Goal: Task Accomplishment & Management: Use online tool/utility

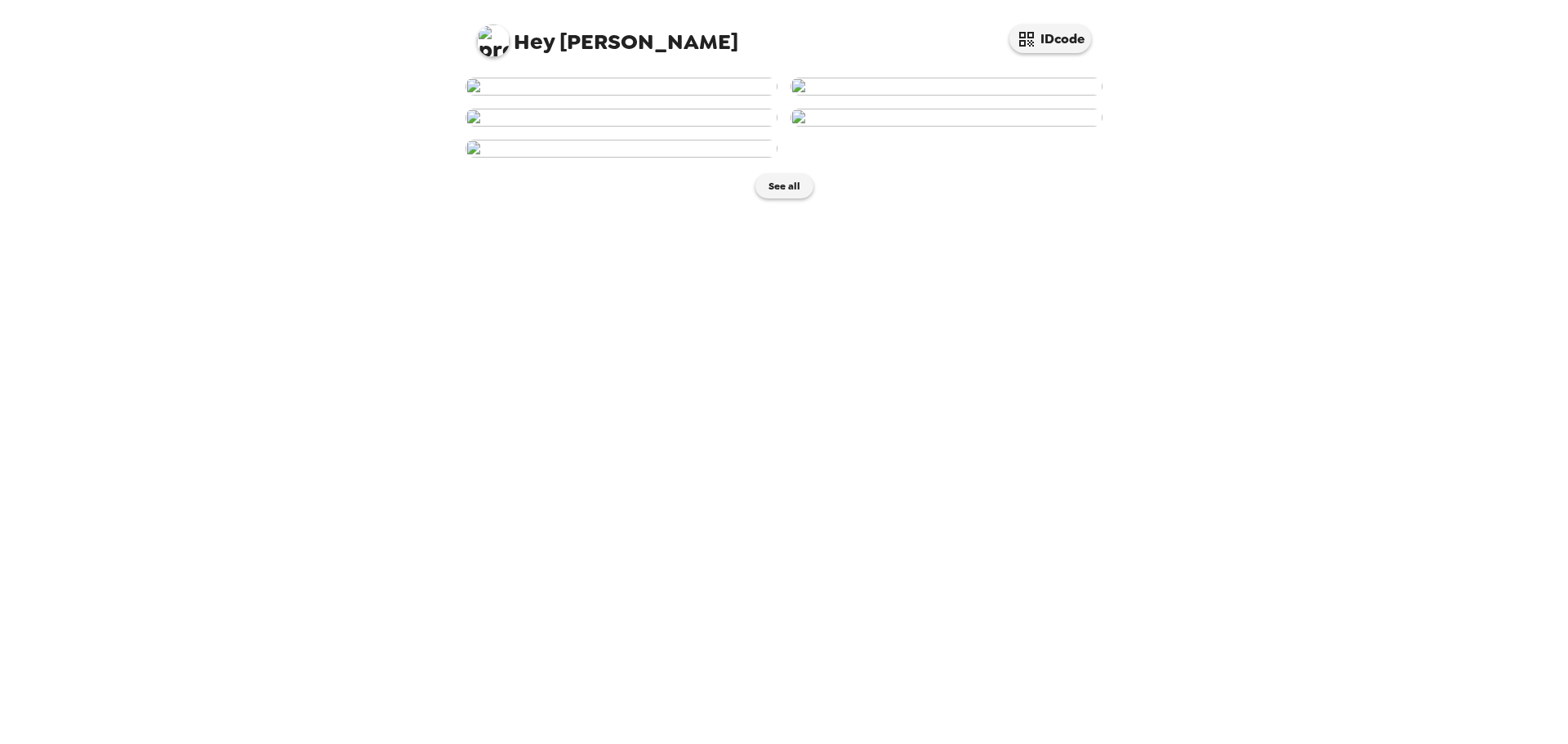
click at [624, 95] on img at bounding box center [622, 87] width 312 height 18
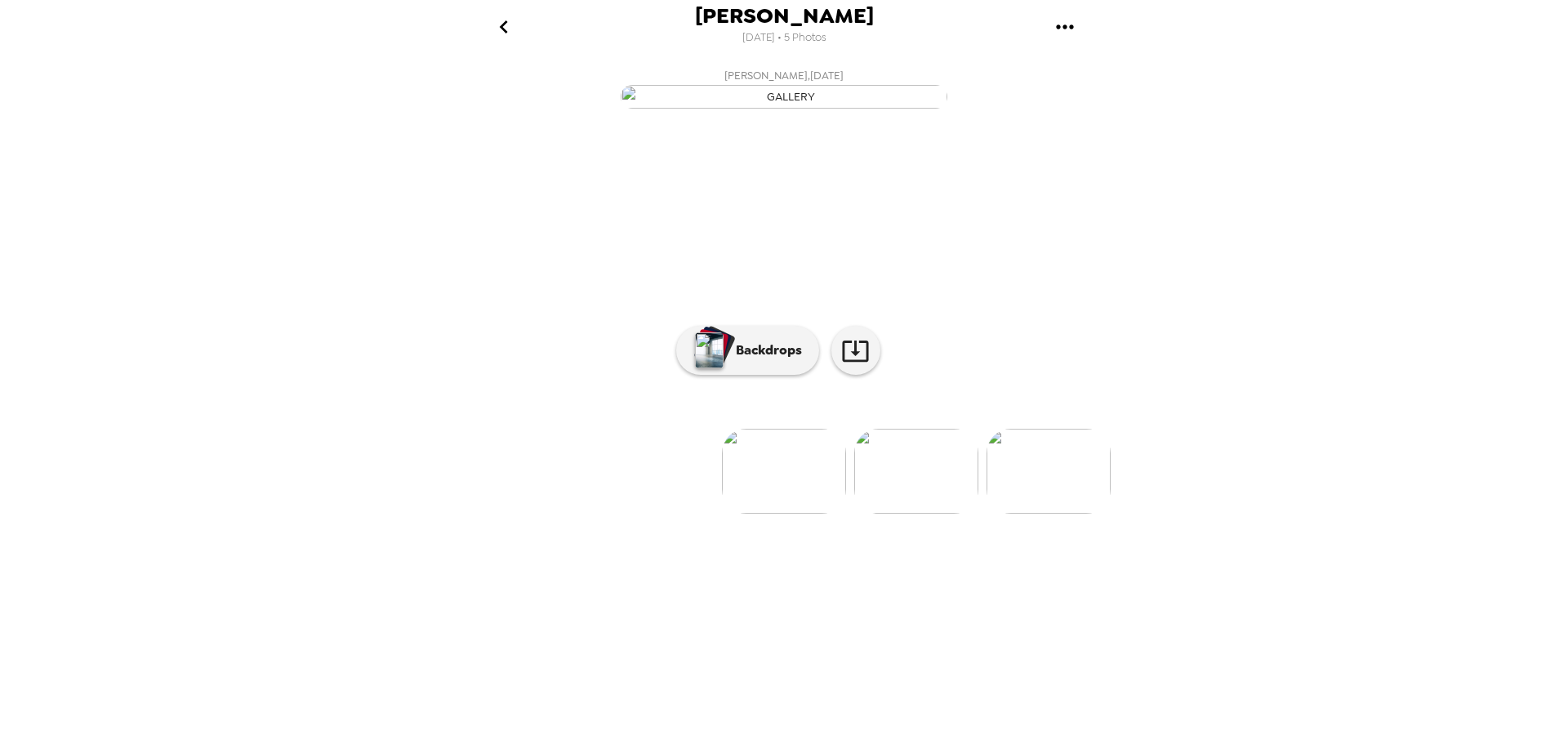
click at [789, 514] on img at bounding box center [784, 472] width 124 height 85
click at [769, 360] on p "Backdrops" at bounding box center [764, 350] width 74 height 19
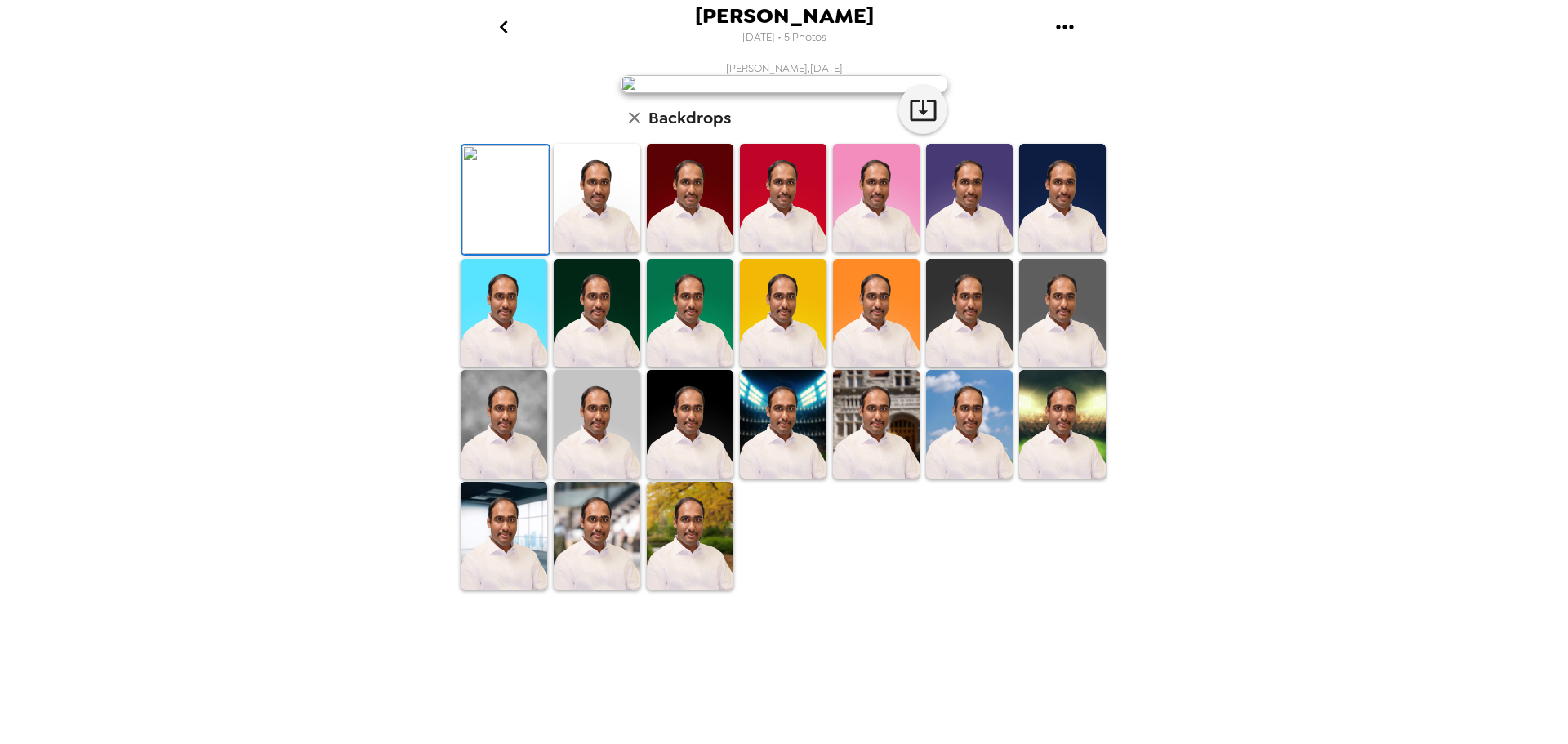
scroll to position [238, 0]
drag, startPoint x: 602, startPoint y: 571, endPoint x: 613, endPoint y: 580, distance: 14.2
click at [602, 478] on img at bounding box center [597, 423] width 87 height 109
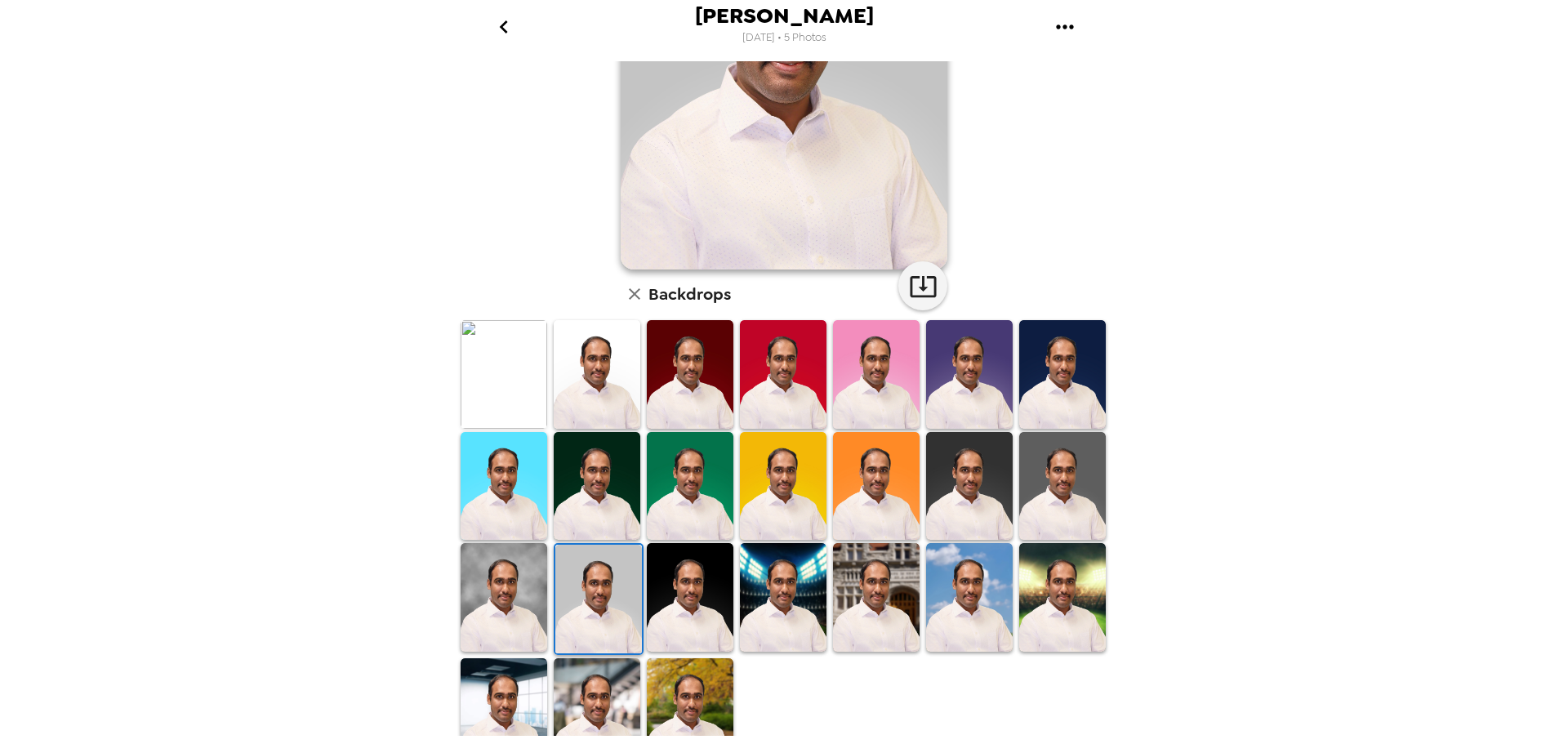
scroll to position [237, 0]
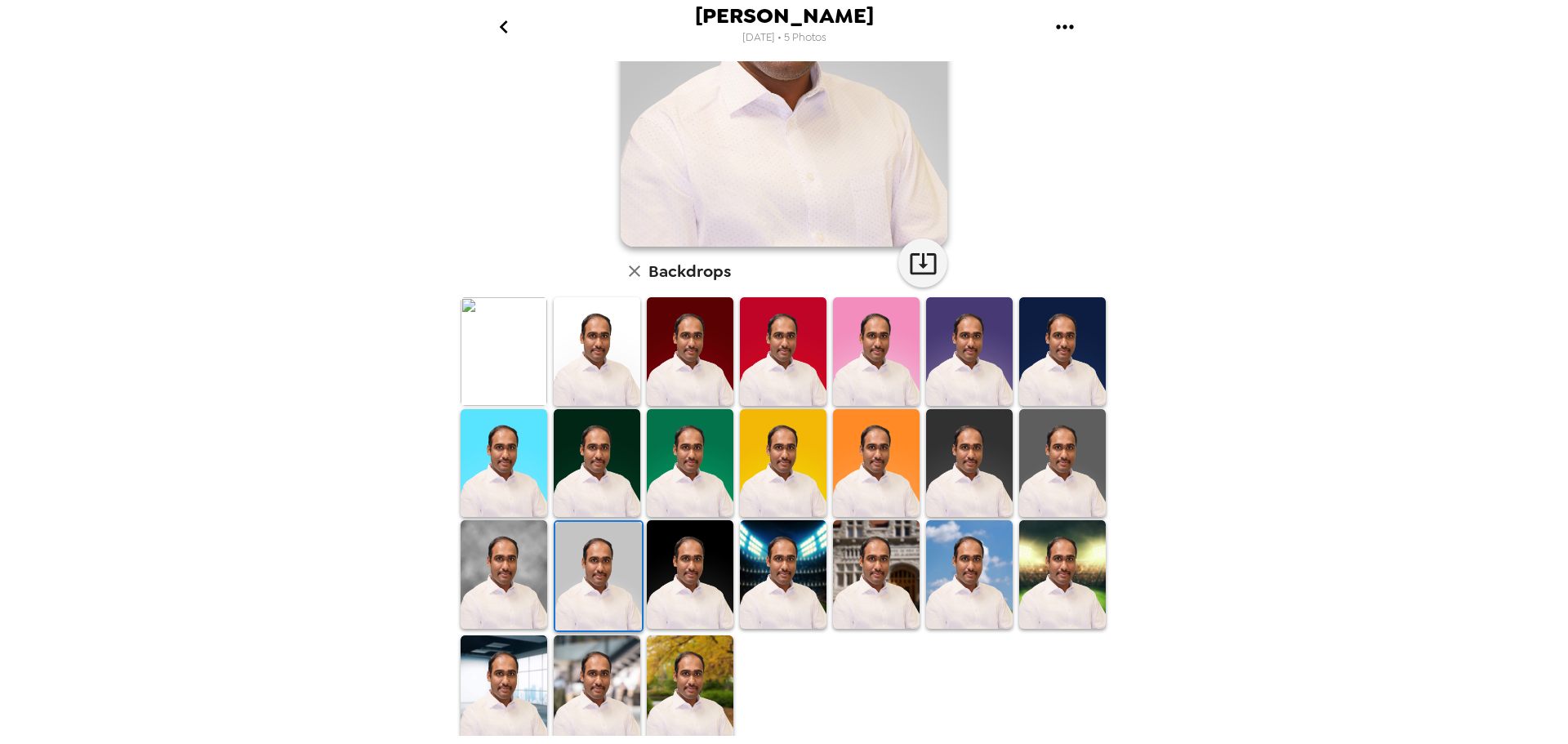
click at [1049, 377] on img at bounding box center [1063, 351] width 87 height 109
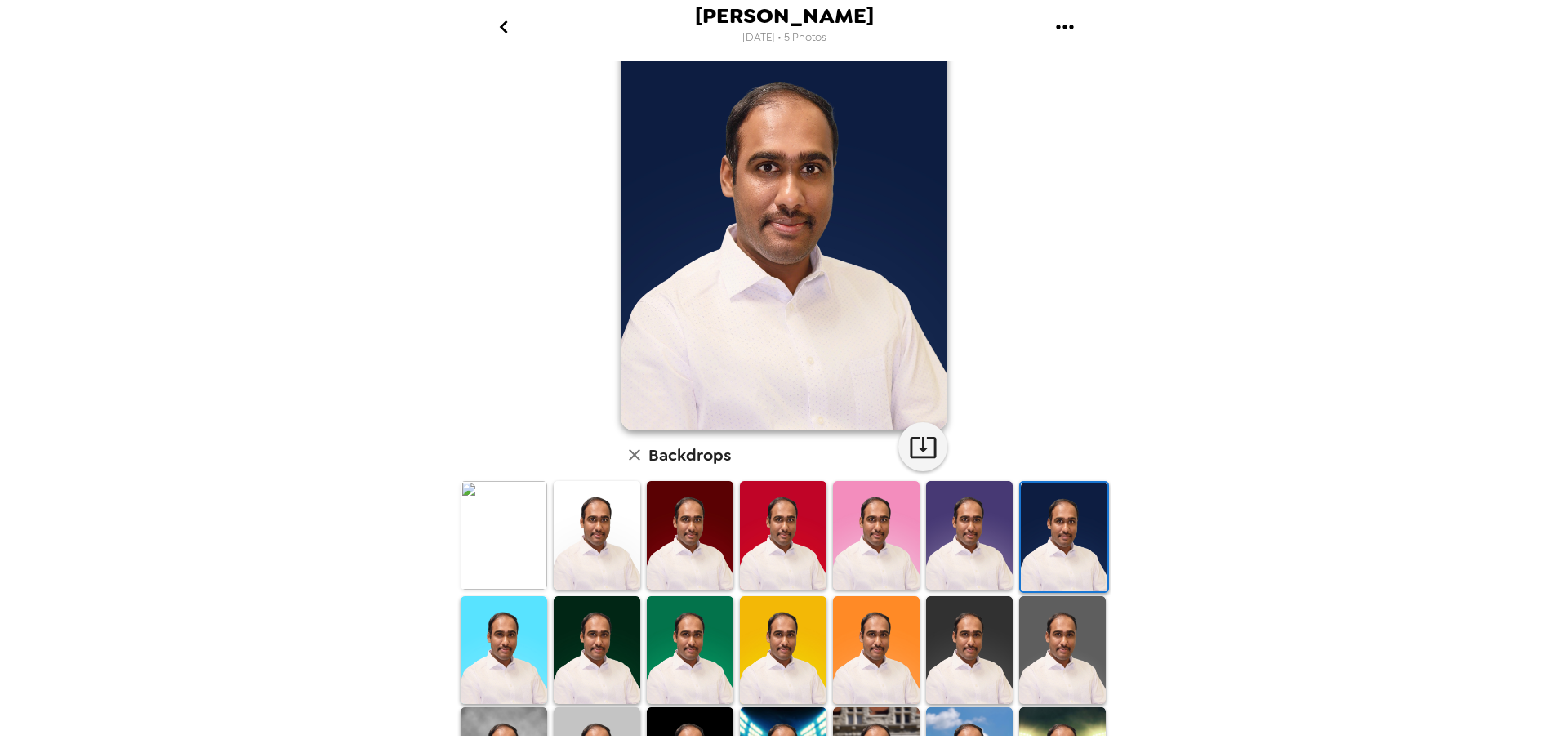
scroll to position [164, 0]
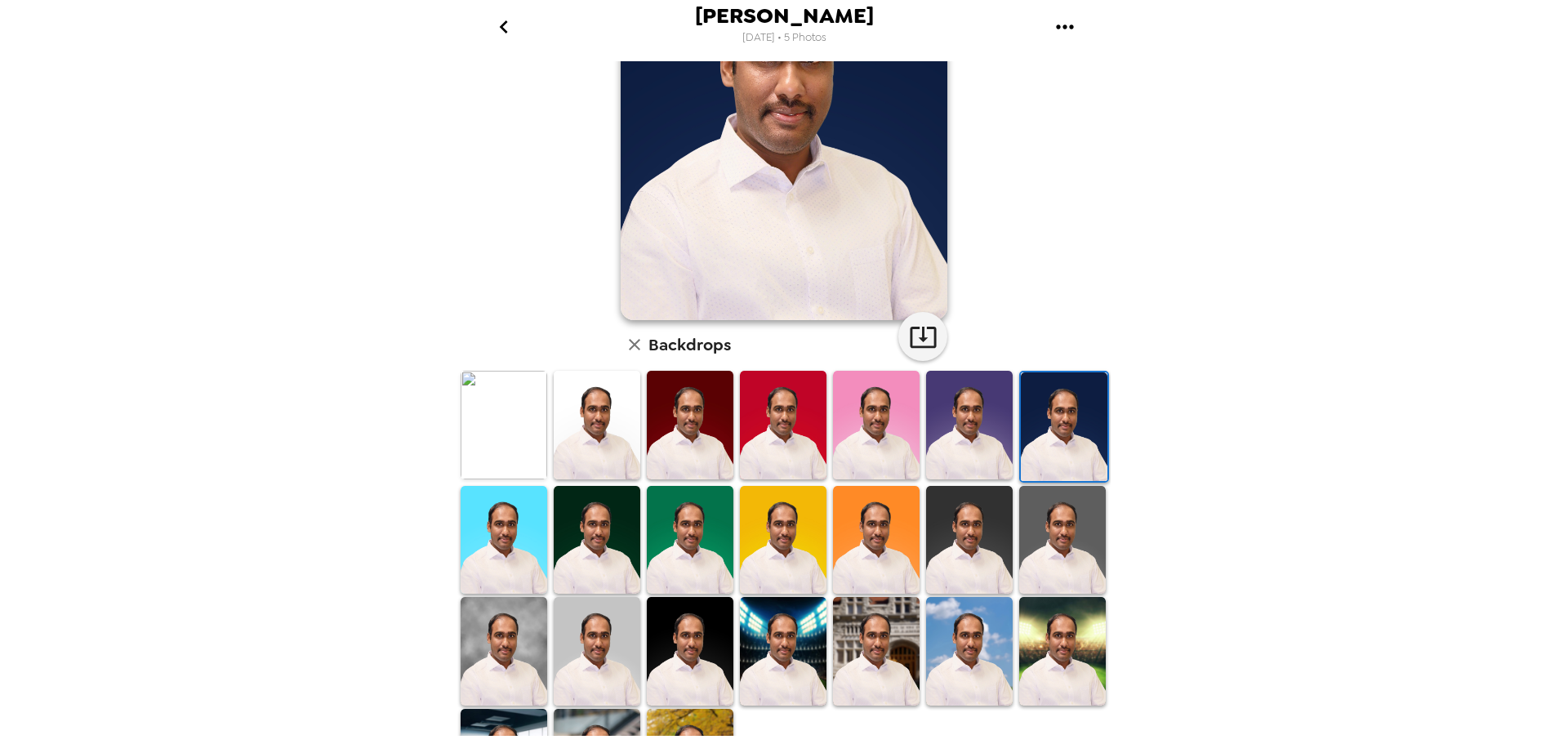
click at [615, 423] on img at bounding box center [597, 424] width 87 height 109
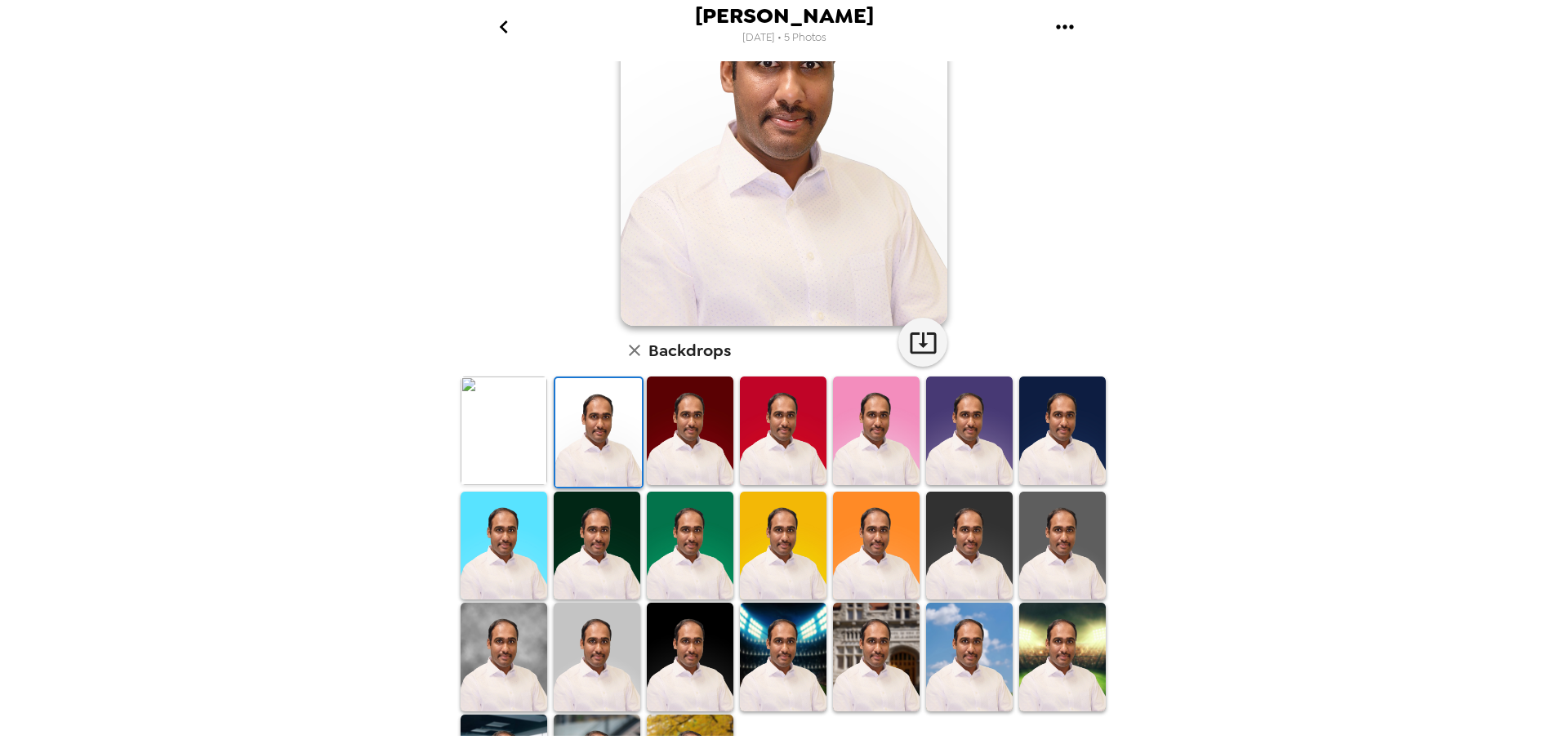
scroll to position [237, 0]
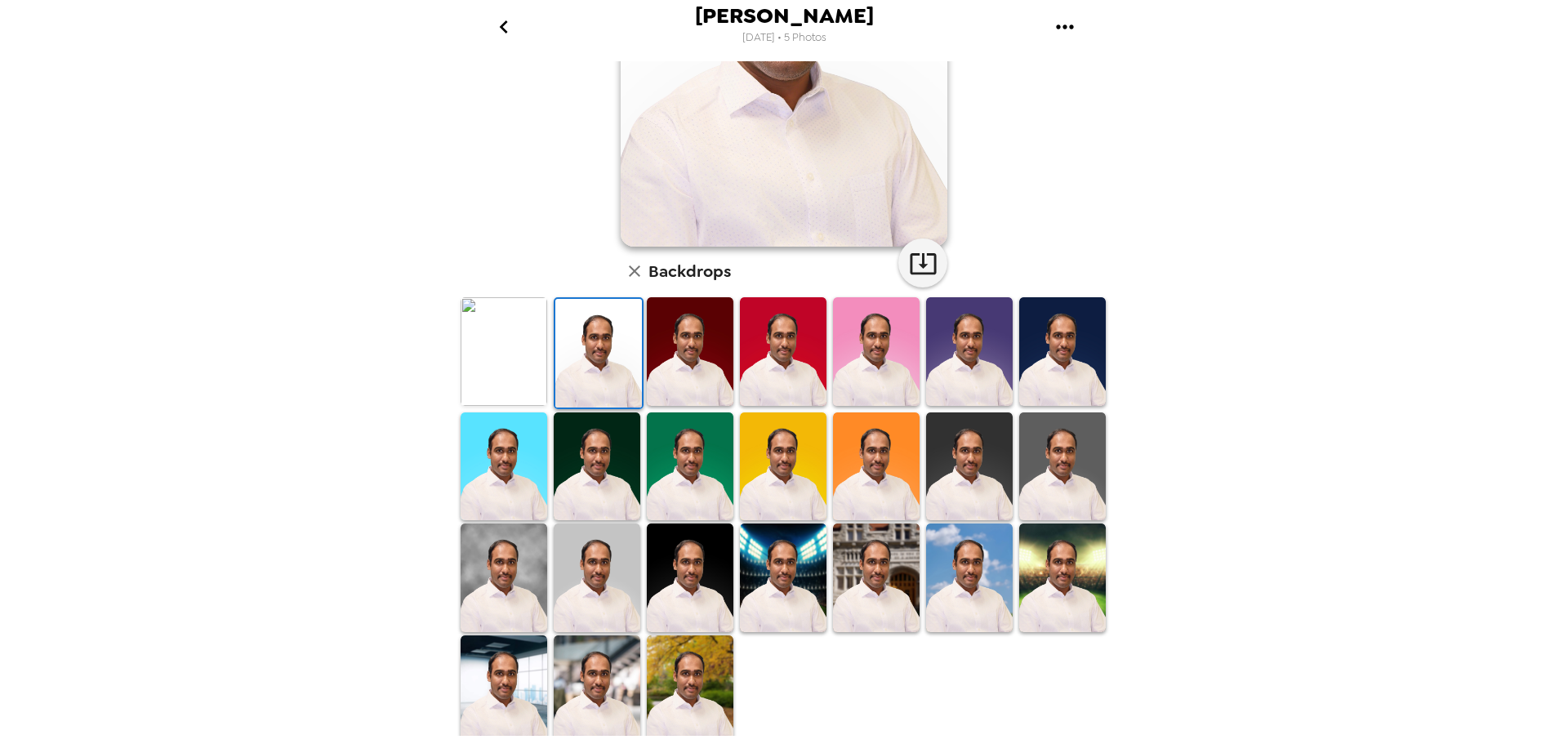
click at [486, 575] on img at bounding box center [504, 577] width 87 height 109
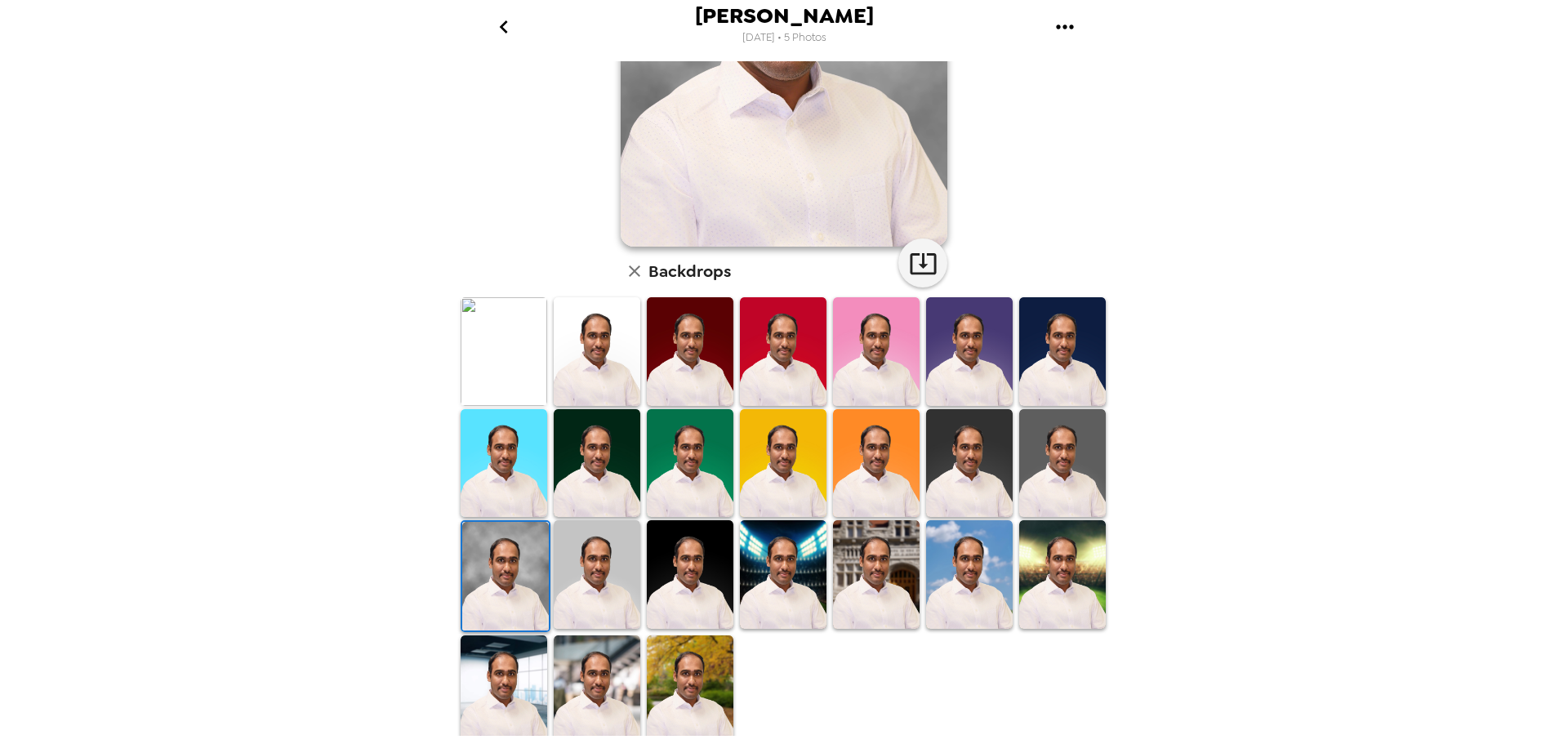
click at [518, 683] on img at bounding box center [504, 689] width 87 height 109
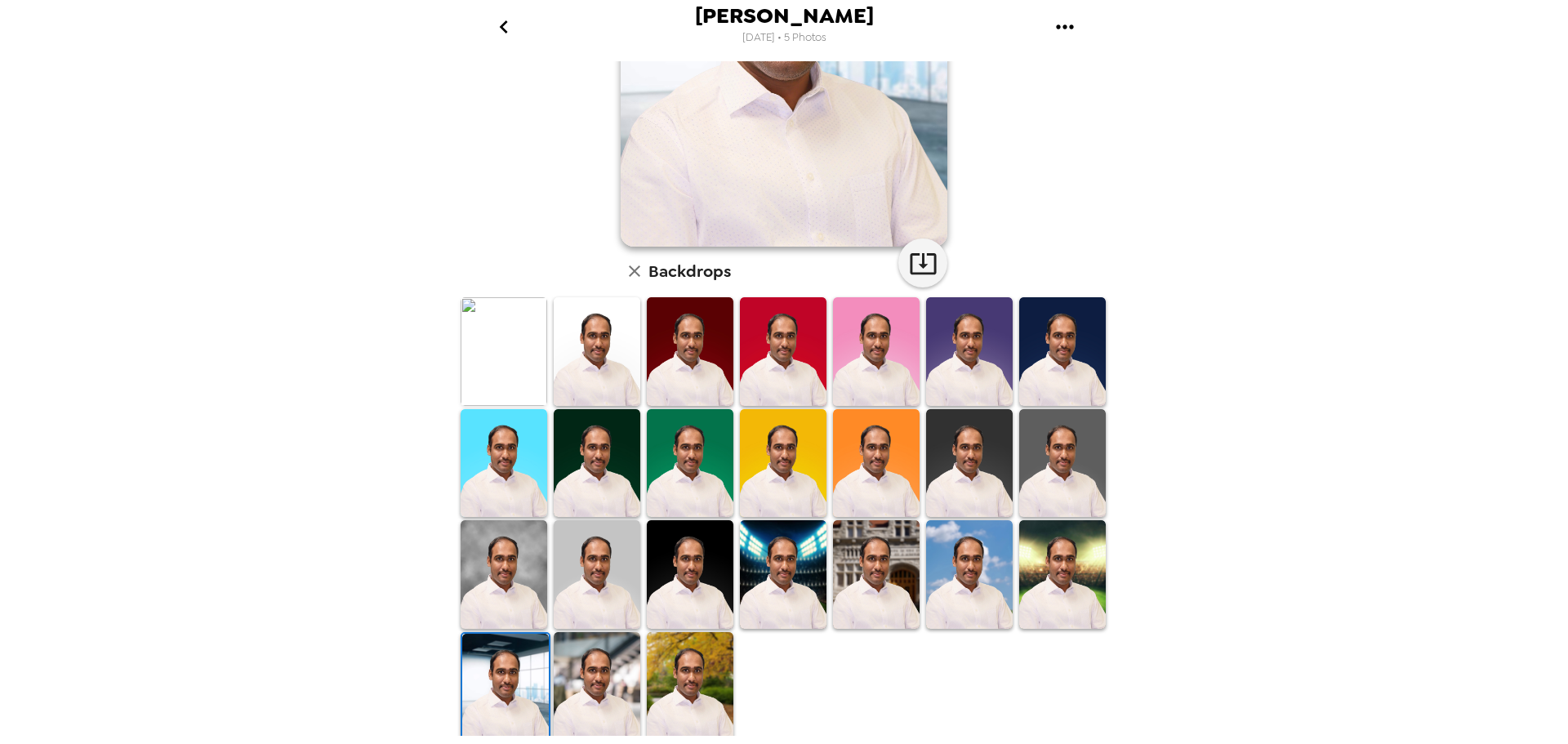
click at [712, 687] on img at bounding box center [690, 686] width 87 height 109
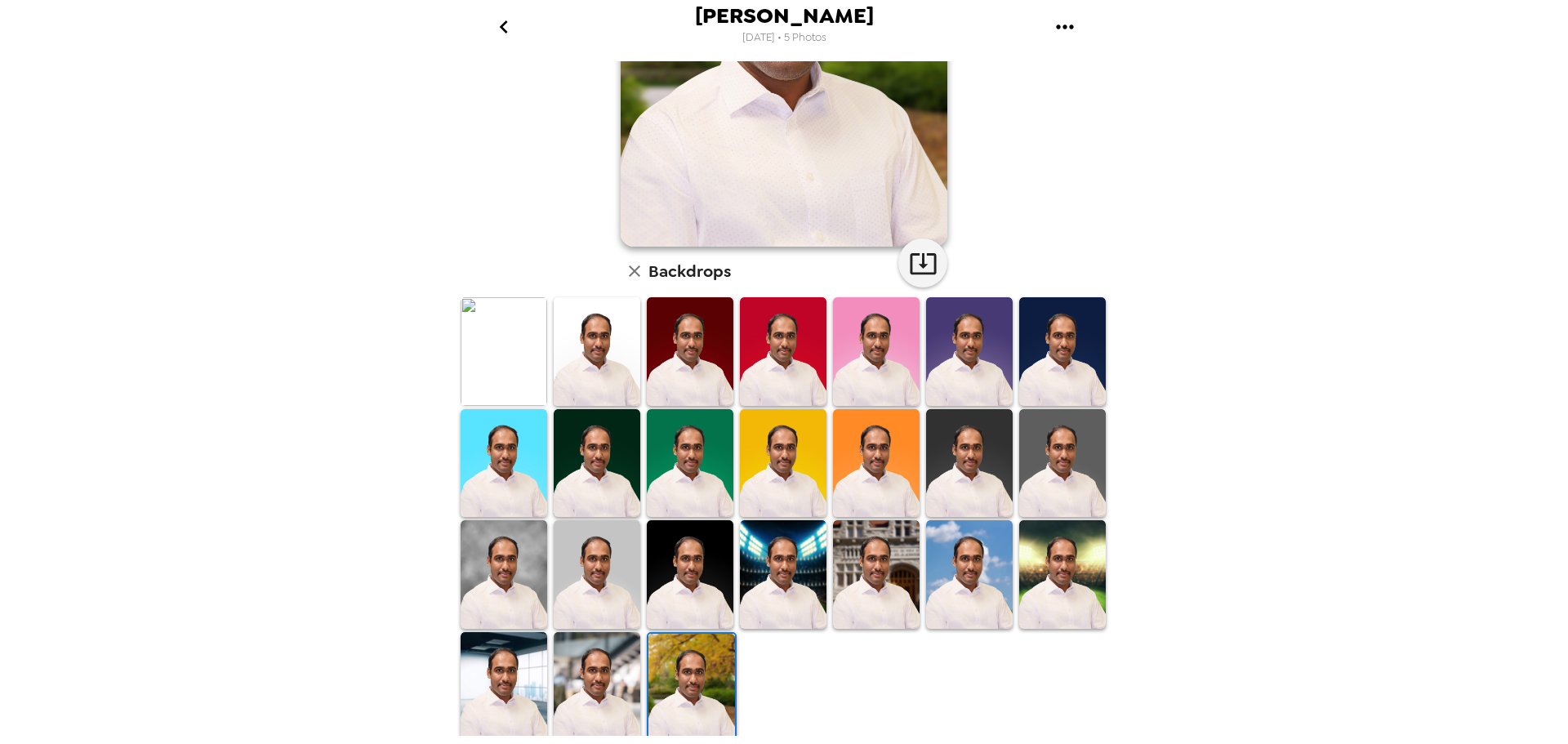
click at [602, 678] on img at bounding box center [597, 686] width 87 height 109
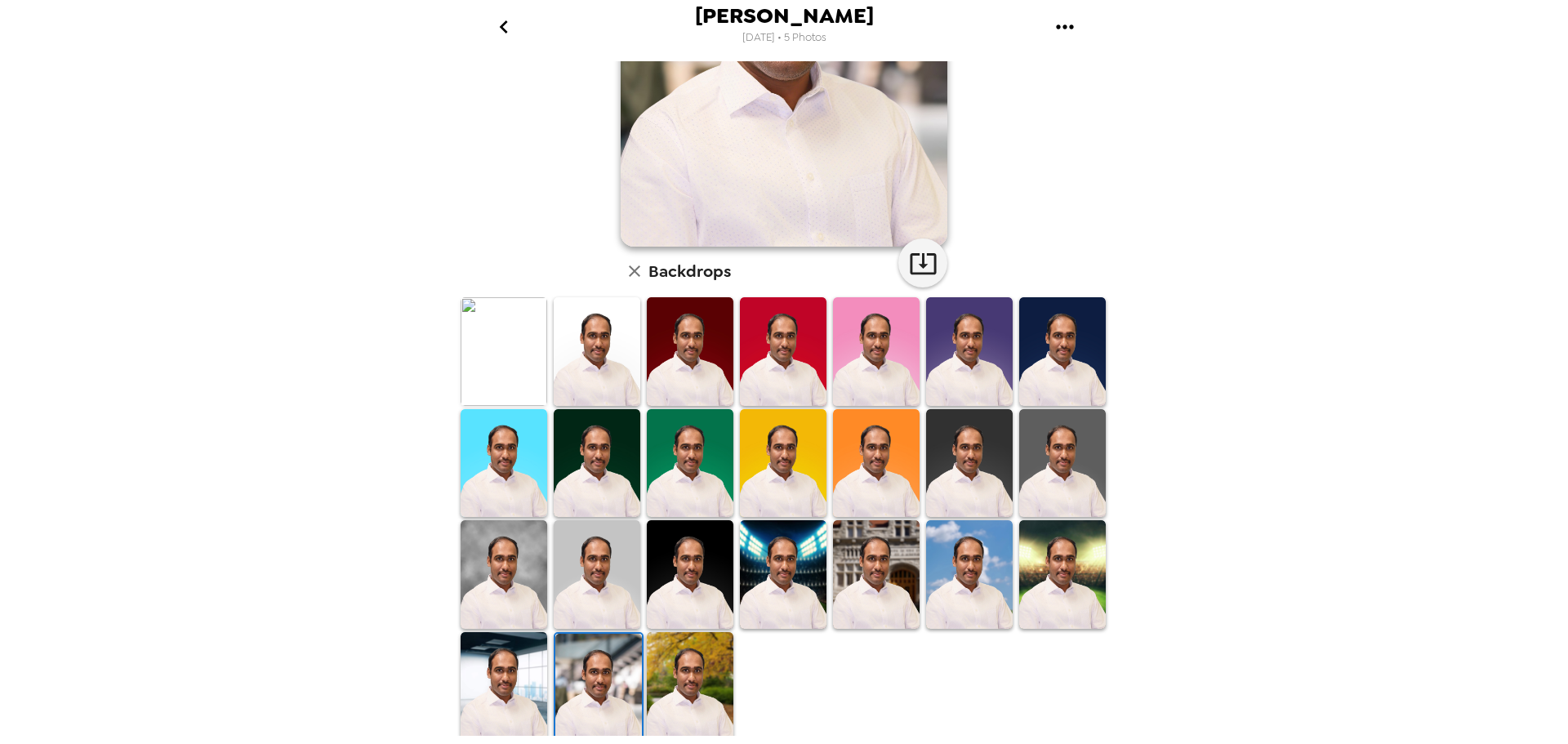
click at [698, 589] on img at bounding box center [690, 575] width 87 height 109
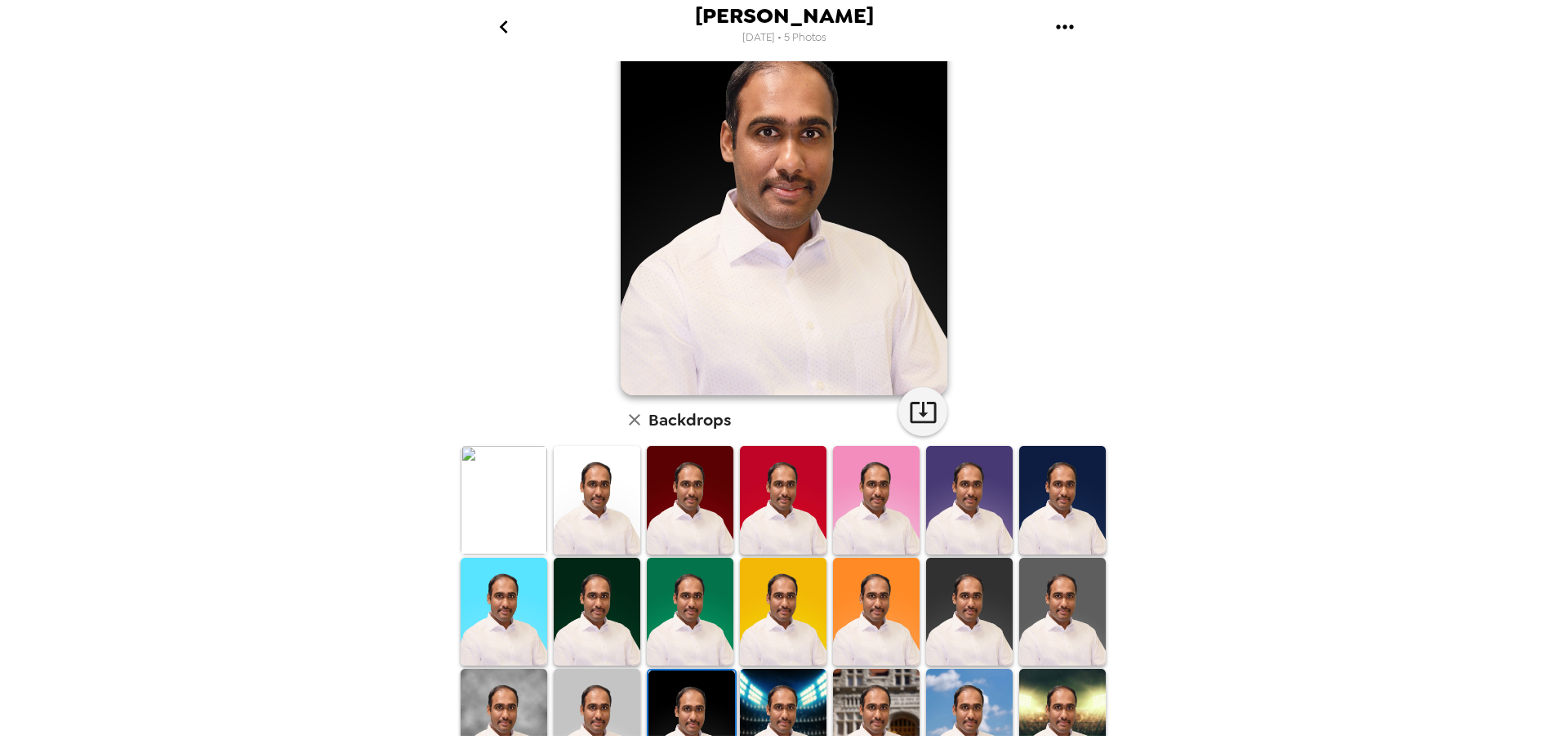
scroll to position [0, 0]
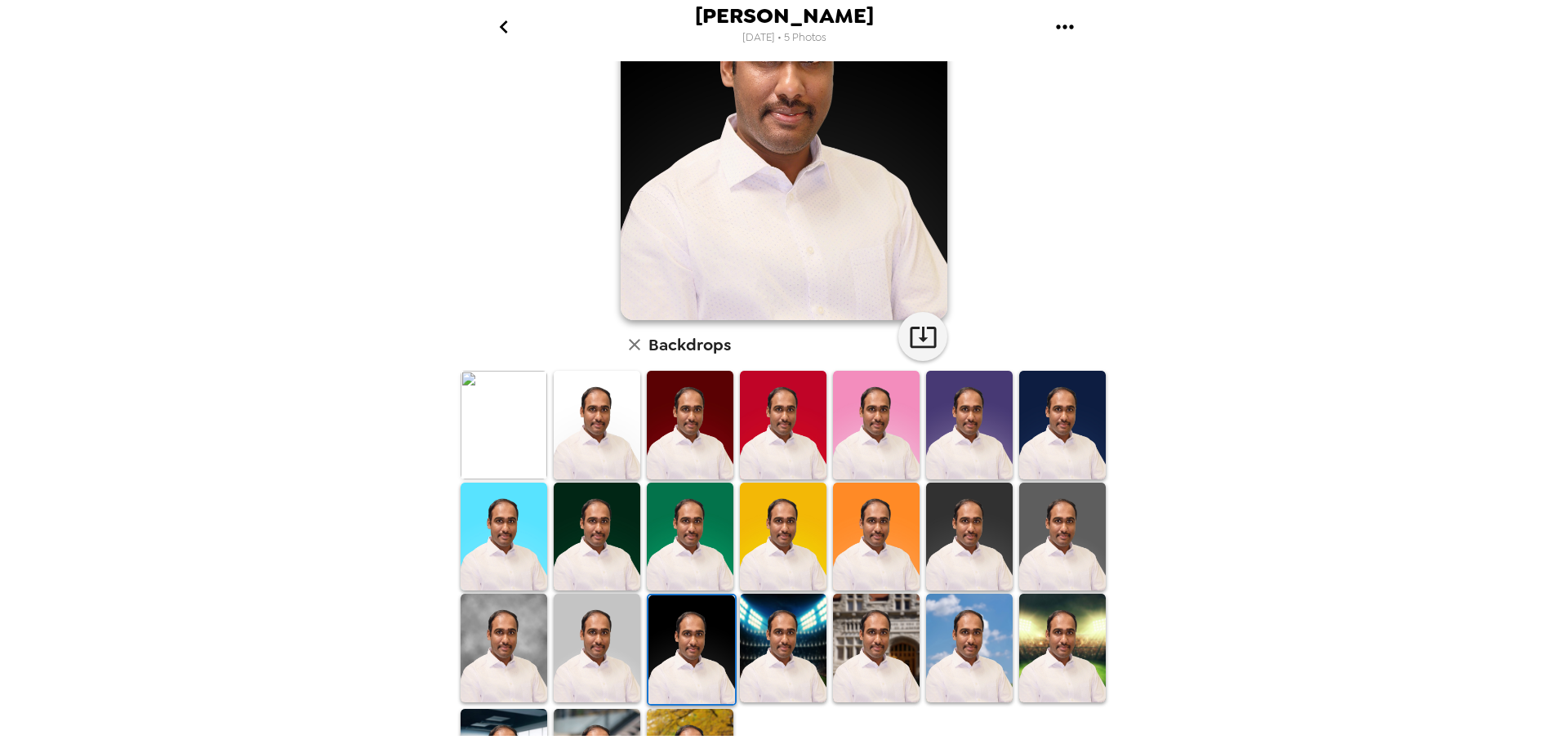
click at [1055, 531] on img at bounding box center [1063, 537] width 87 height 109
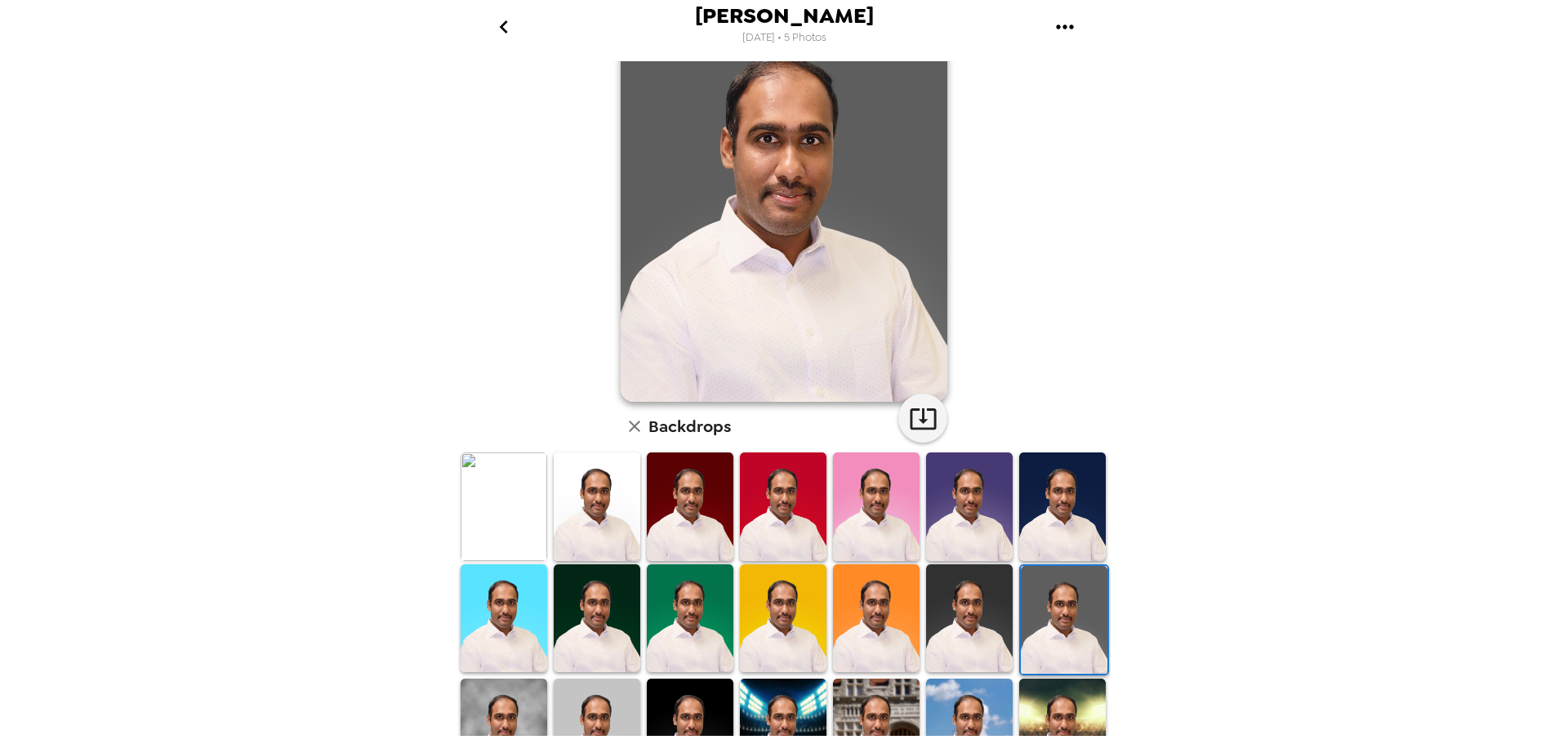
click at [613, 521] on img at bounding box center [597, 506] width 87 height 109
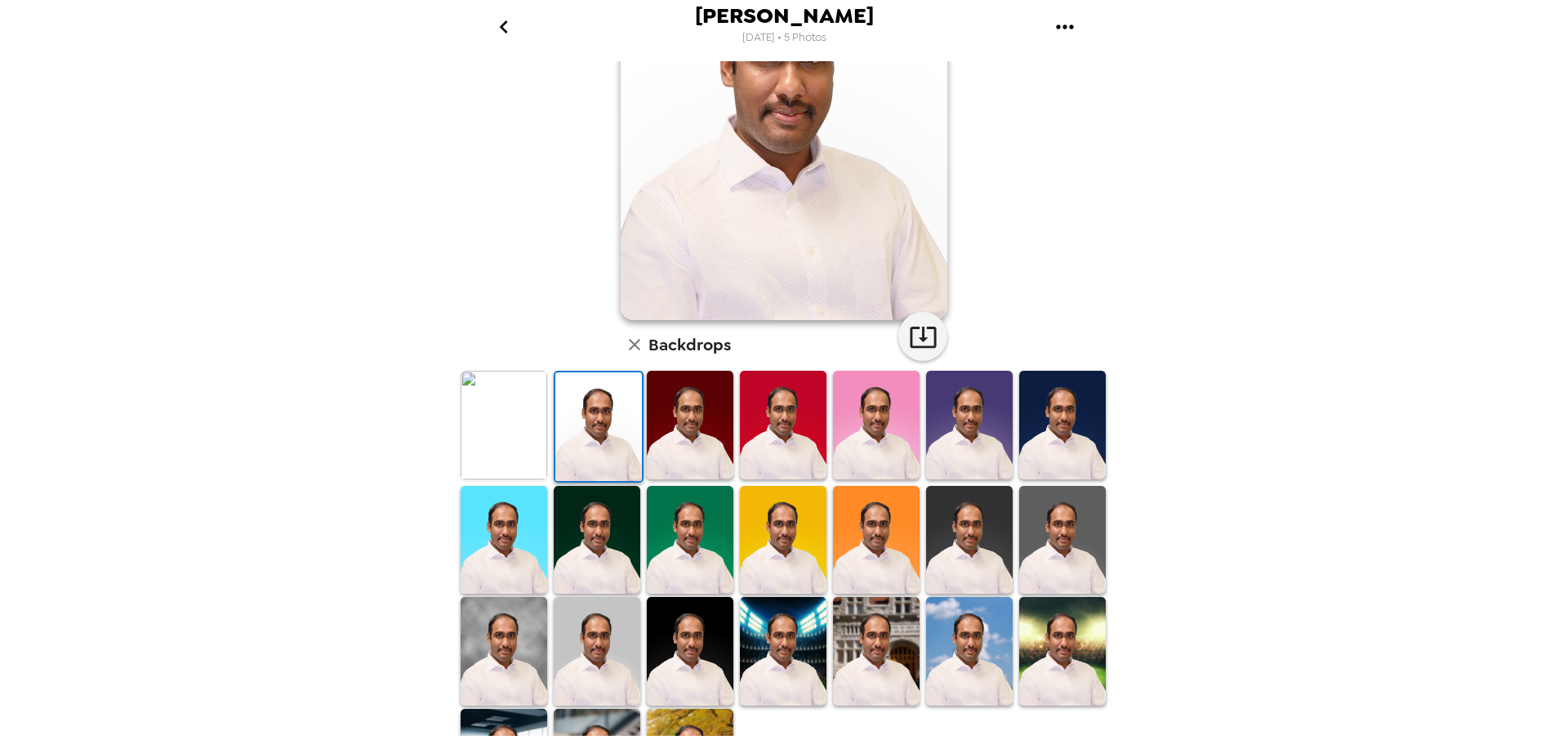
click at [1059, 550] on img at bounding box center [1063, 540] width 87 height 109
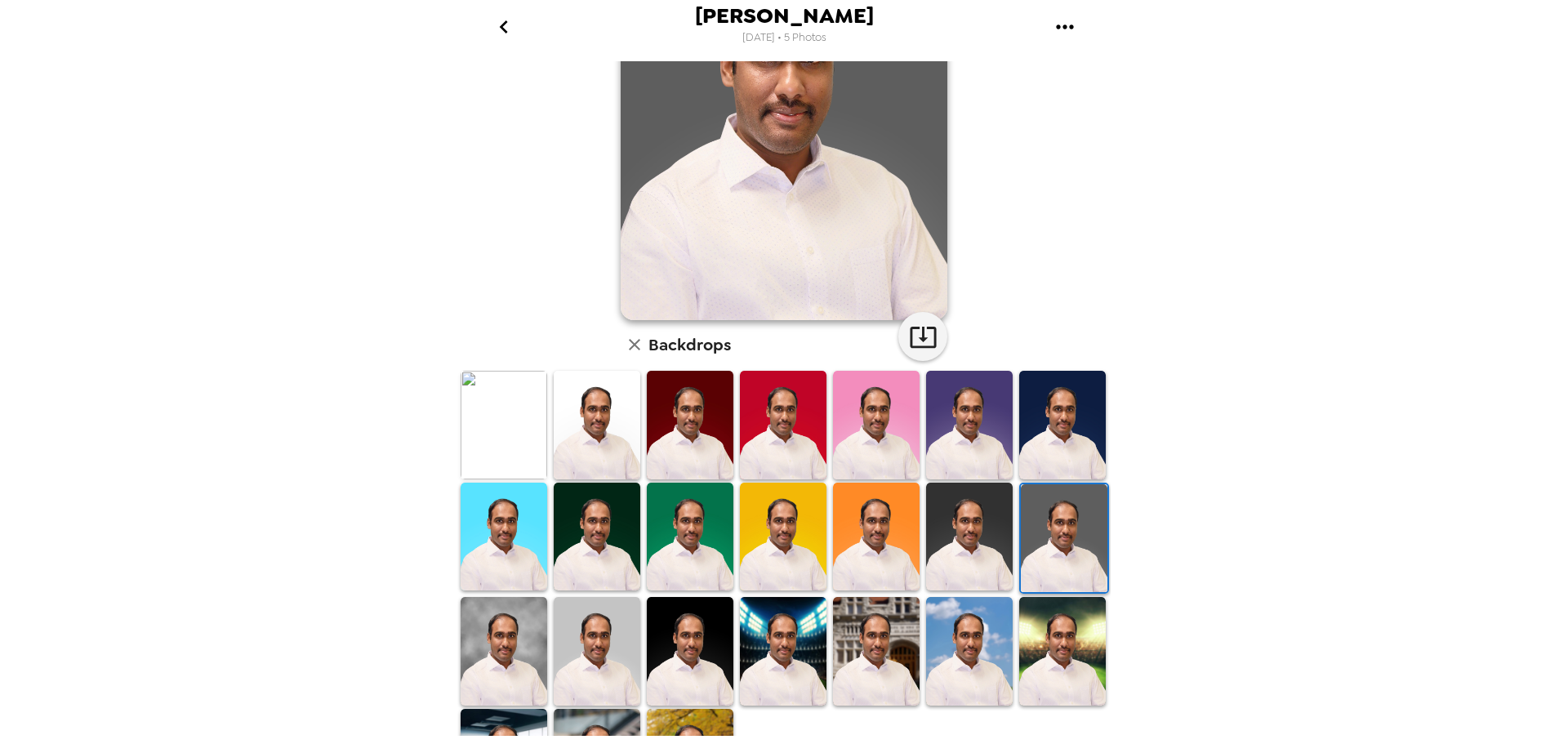
click at [980, 531] on img at bounding box center [969, 537] width 87 height 109
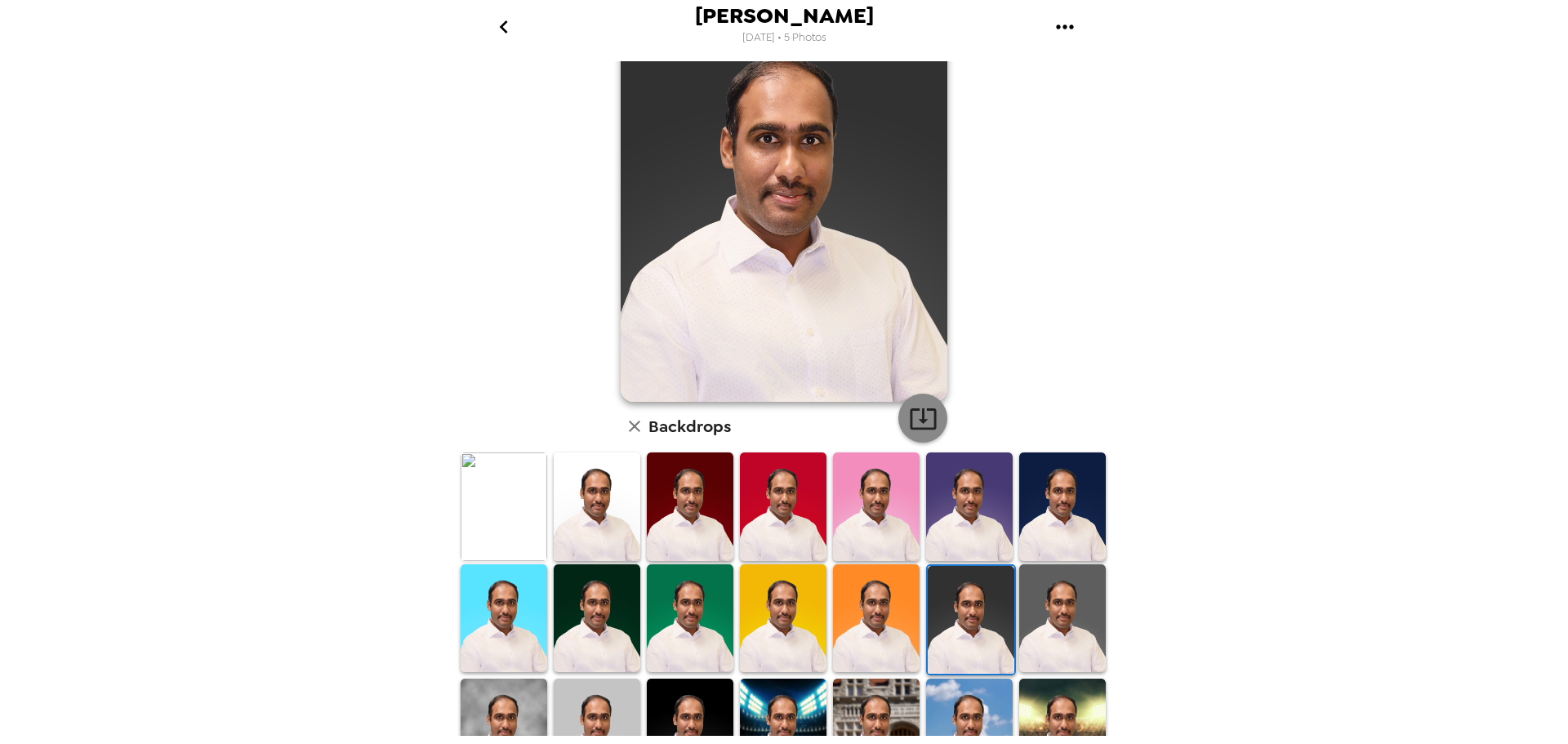
click at [925, 433] on button "button" at bounding box center [922, 418] width 49 height 49
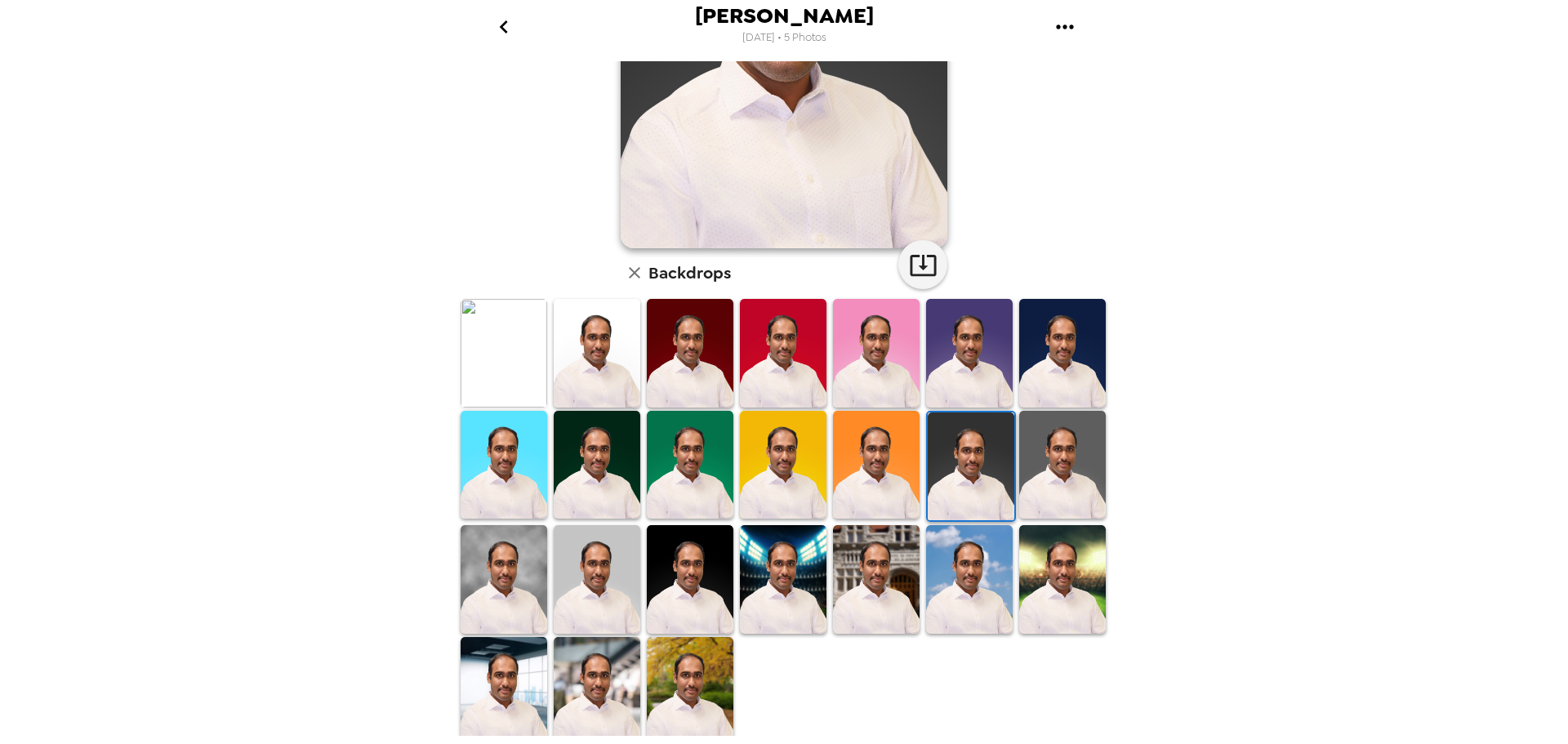
scroll to position [237, 0]
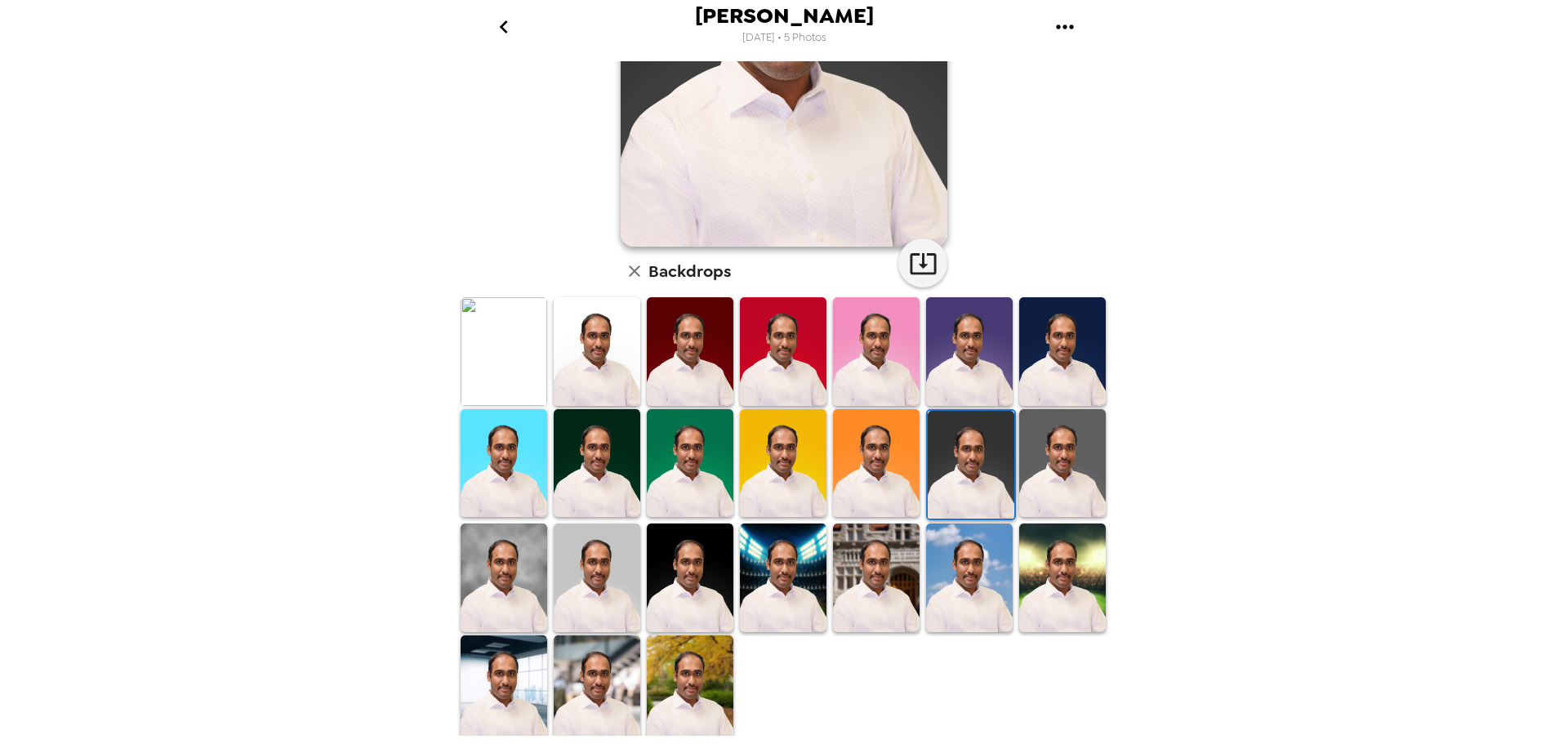
click at [1044, 353] on img at bounding box center [1063, 351] width 87 height 108
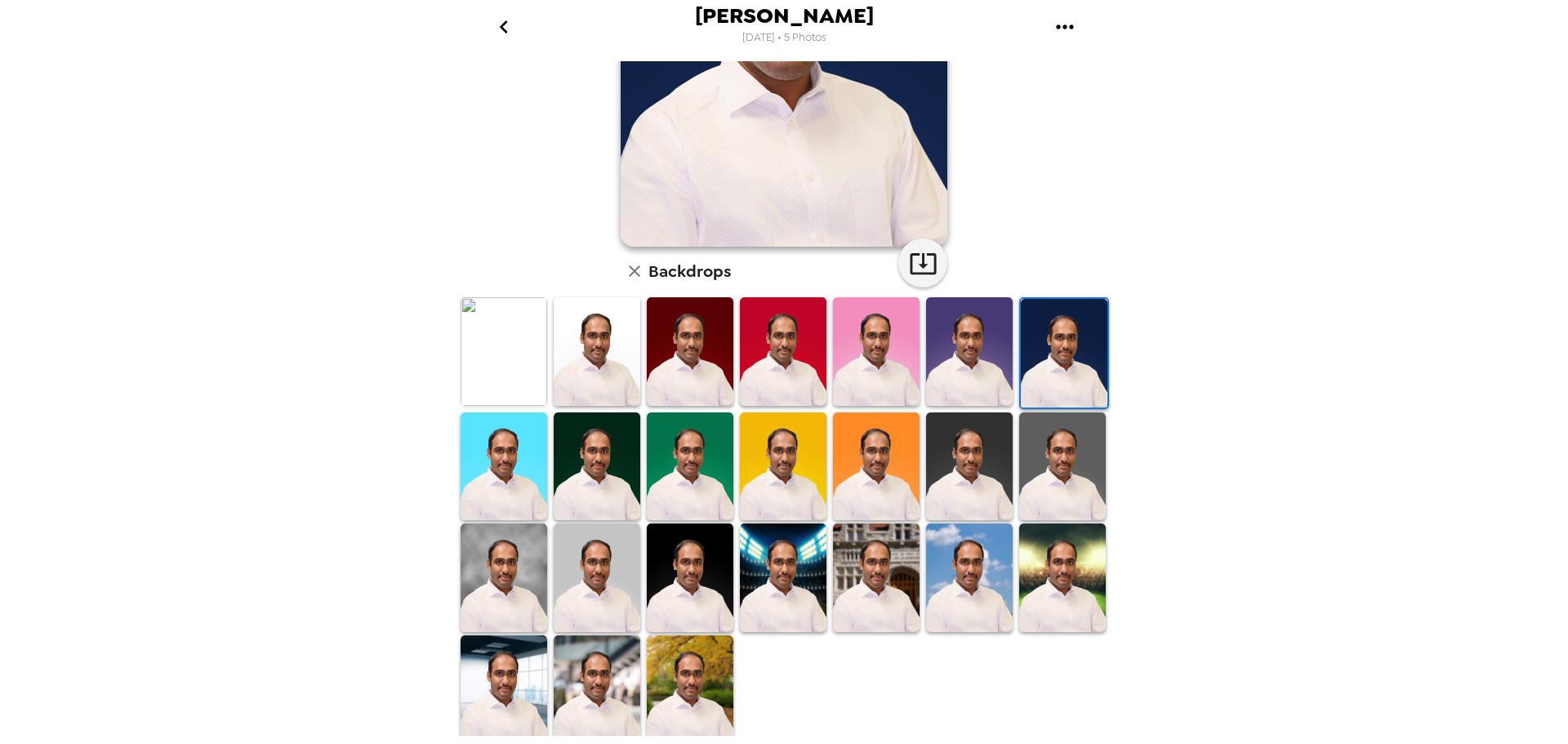
click at [671, 698] on img at bounding box center [690, 689] width 87 height 108
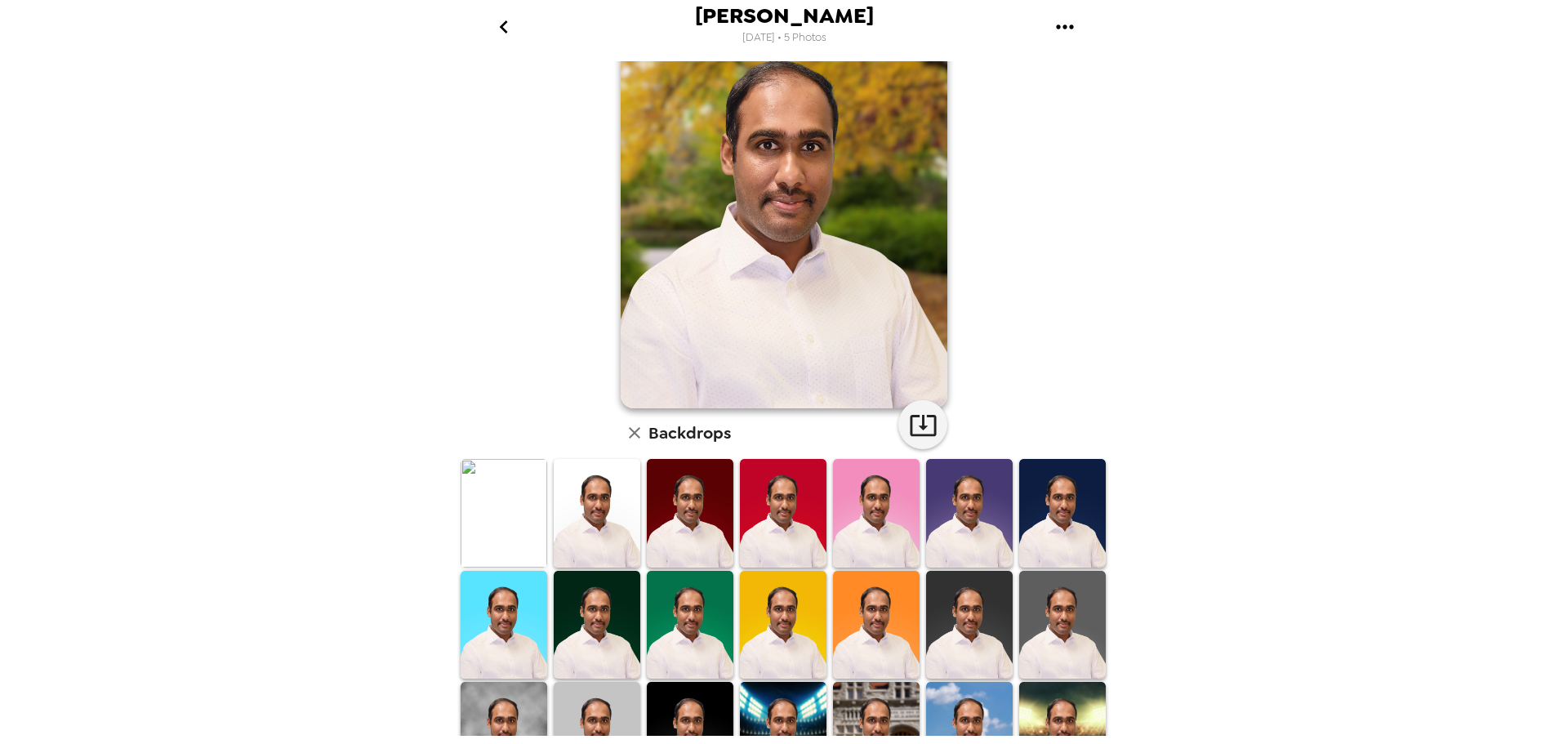
scroll to position [73, 0]
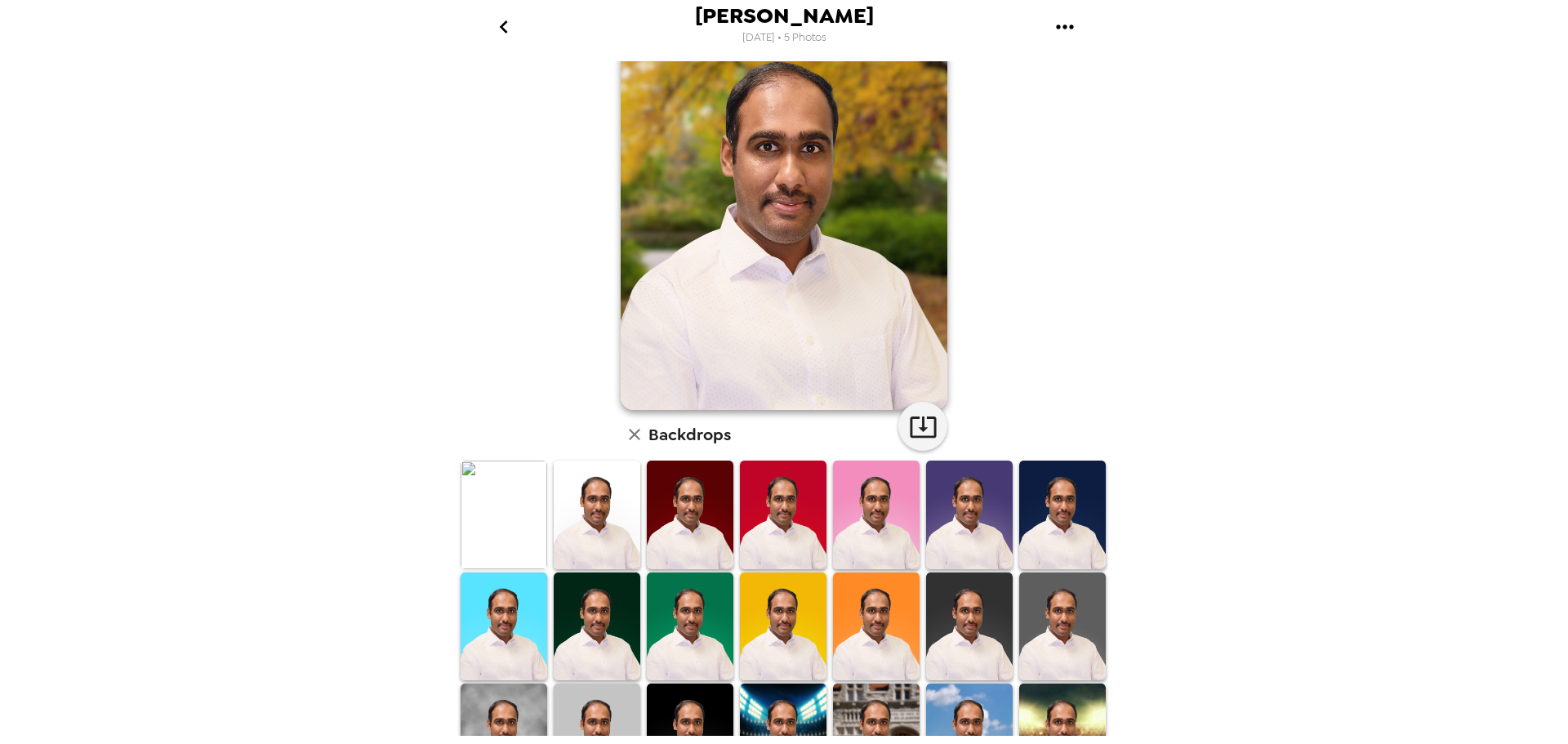
click at [505, 553] on img at bounding box center [504, 515] width 87 height 108
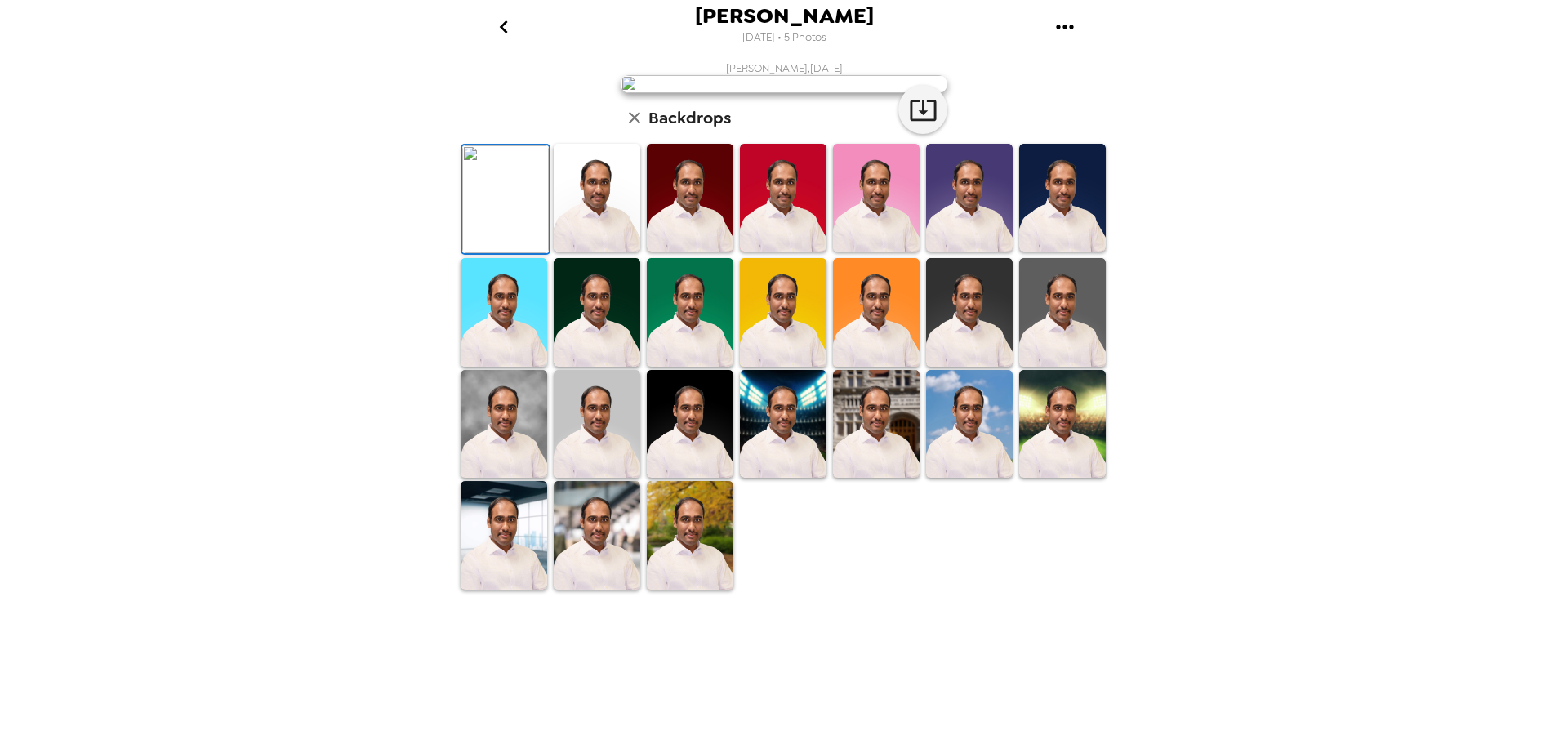
scroll to position [238, 0]
click at [596, 477] on img at bounding box center [597, 423] width 87 height 108
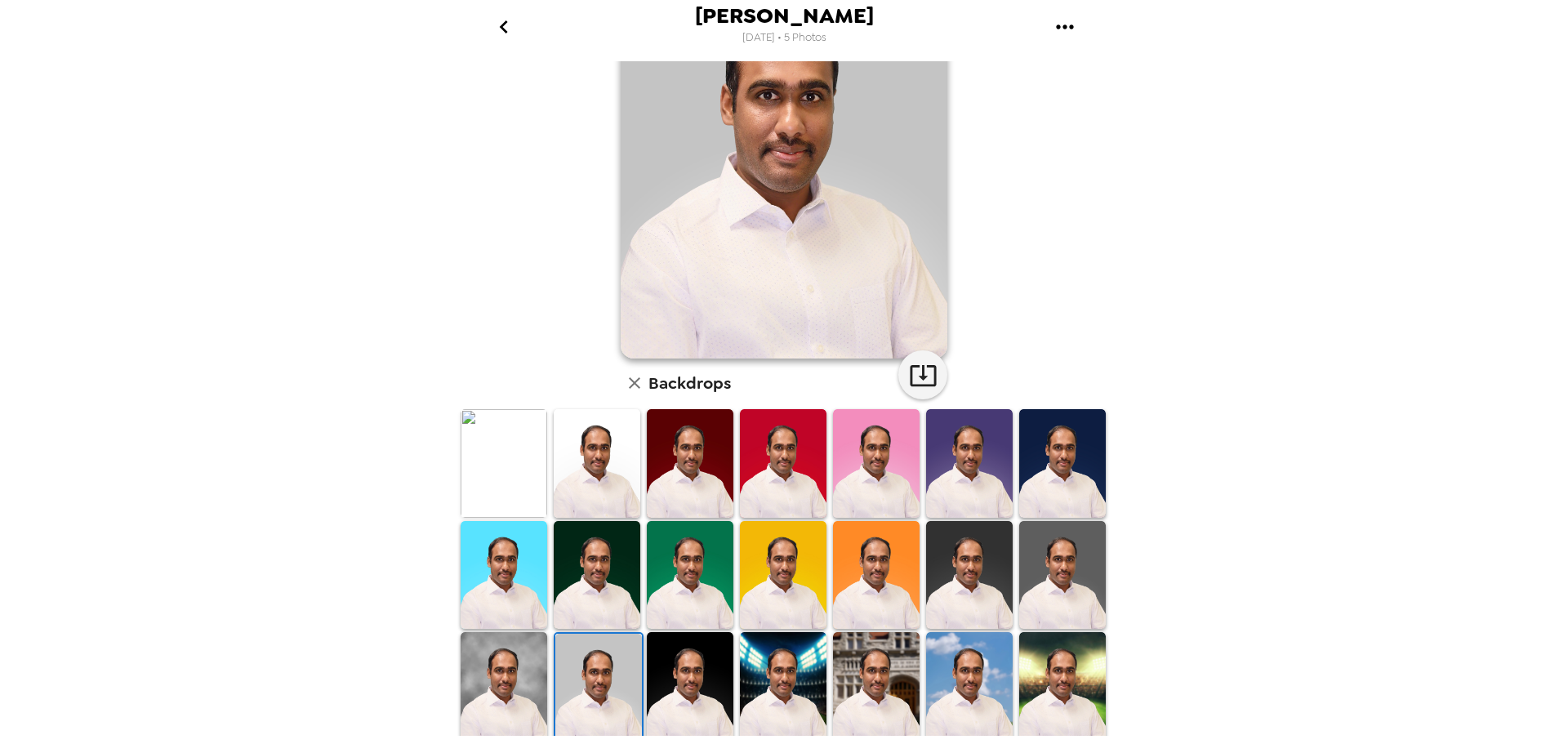
scroll to position [0, 0]
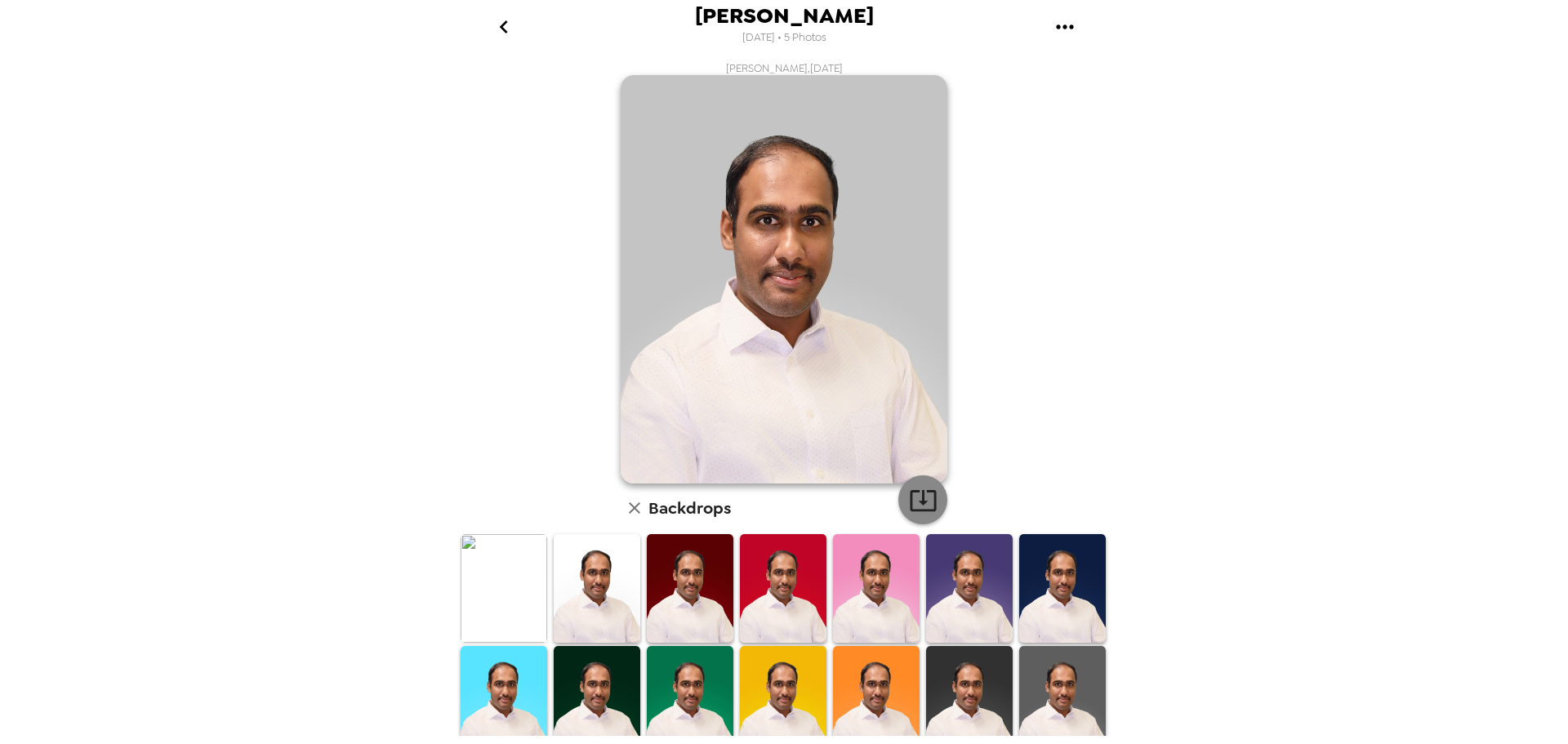
click at [909, 502] on icon "button" at bounding box center [923, 500] width 29 height 29
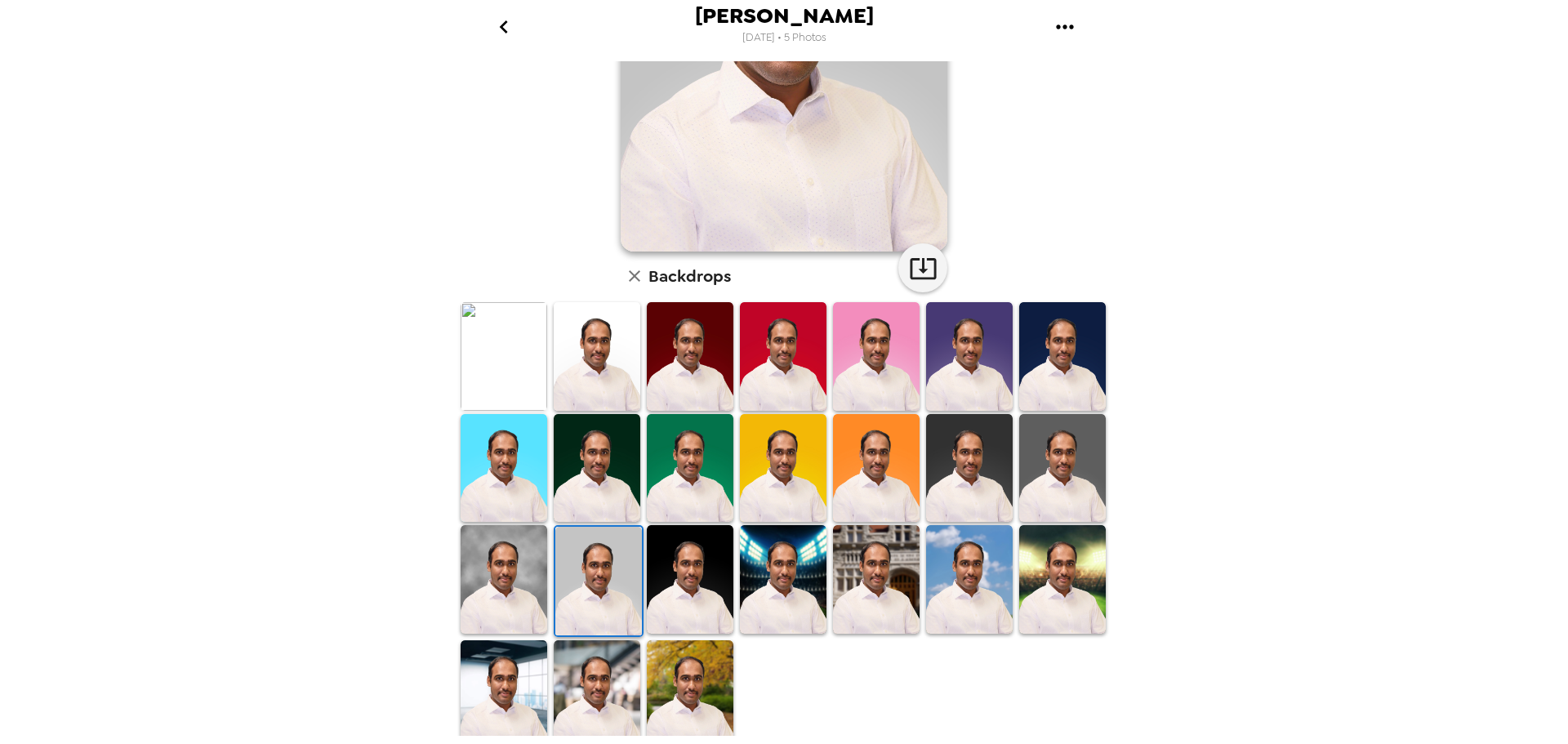
scroll to position [237, 0]
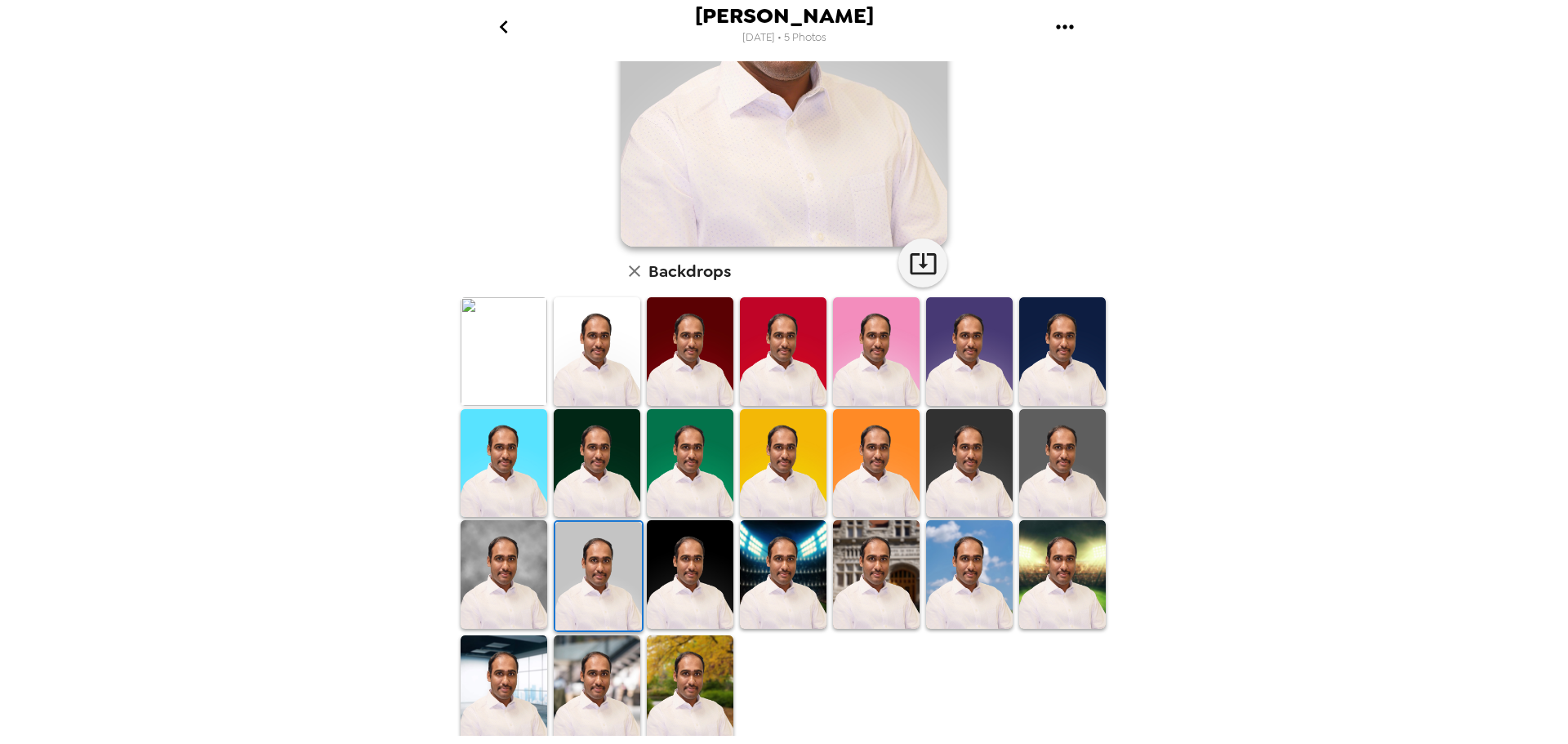
click at [687, 536] on img at bounding box center [690, 575] width 87 height 108
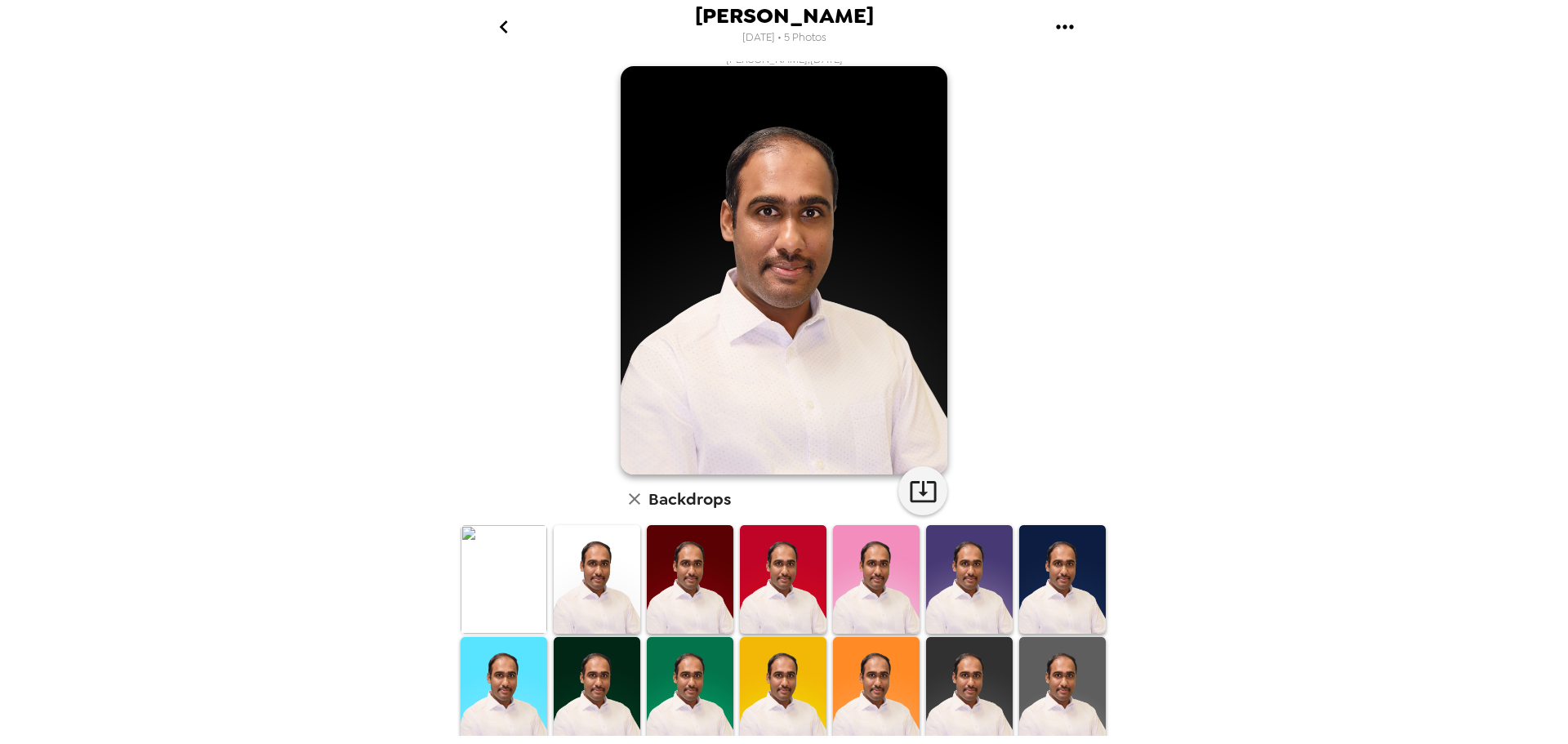
scroll to position [0, 0]
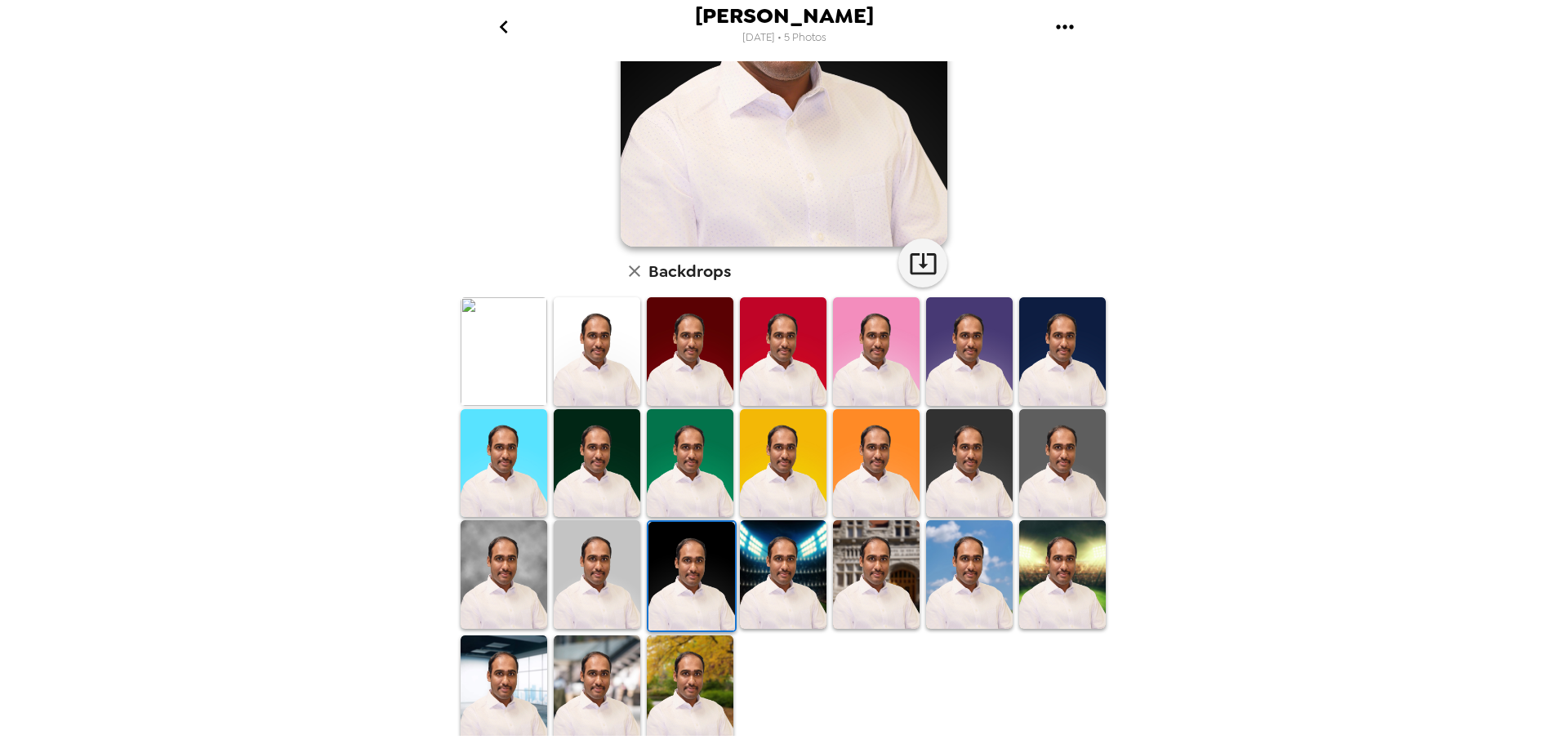
click at [596, 575] on img at bounding box center [597, 575] width 87 height 108
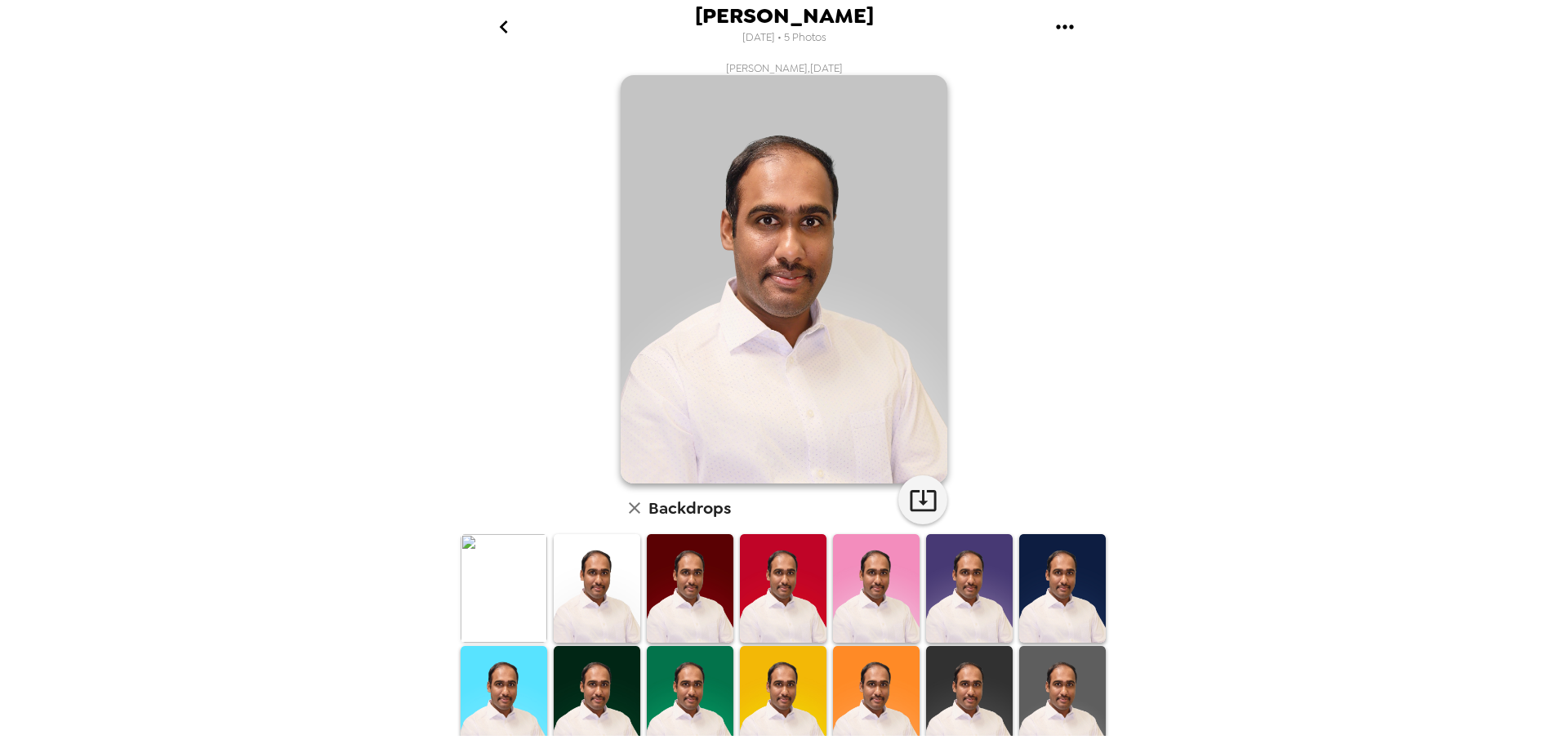
scroll to position [237, 0]
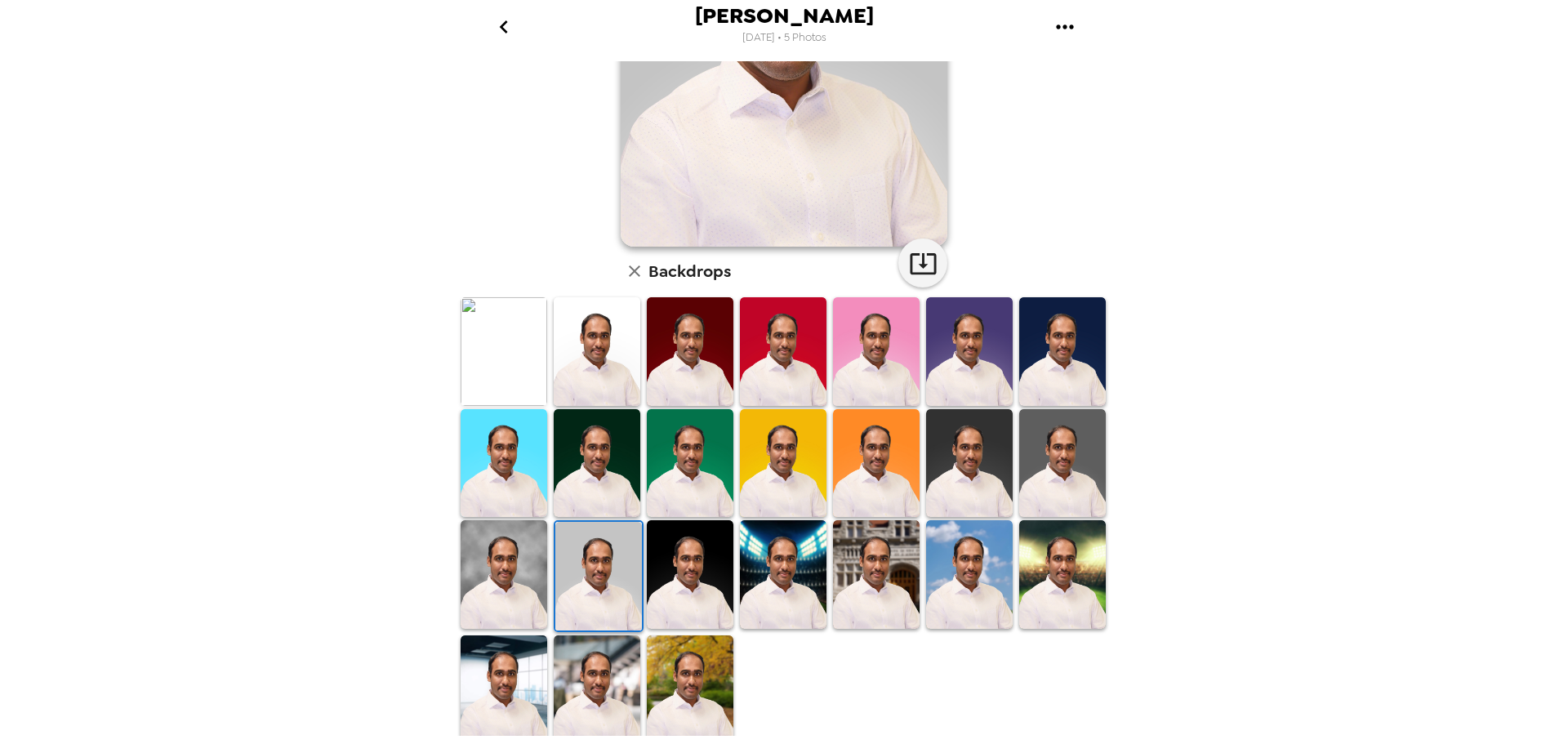
click at [523, 565] on img at bounding box center [504, 575] width 87 height 108
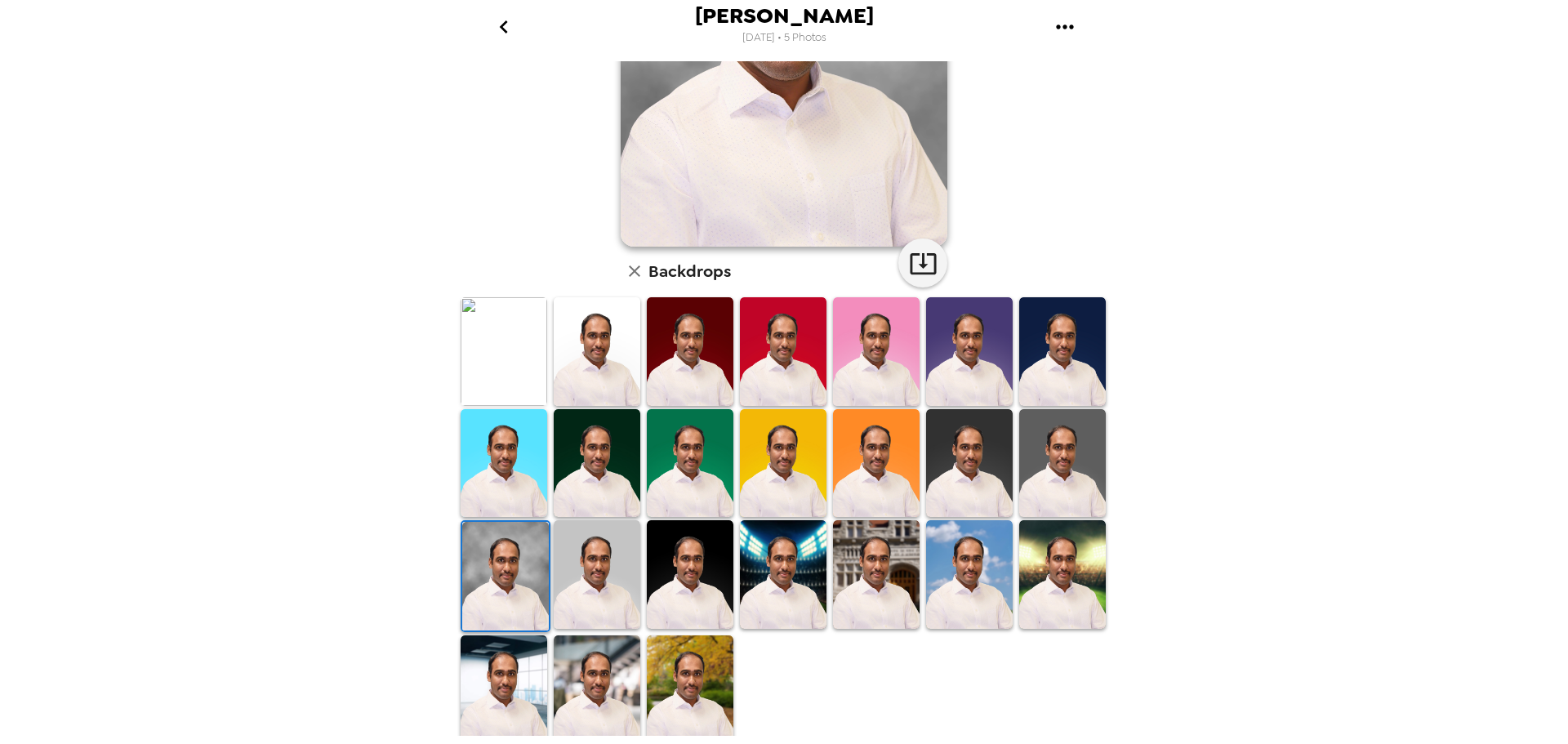
click at [971, 580] on img at bounding box center [969, 575] width 87 height 108
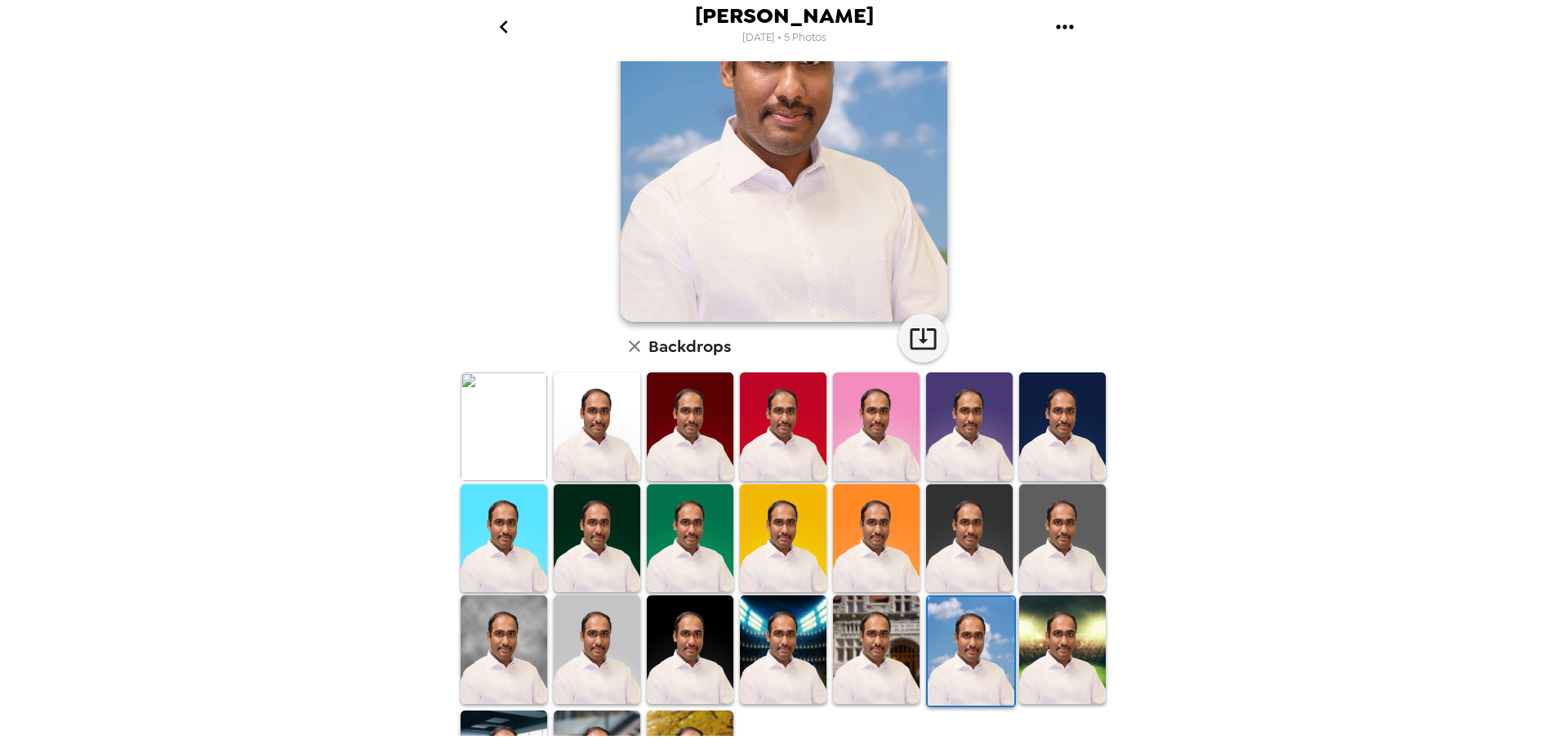
scroll to position [164, 0]
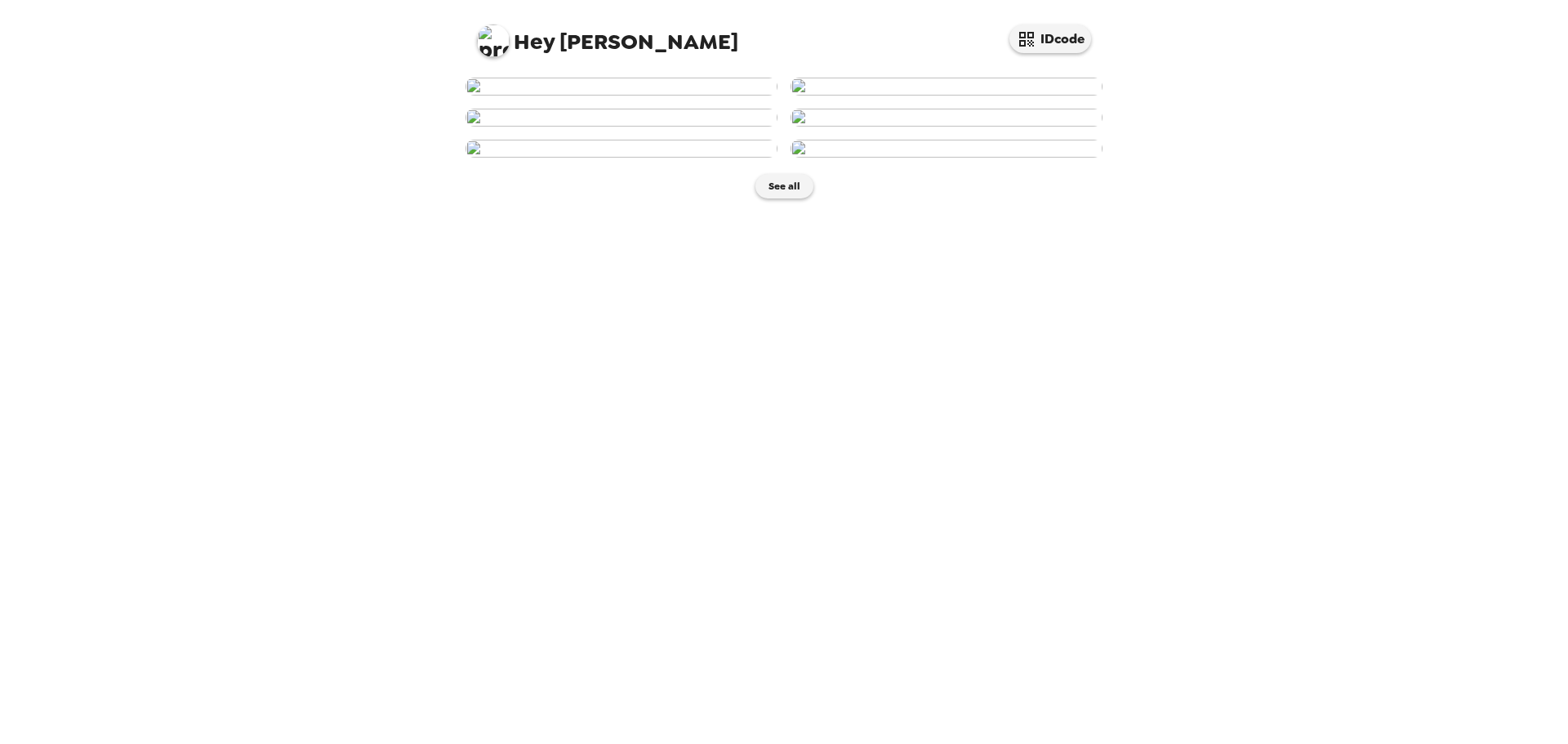
click at [964, 95] on img at bounding box center [946, 87] width 312 height 18
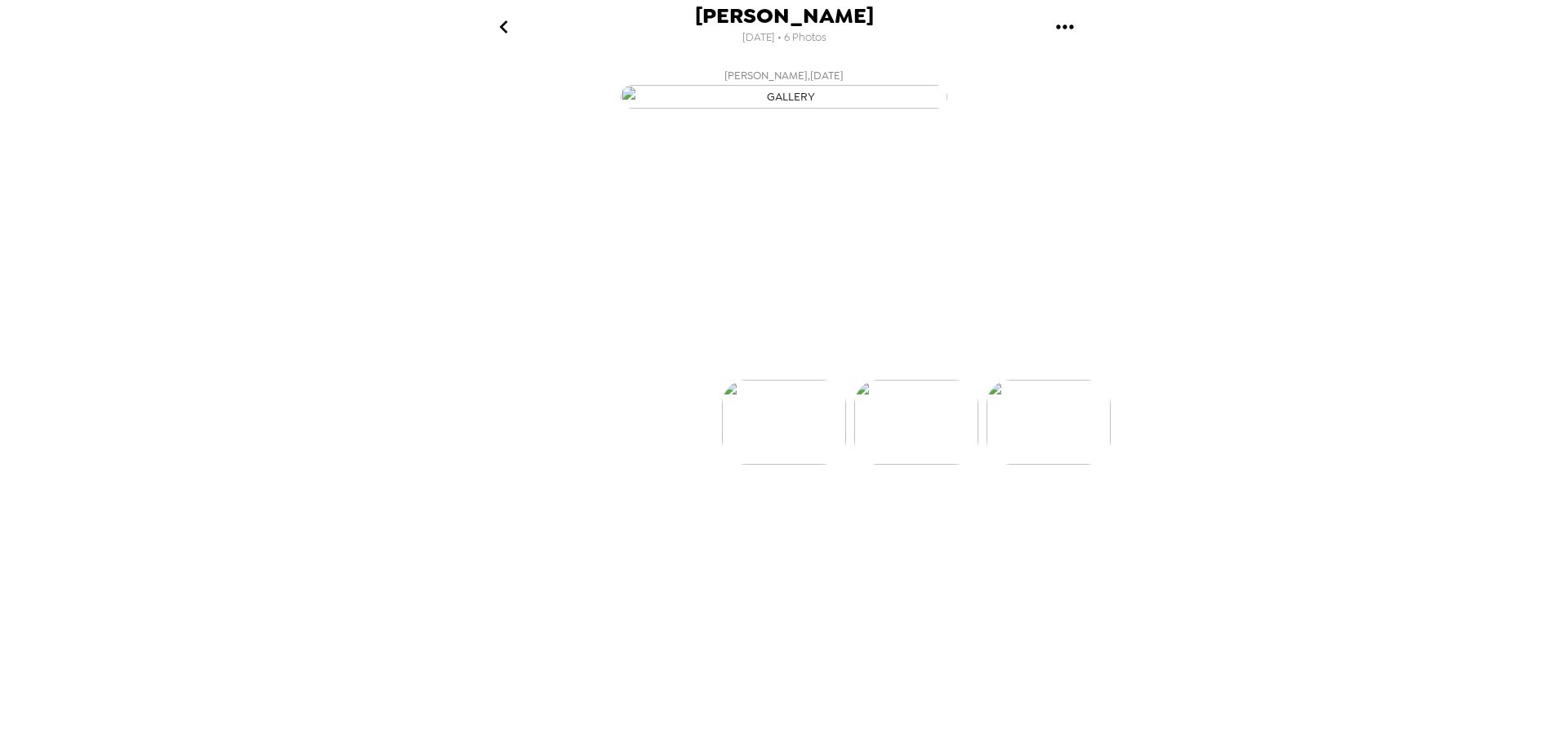
scroll to position [0, 132]
click at [501, 27] on icon "go back" at bounding box center [502, 27] width 8 height 13
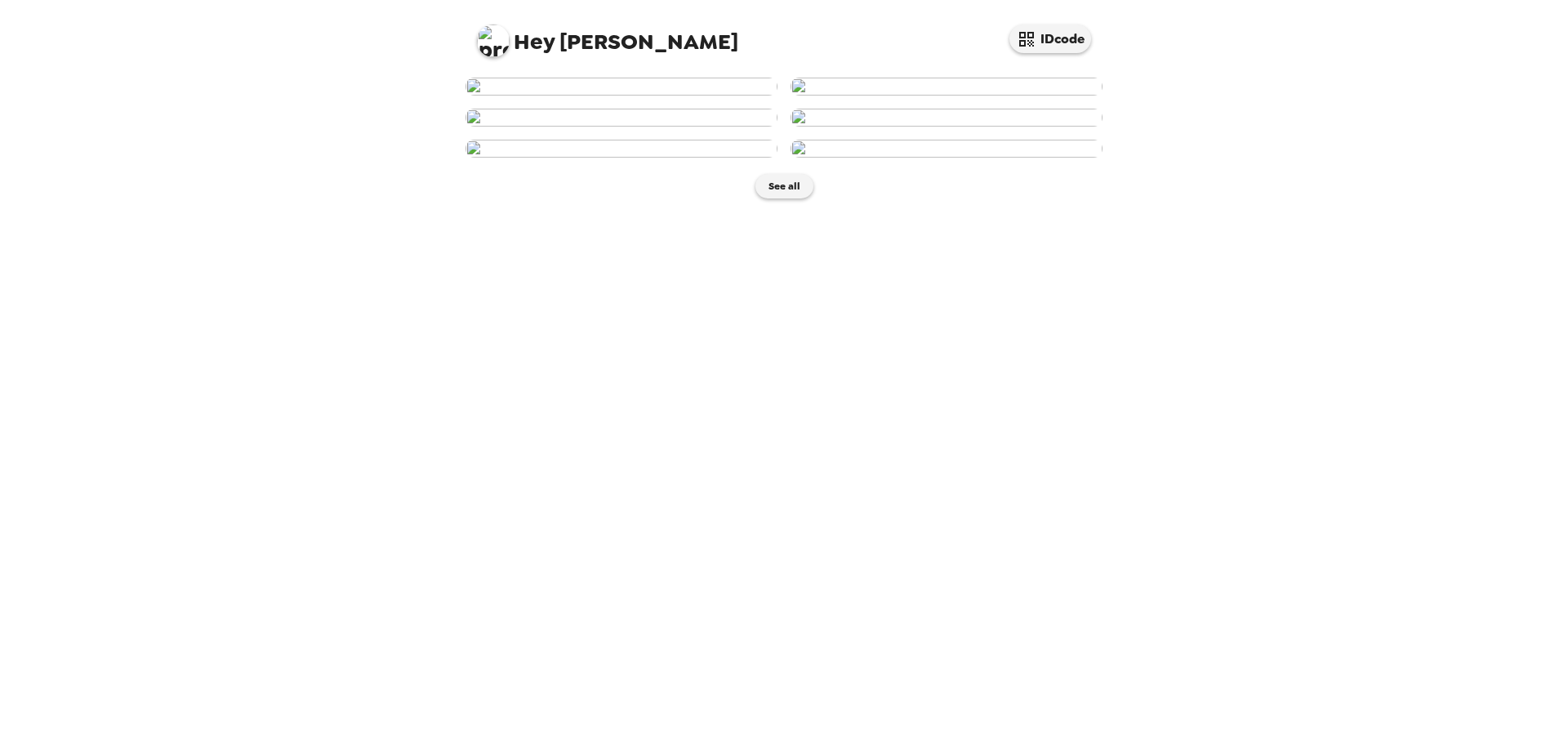
click at [556, 95] on img at bounding box center [622, 87] width 312 height 18
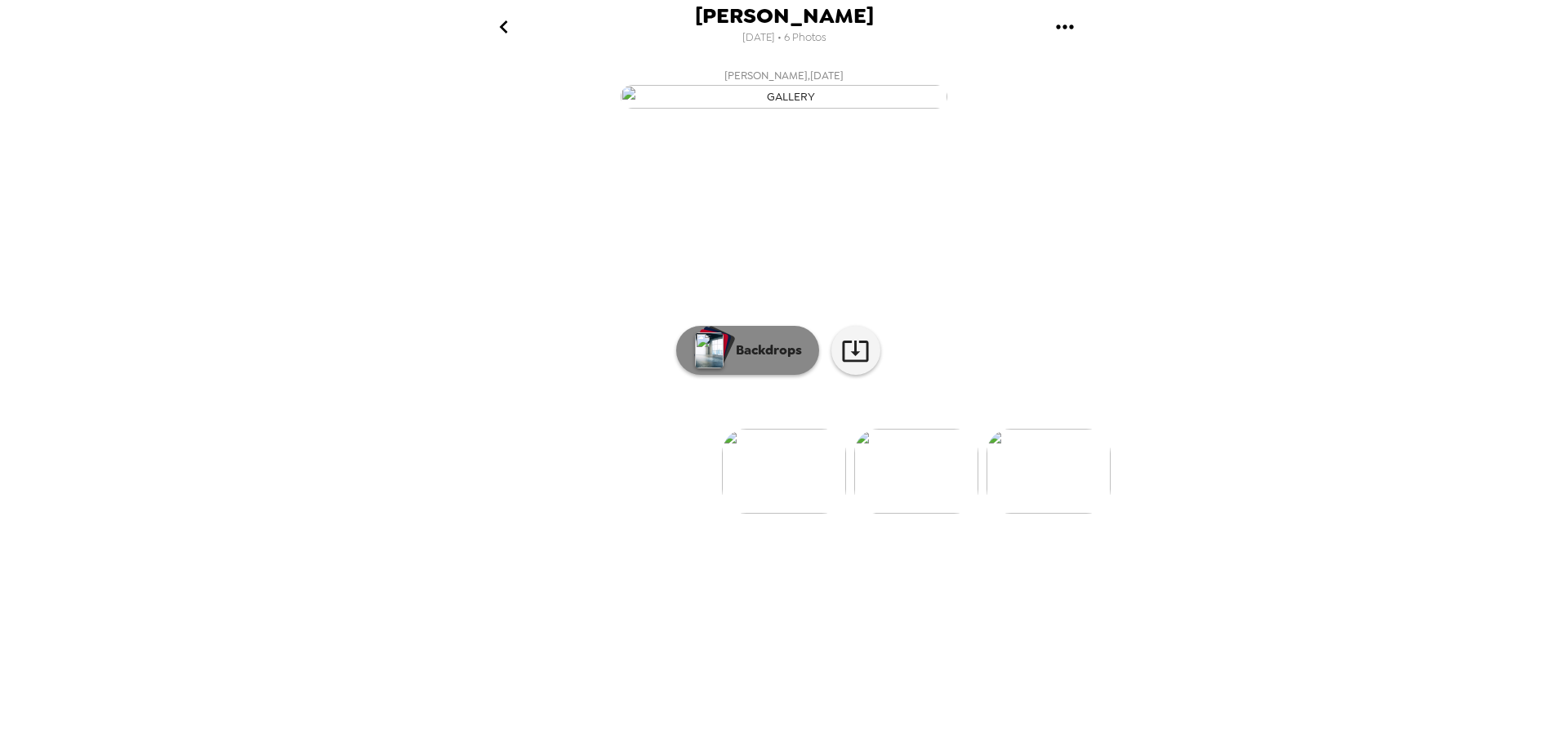
click at [771, 360] on p "Backdrops" at bounding box center [764, 350] width 74 height 19
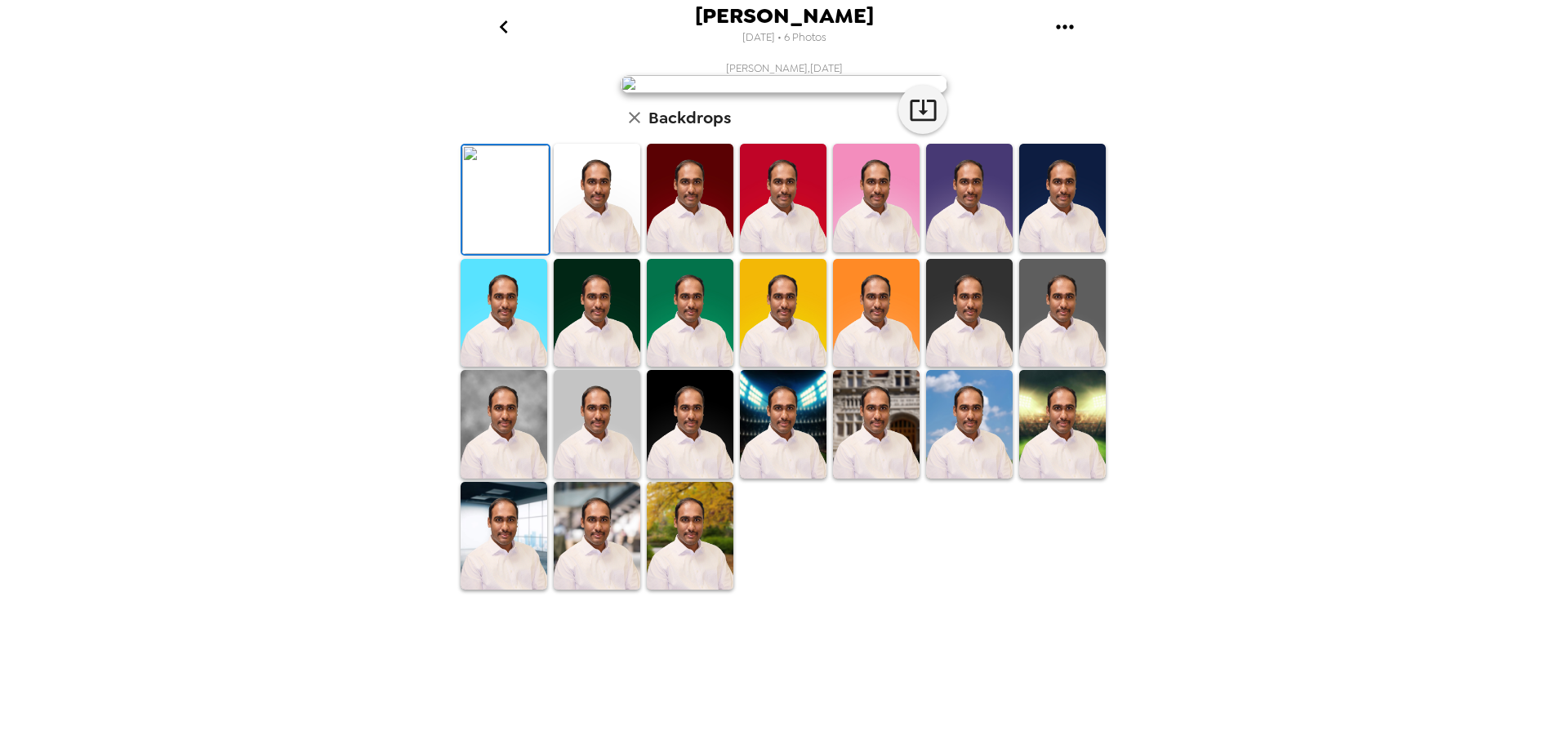
scroll to position [237, 0]
click at [699, 478] on img at bounding box center [690, 423] width 87 height 109
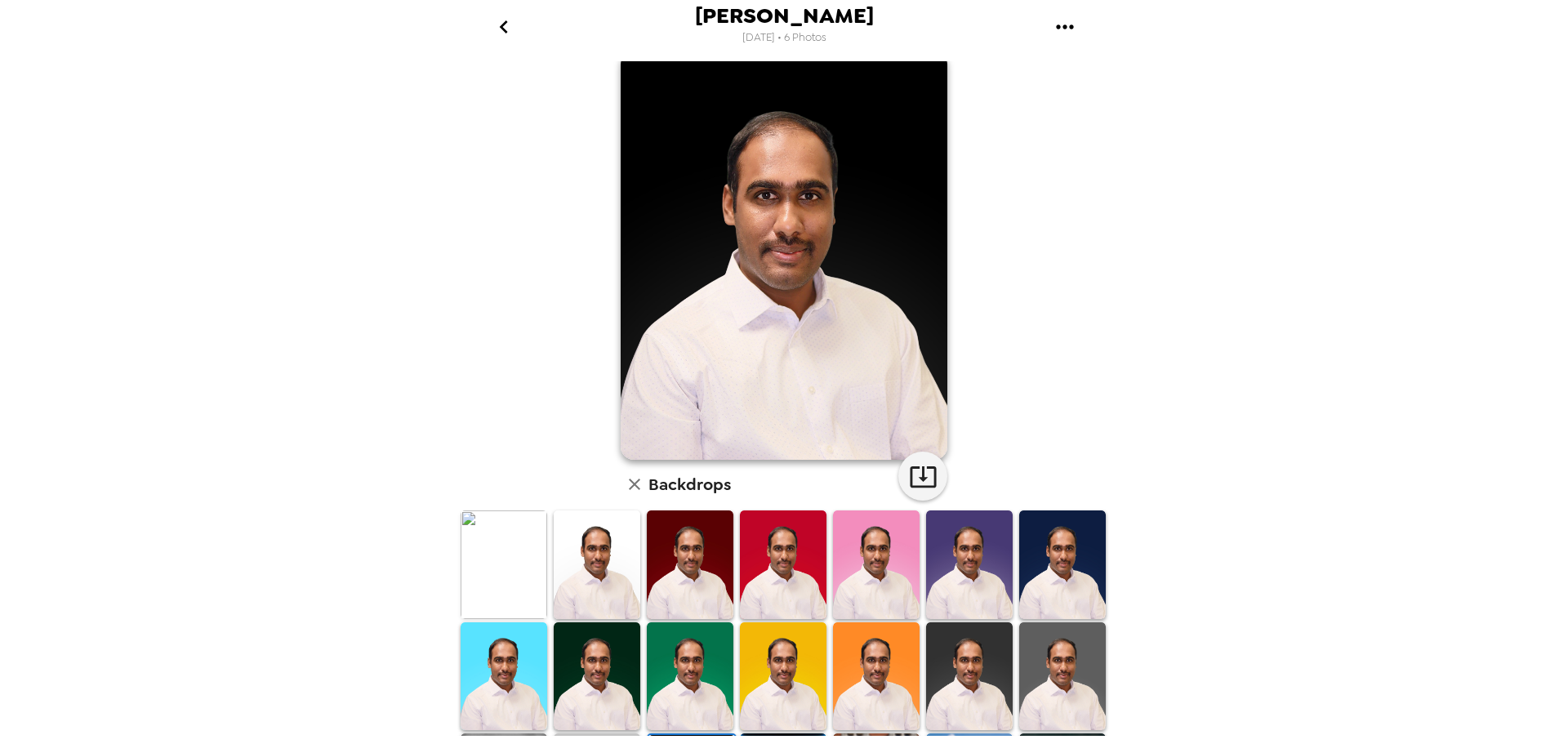
scroll to position [0, 0]
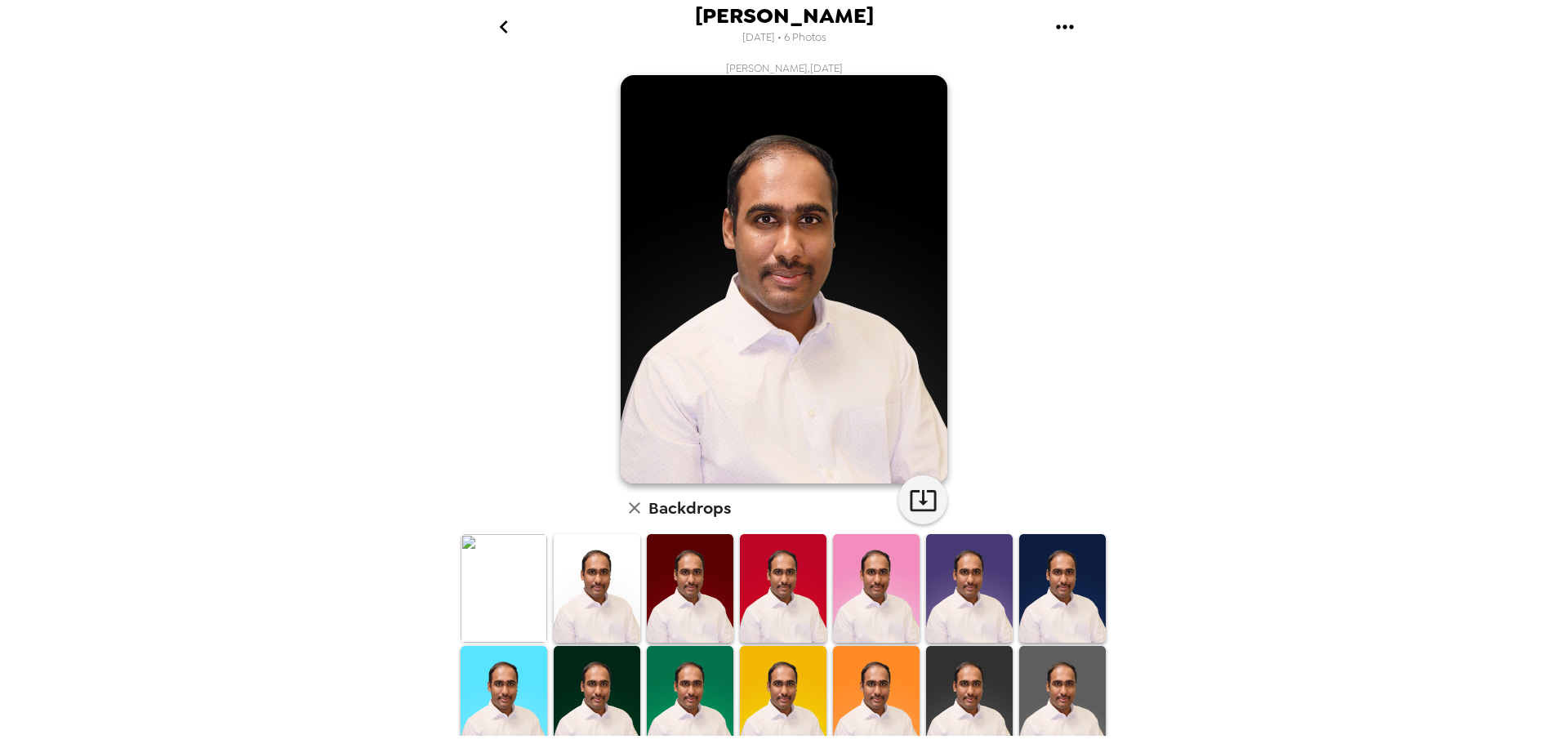
click at [494, 15] on icon "go back" at bounding box center [503, 26] width 26 height 26
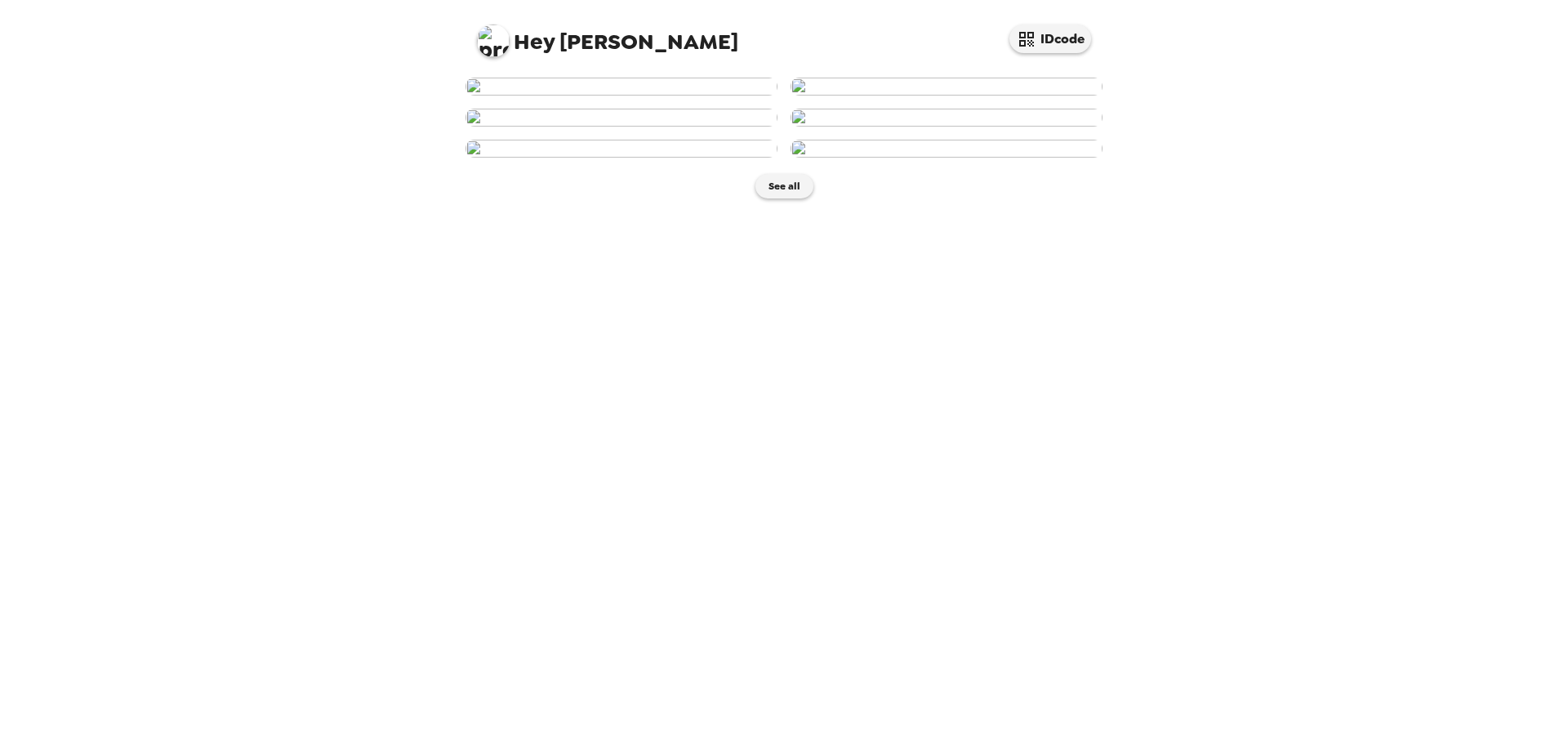
click at [873, 95] on img at bounding box center [946, 87] width 312 height 18
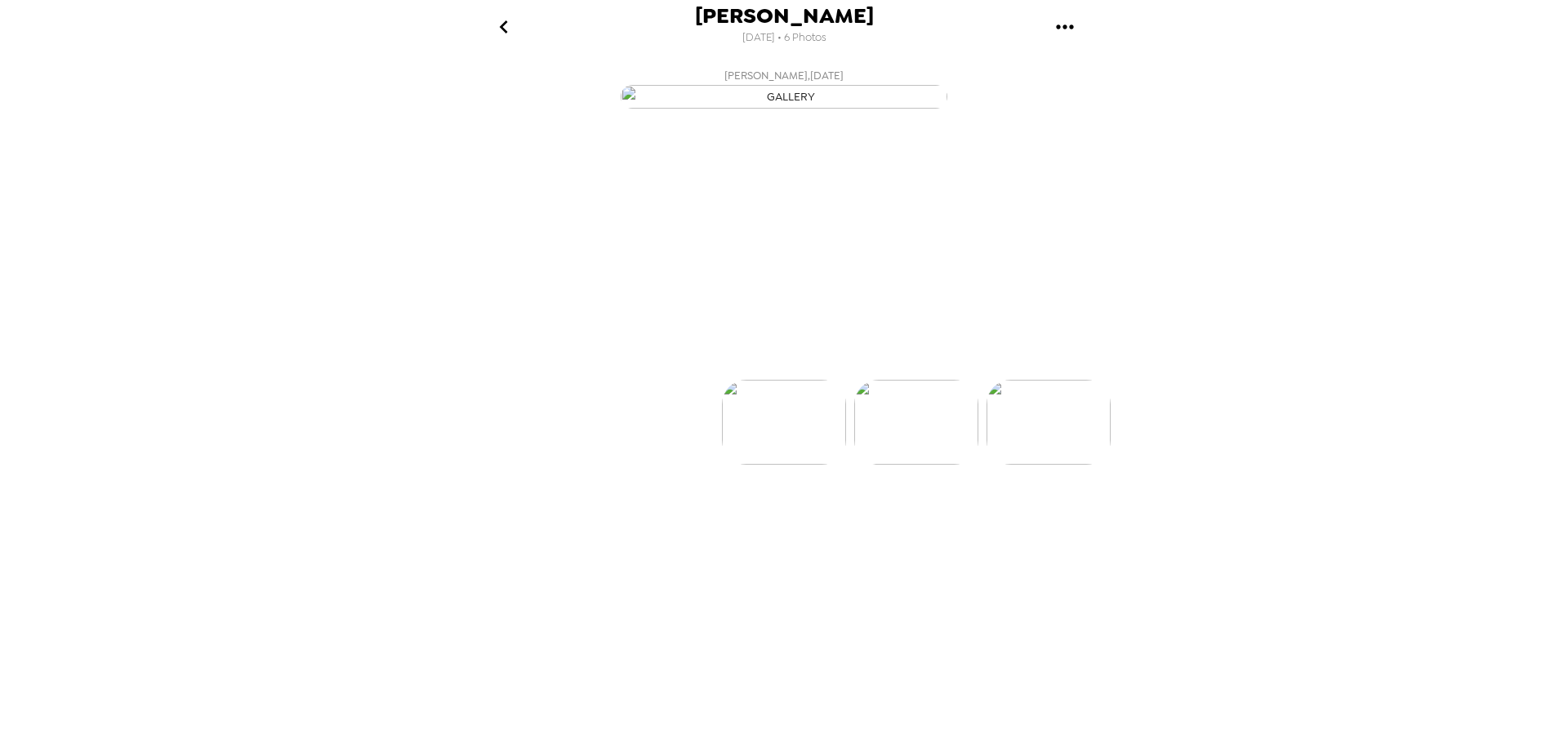
scroll to position [0, 132]
click at [753, 375] on button "Backdrops" at bounding box center [748, 350] width 143 height 49
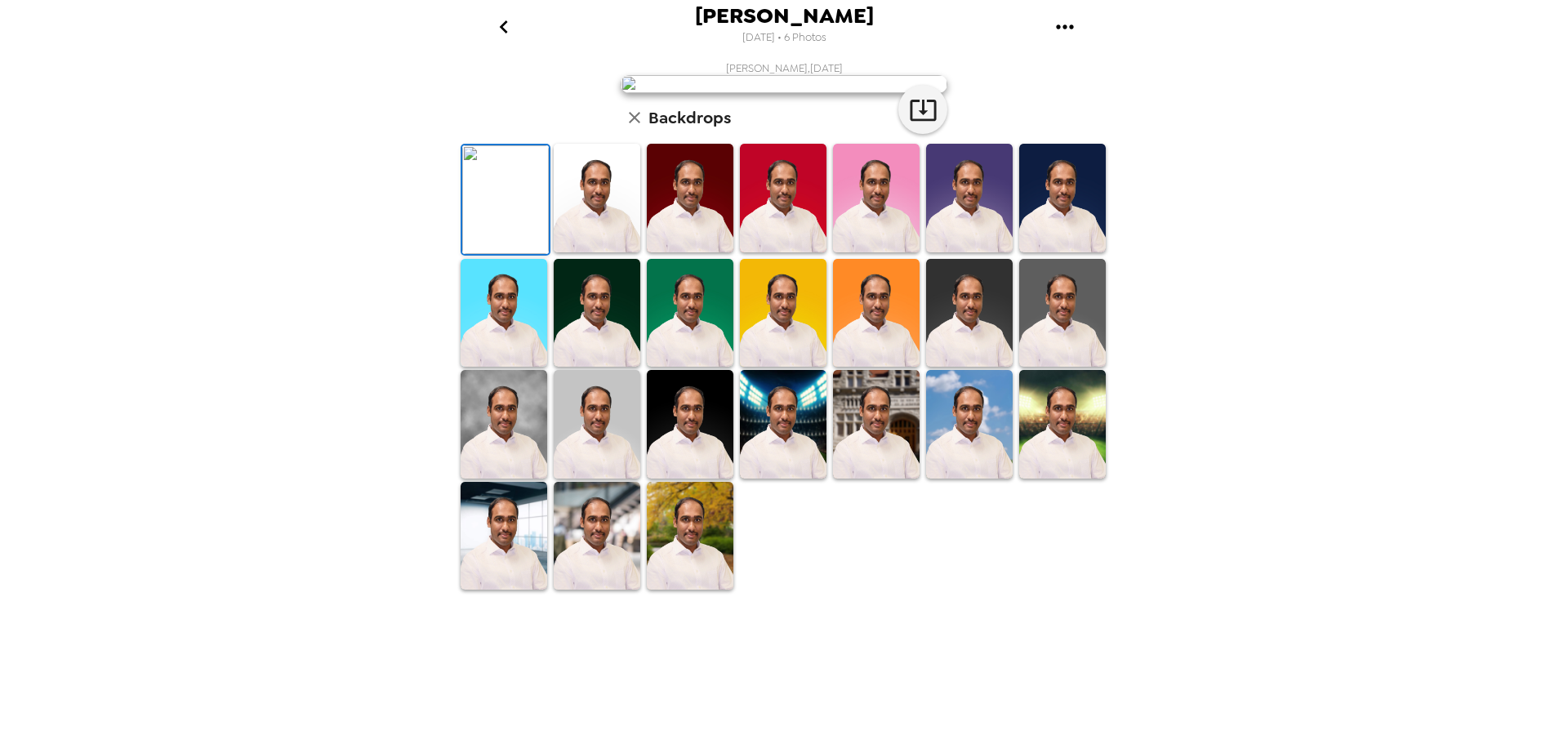
scroll to position [164, 0]
click at [715, 478] on img at bounding box center [690, 423] width 87 height 109
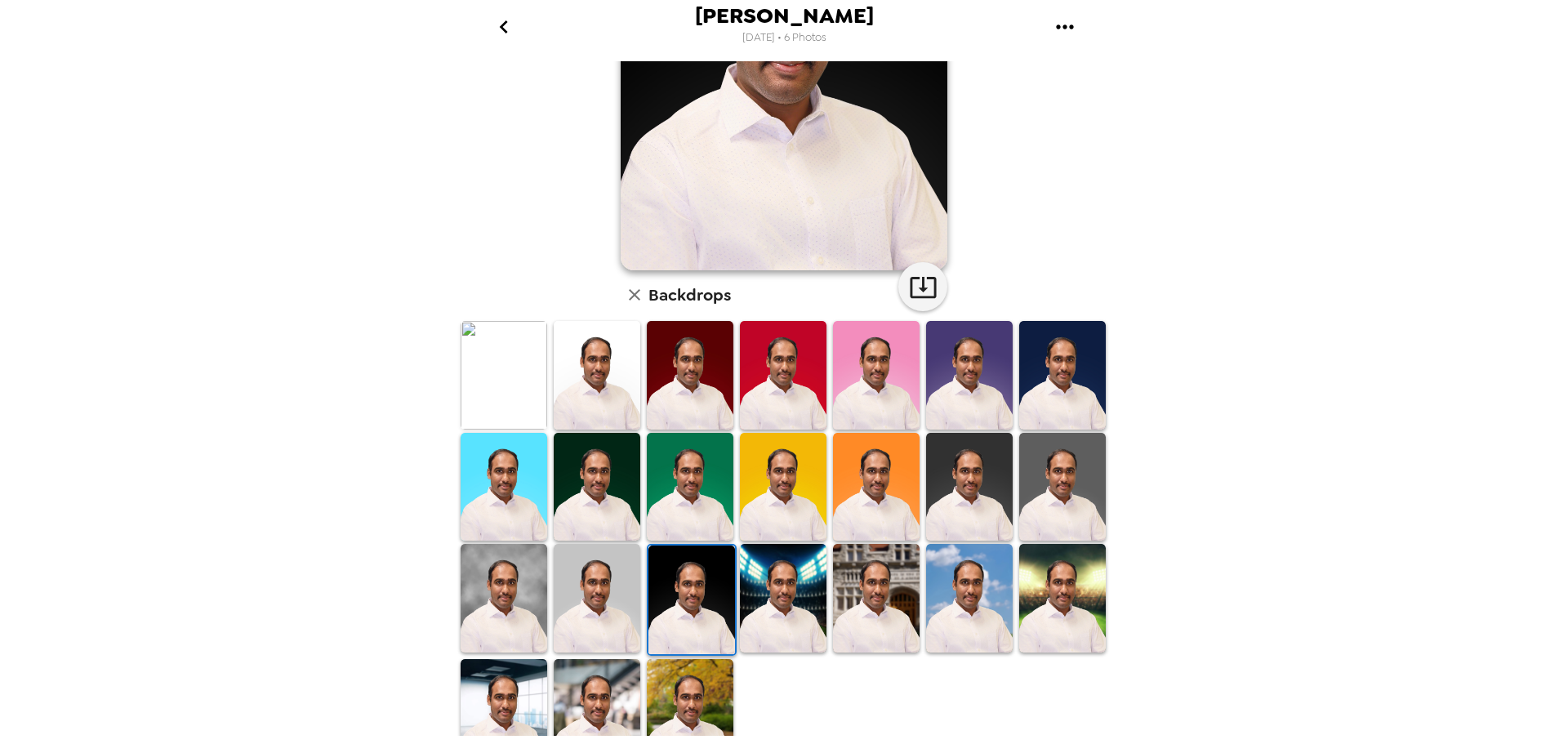
scroll to position [237, 0]
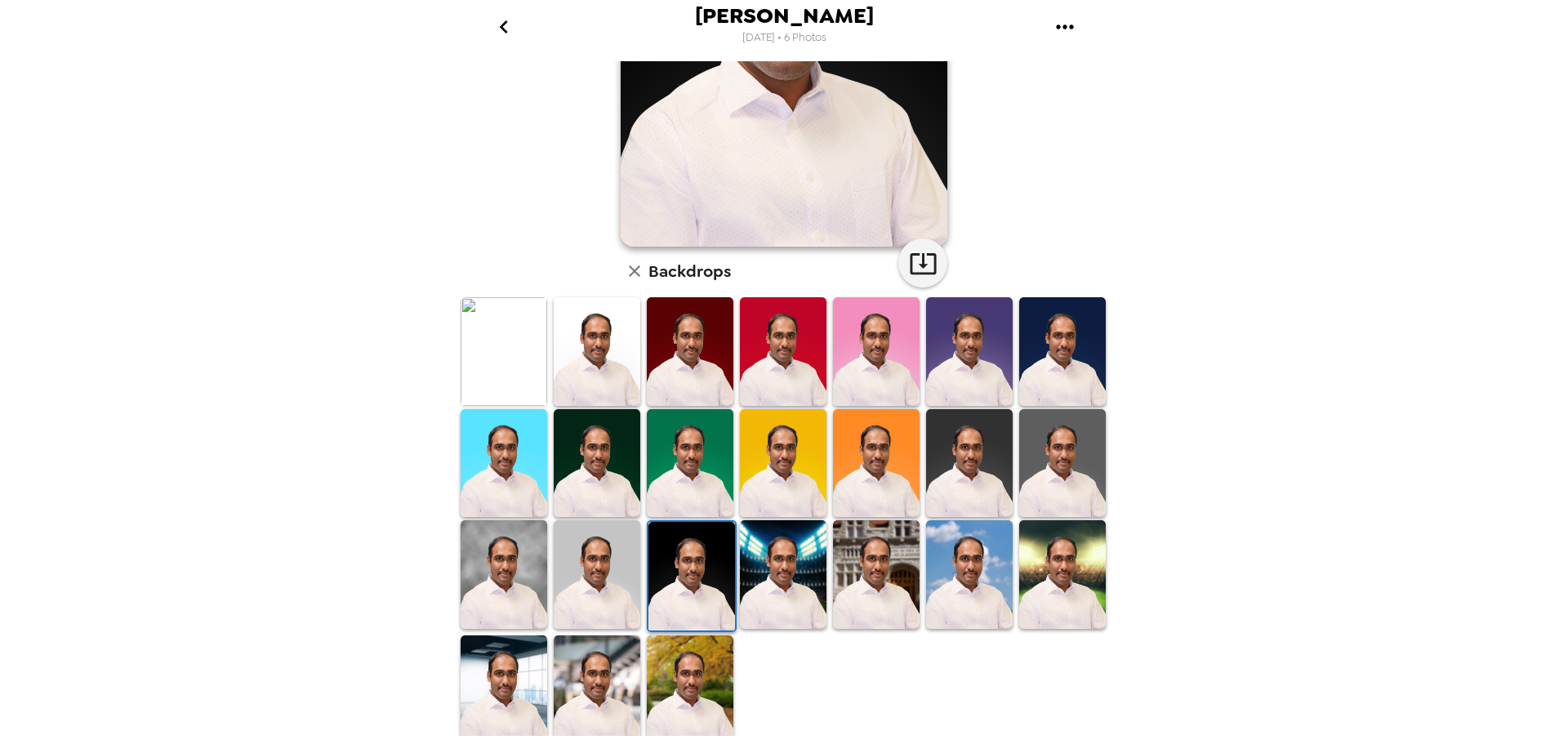
click at [604, 696] on img at bounding box center [597, 689] width 87 height 109
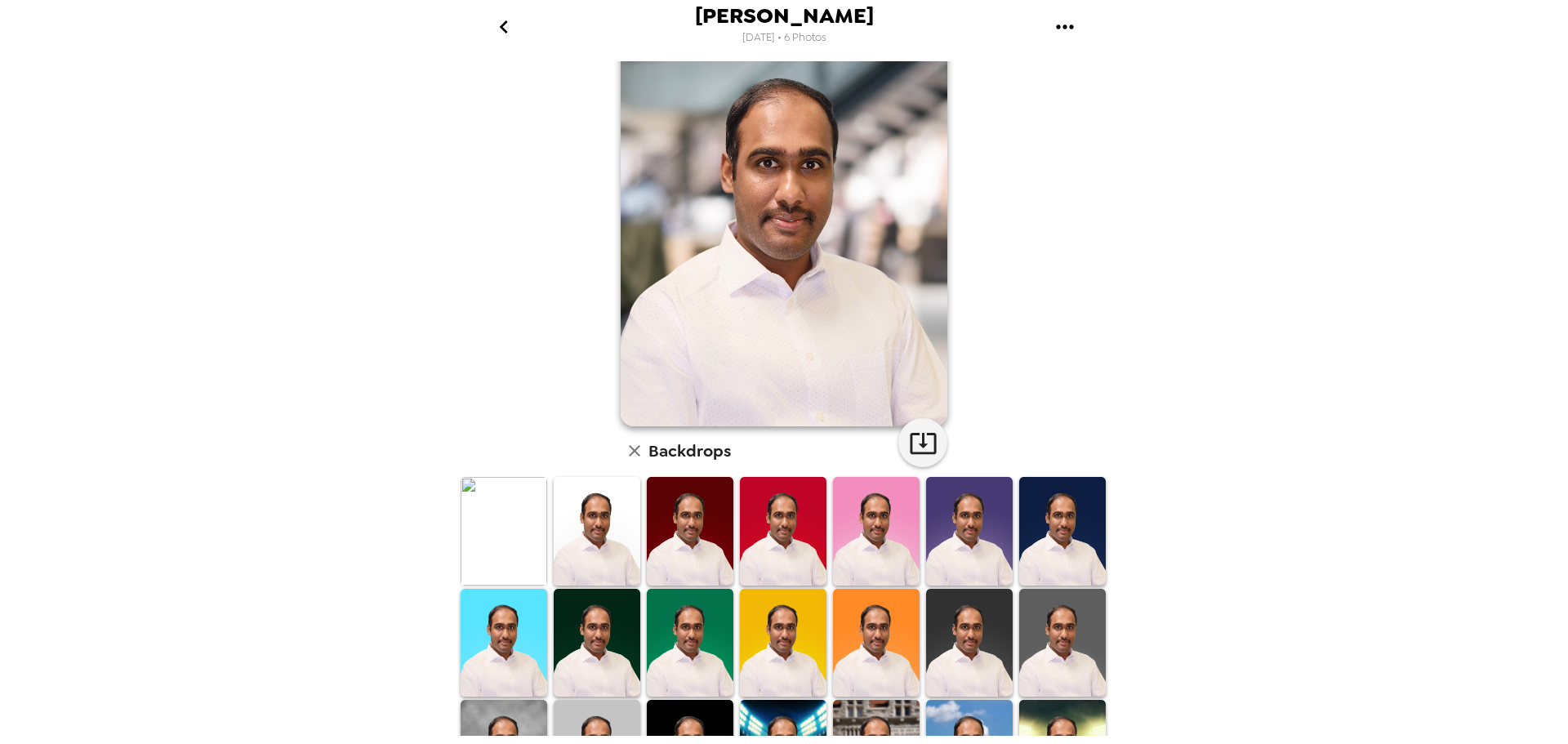
scroll to position [0, 0]
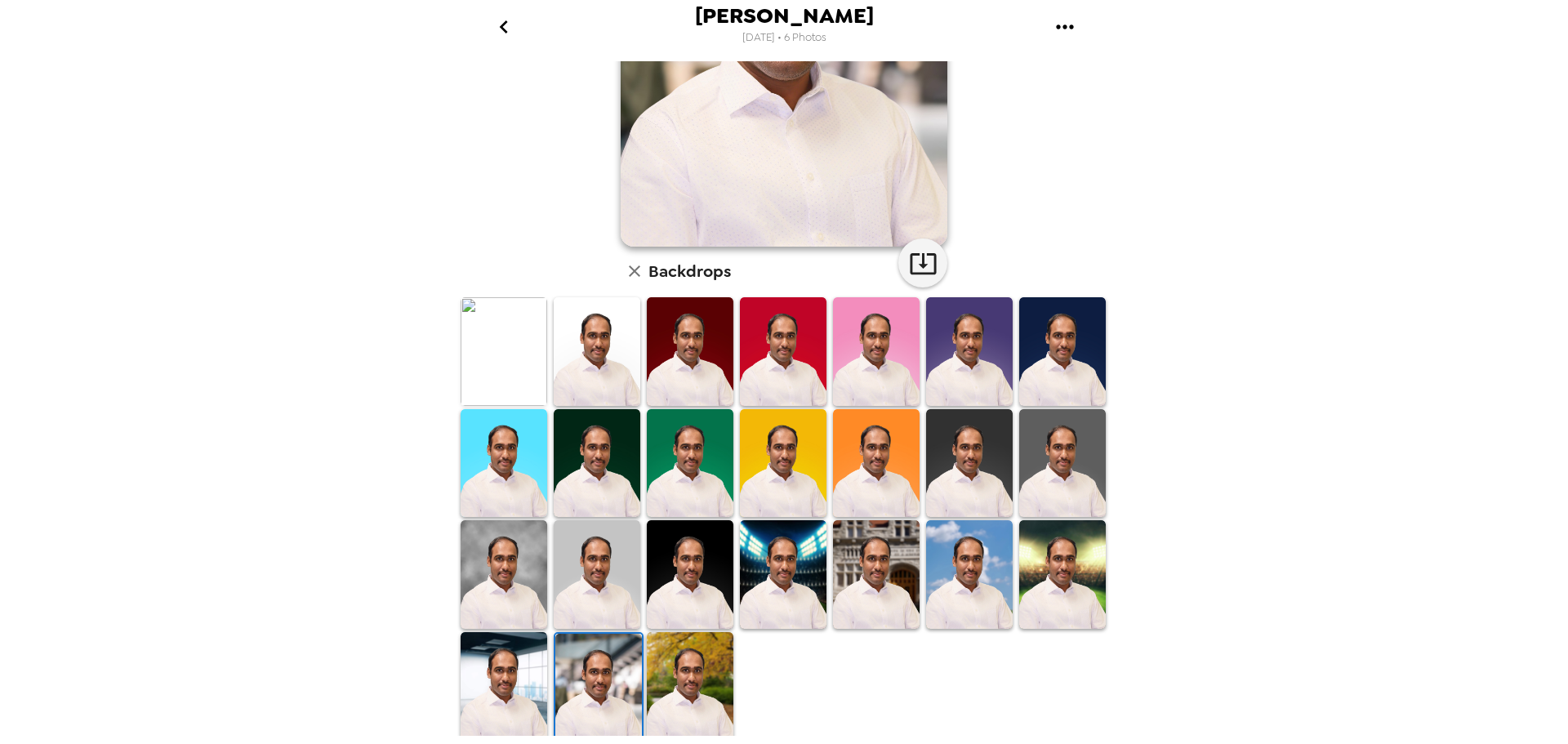
click at [680, 682] on img at bounding box center [690, 686] width 87 height 109
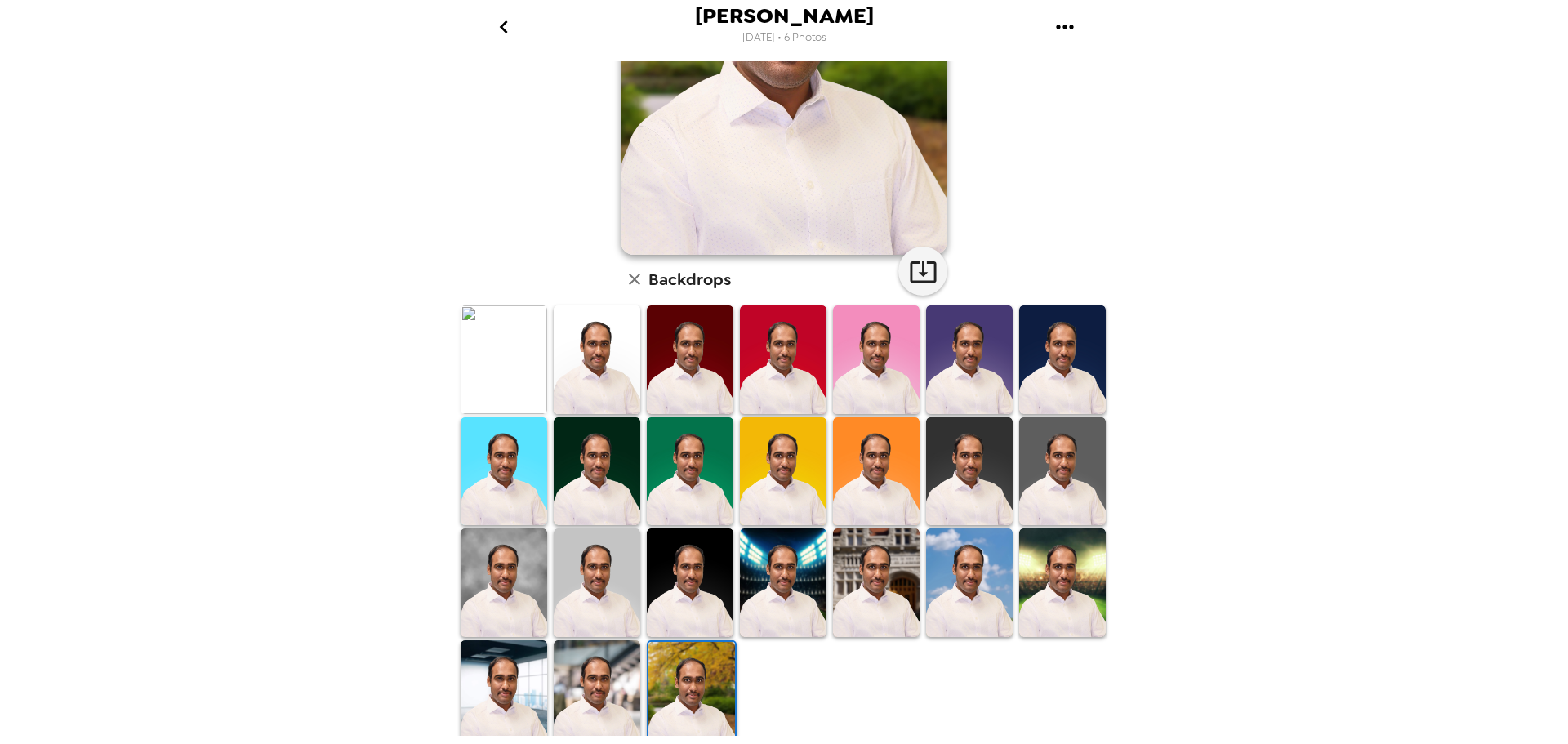
scroll to position [237, 0]
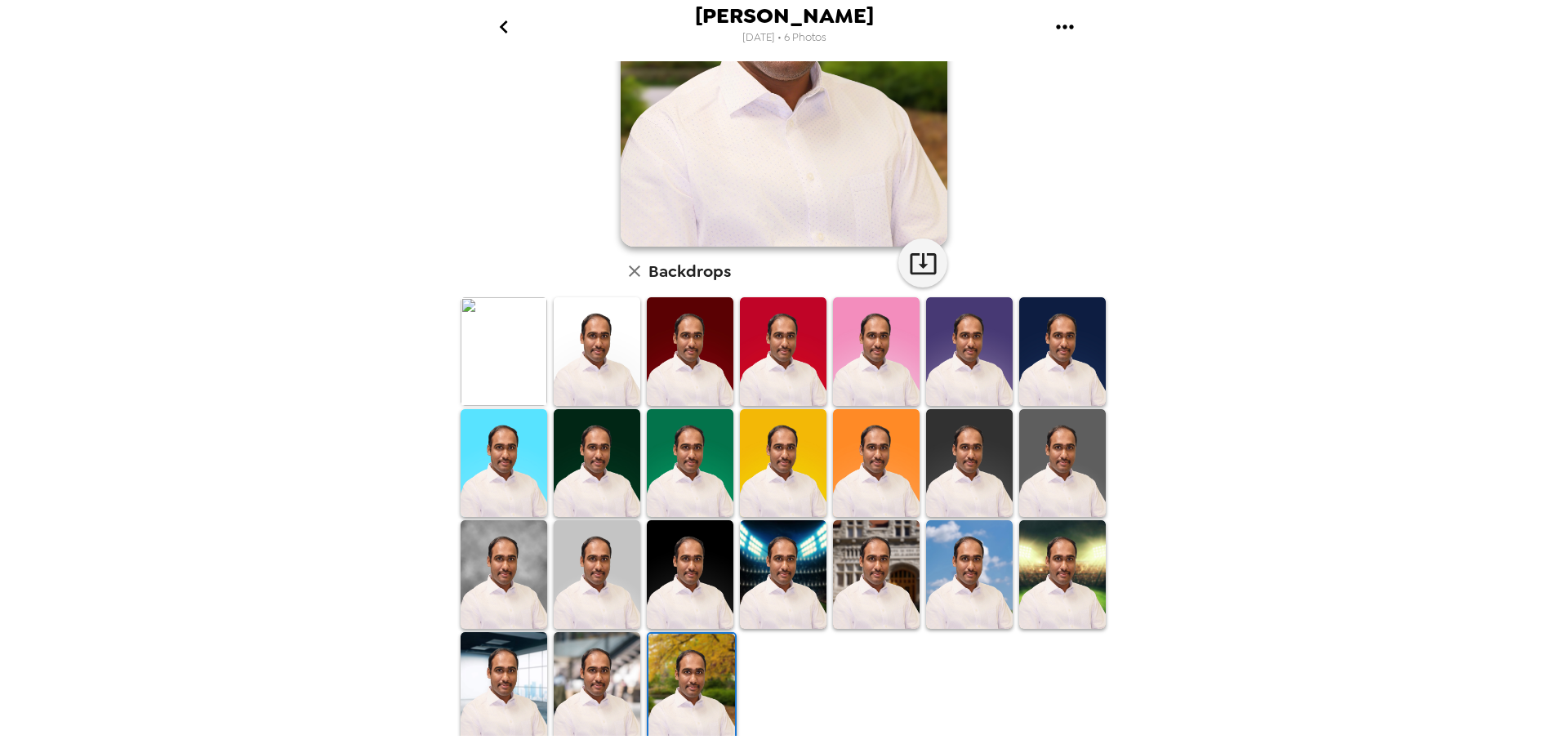
click at [484, 704] on img at bounding box center [504, 686] width 87 height 109
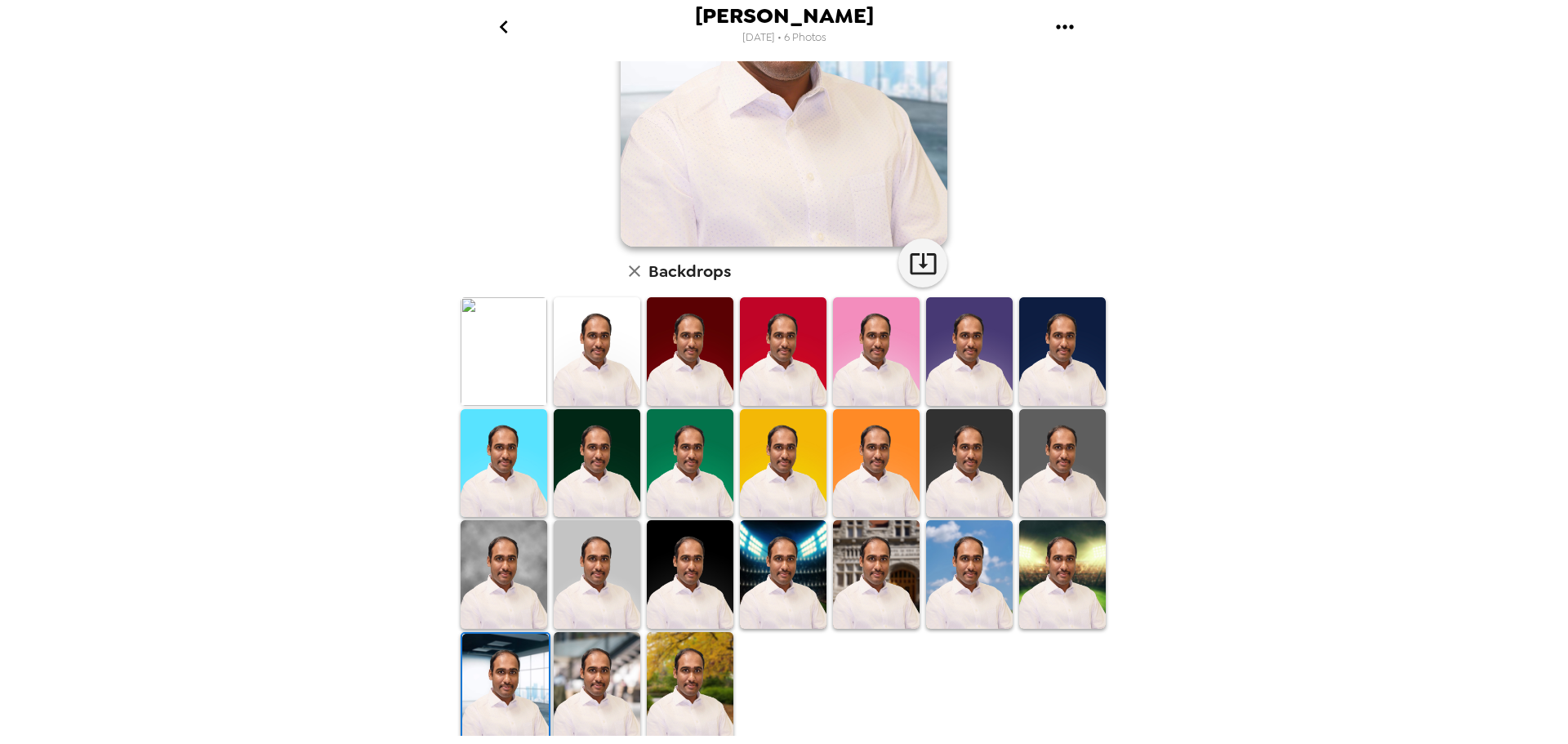
click at [1035, 593] on img at bounding box center [1063, 575] width 87 height 109
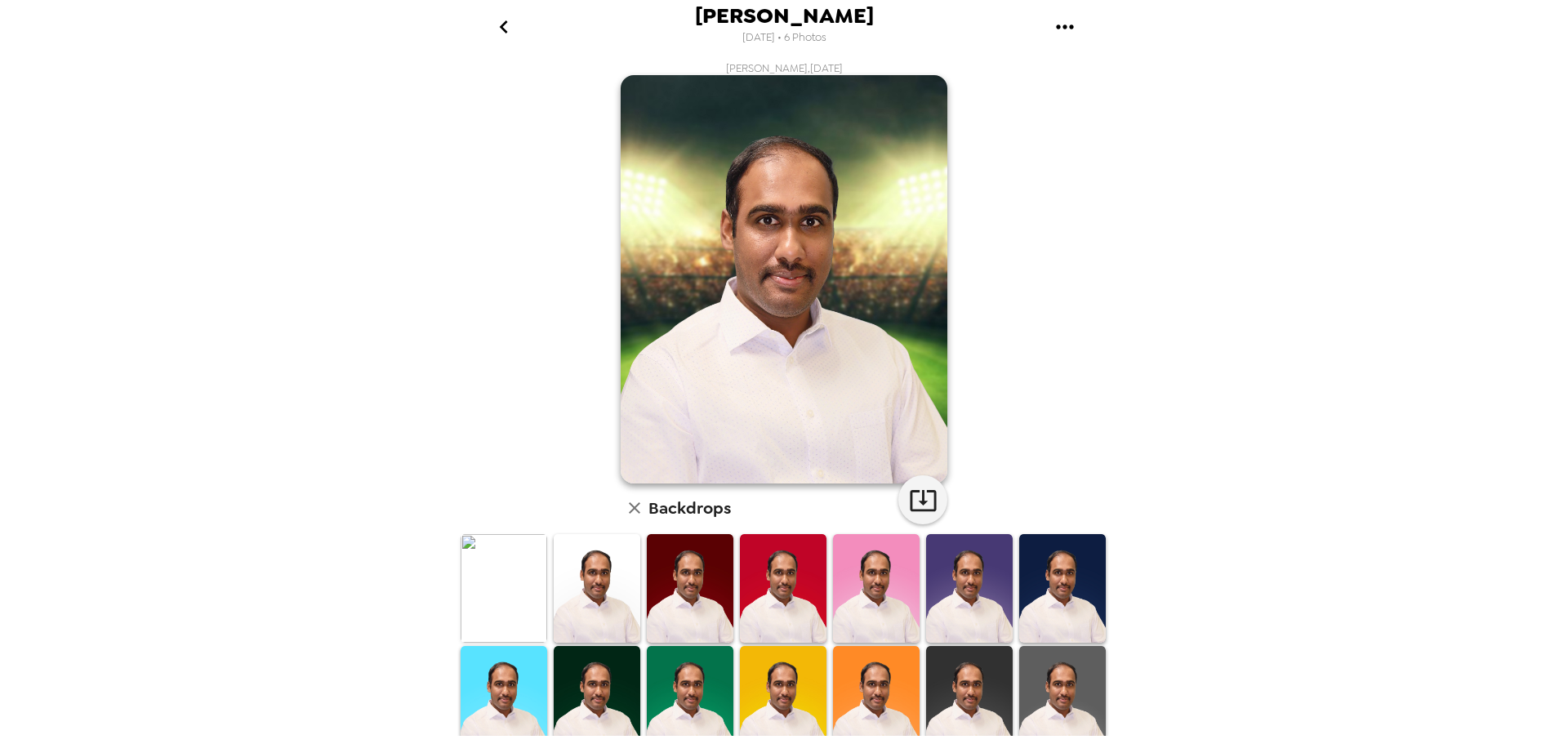
scroll to position [82, 0]
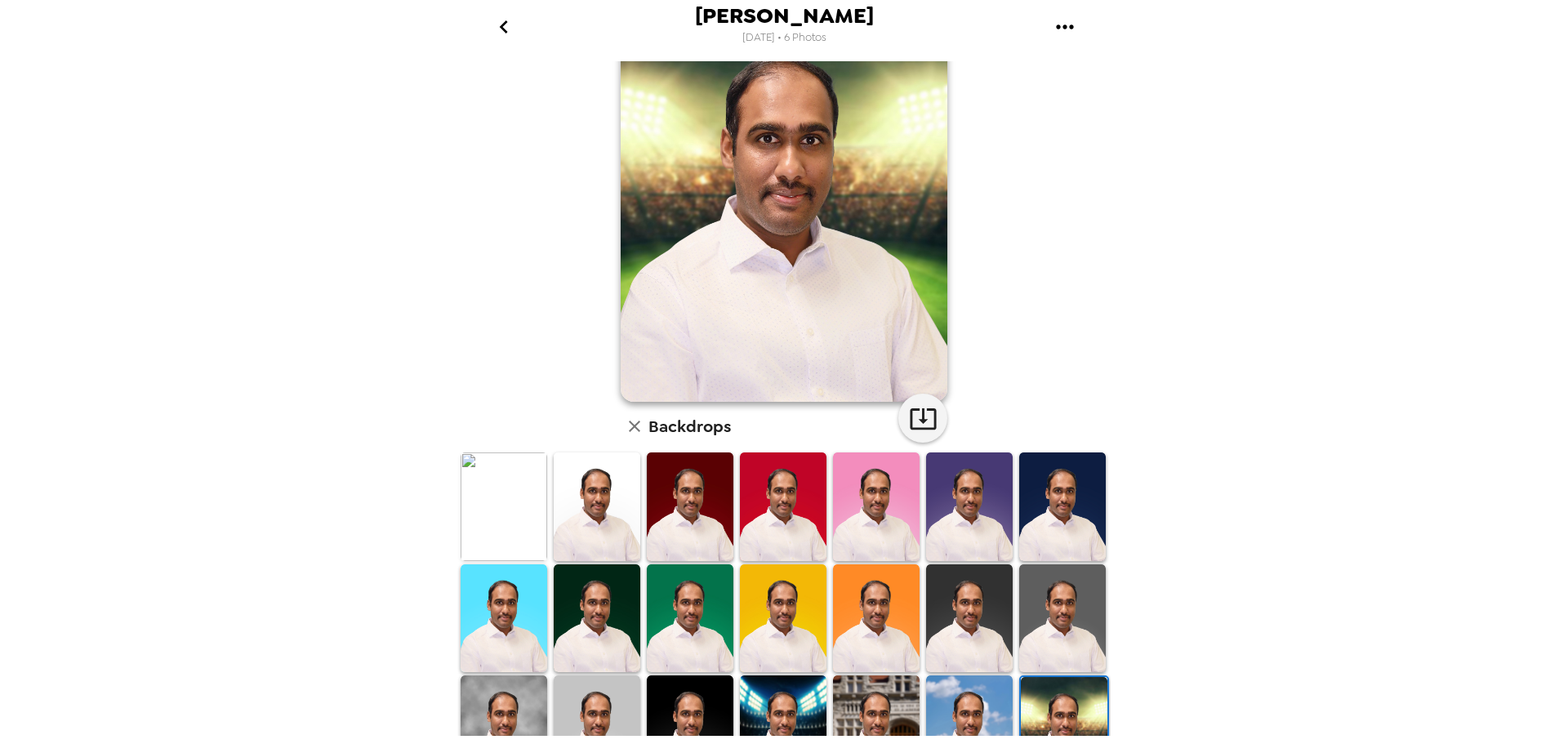
click at [954, 720] on img at bounding box center [969, 730] width 87 height 109
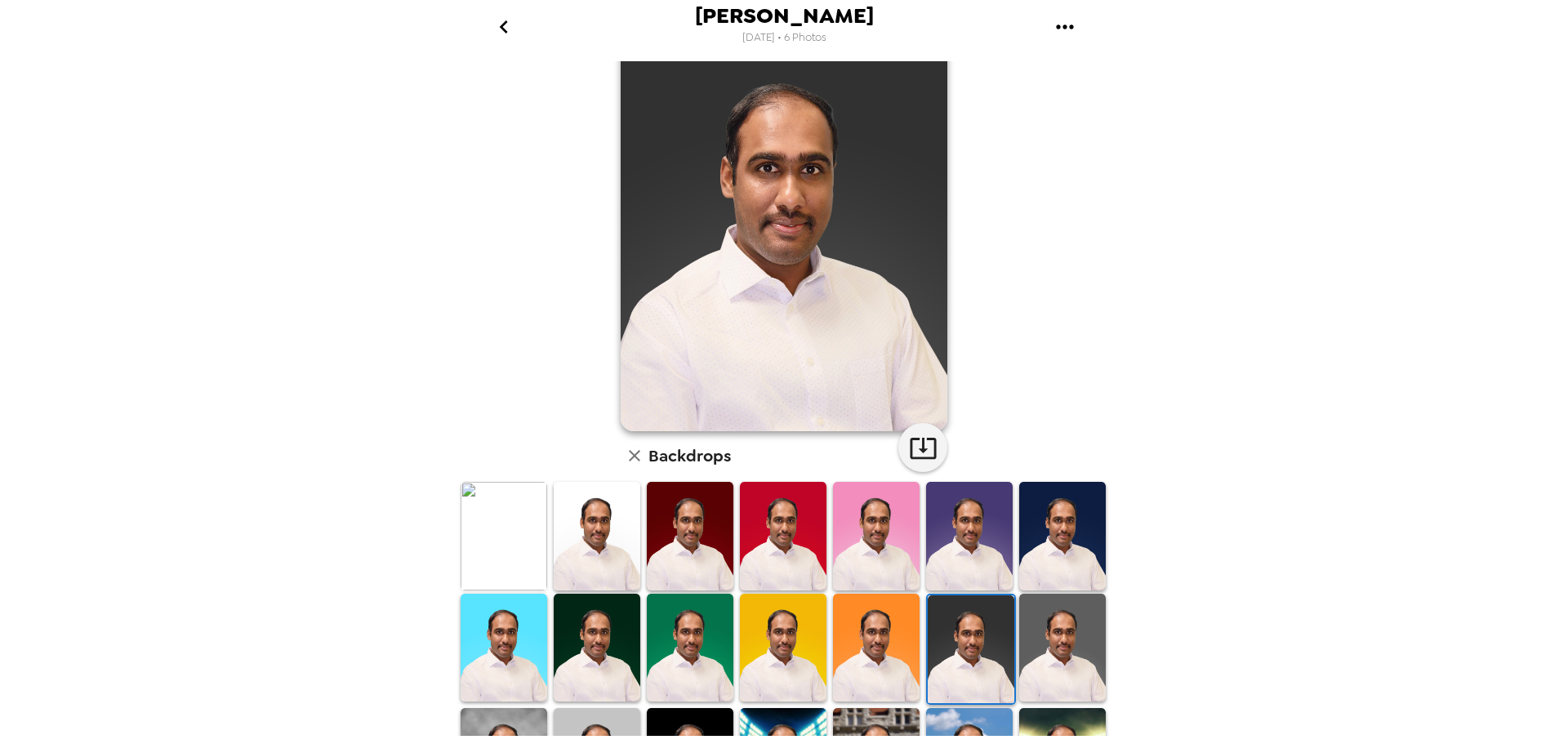
scroll to position [82, 0]
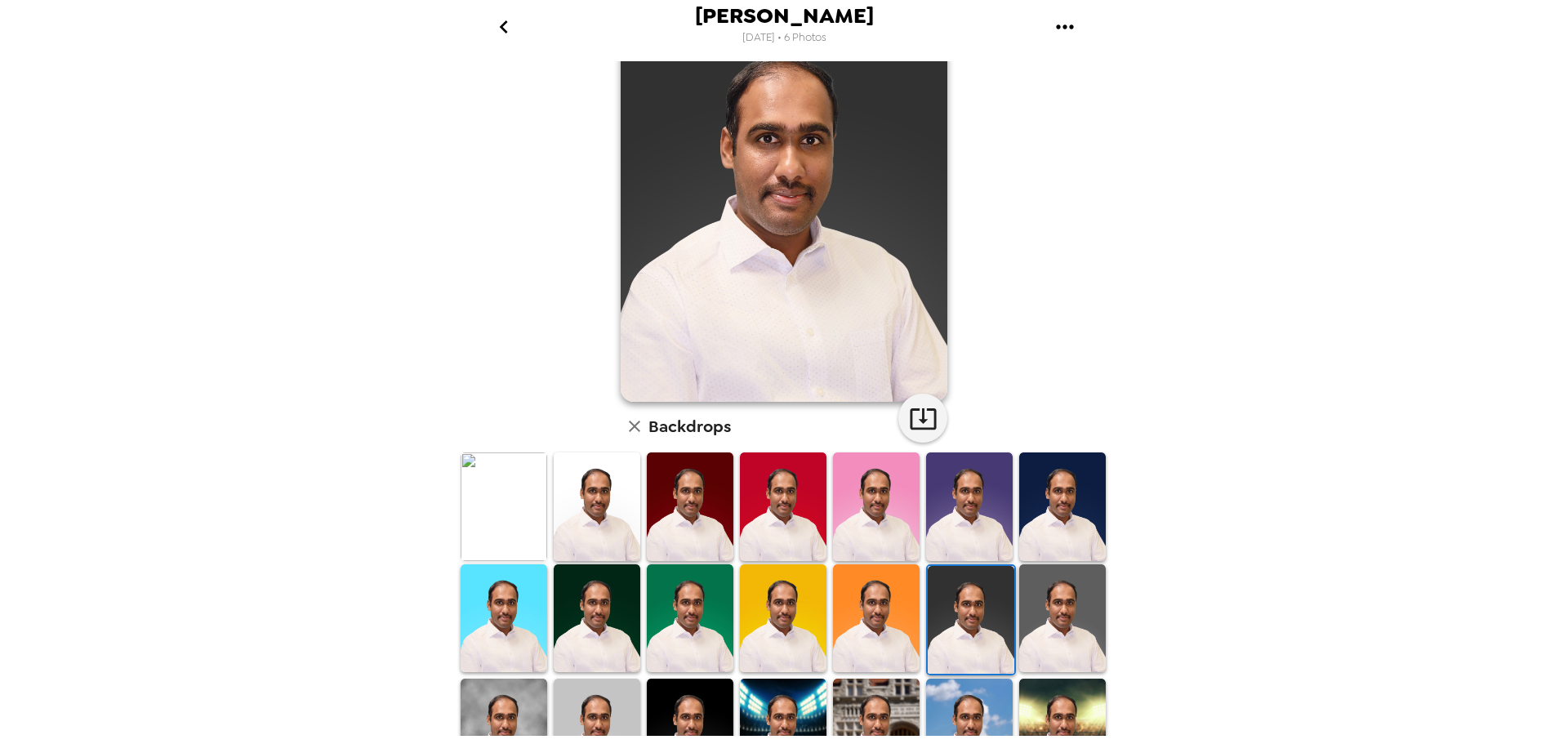
click at [1051, 591] on img at bounding box center [1063, 618] width 87 height 108
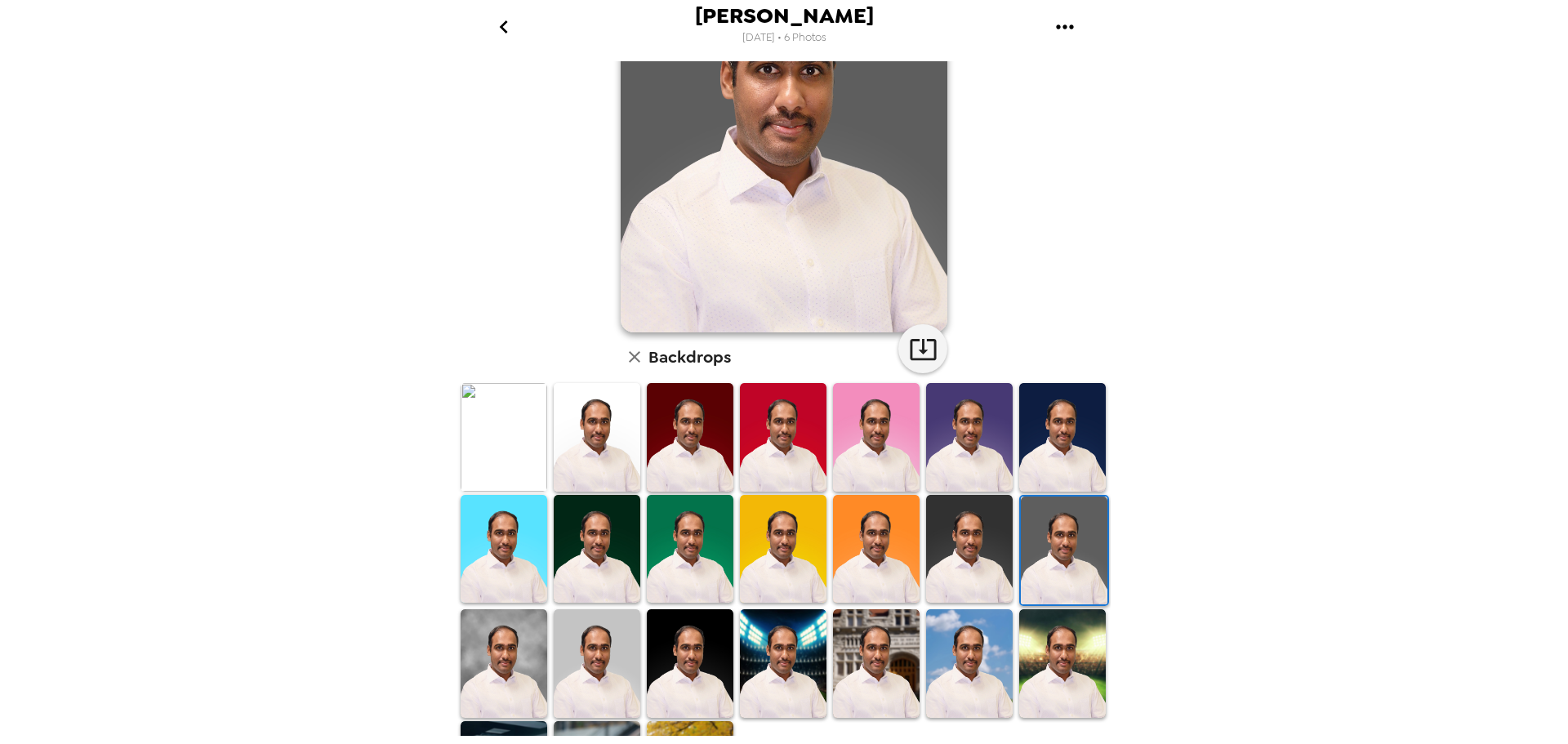
scroll to position [164, 0]
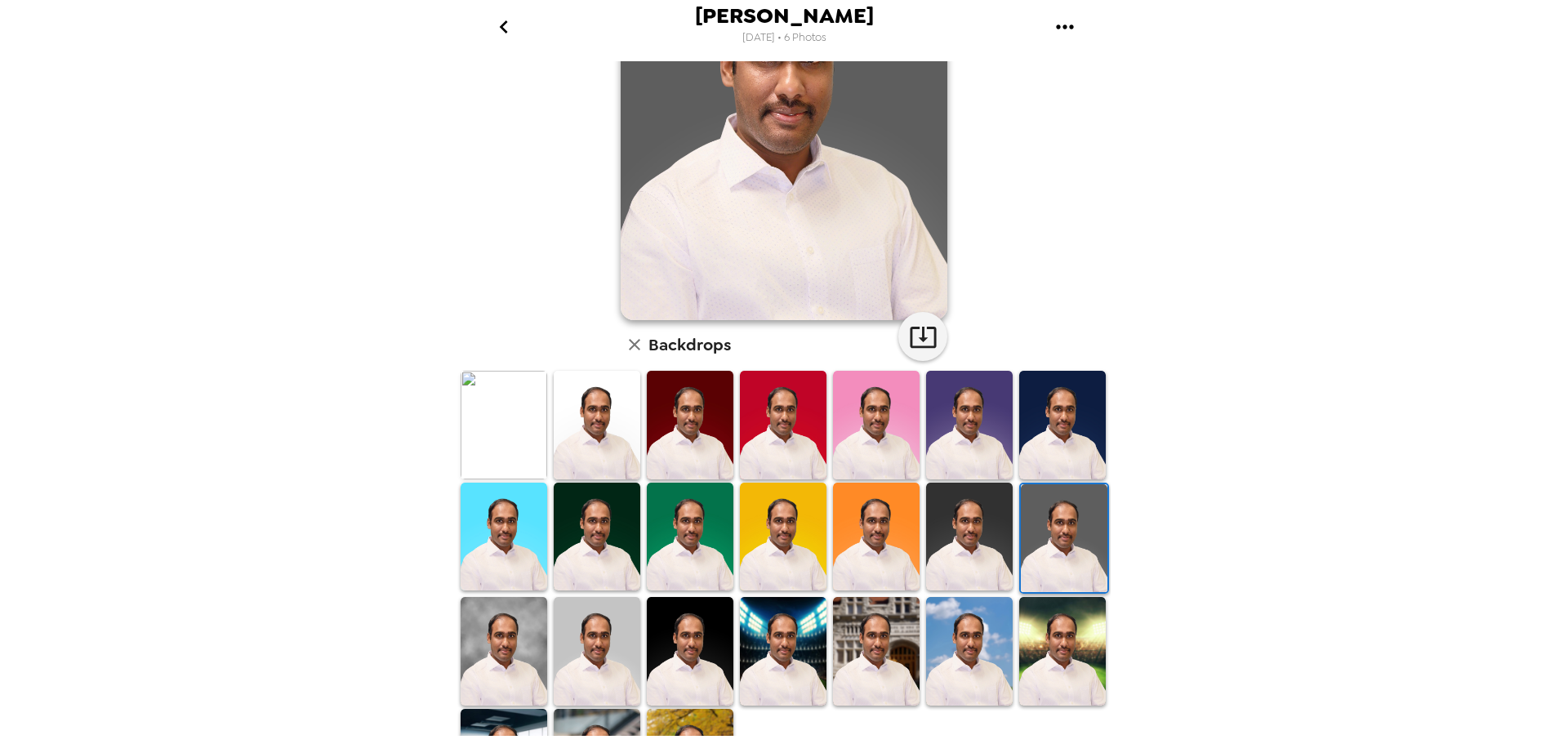
click at [704, 641] on img at bounding box center [690, 651] width 87 height 108
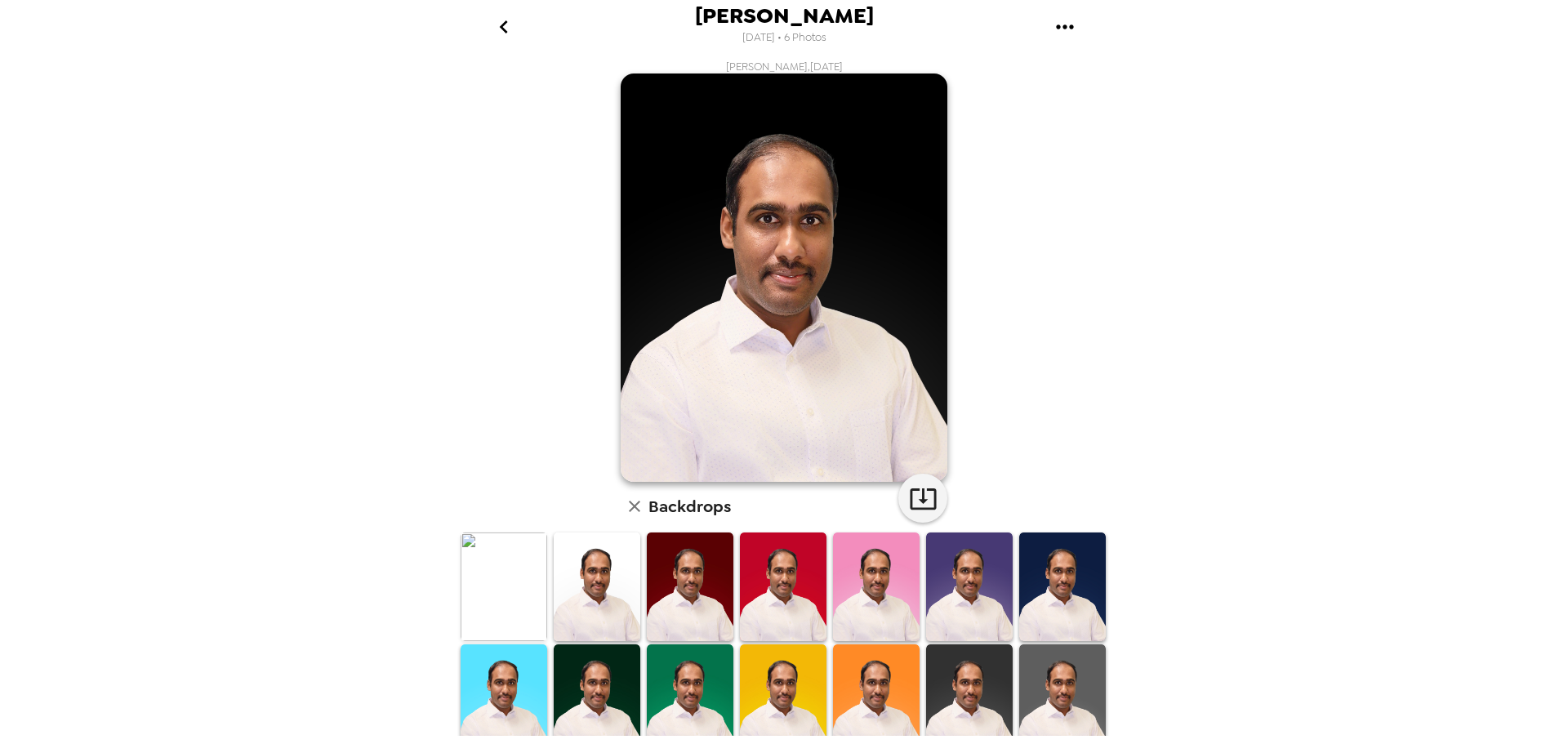
scroll to position [0, 0]
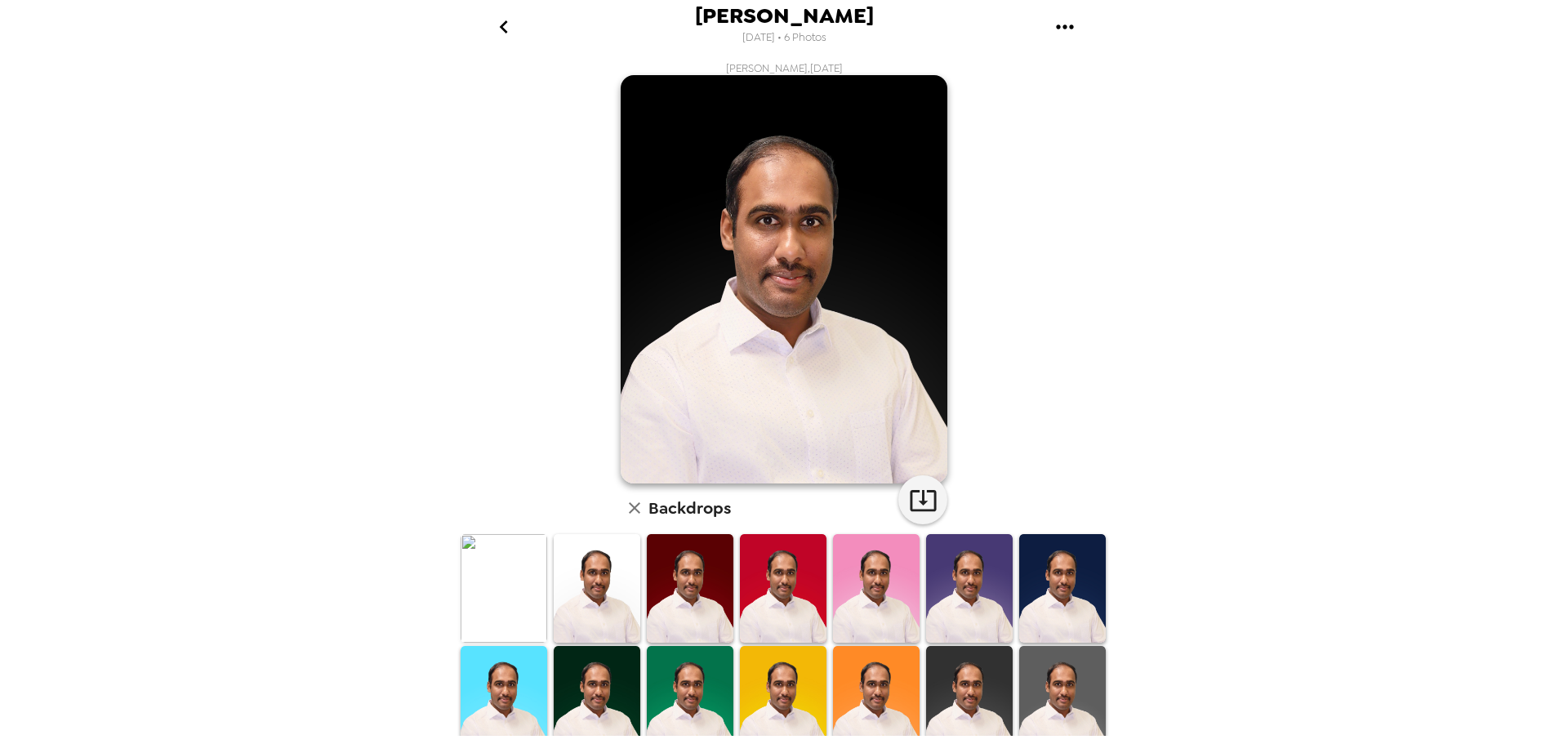
click at [946, 675] on img at bounding box center [969, 700] width 87 height 108
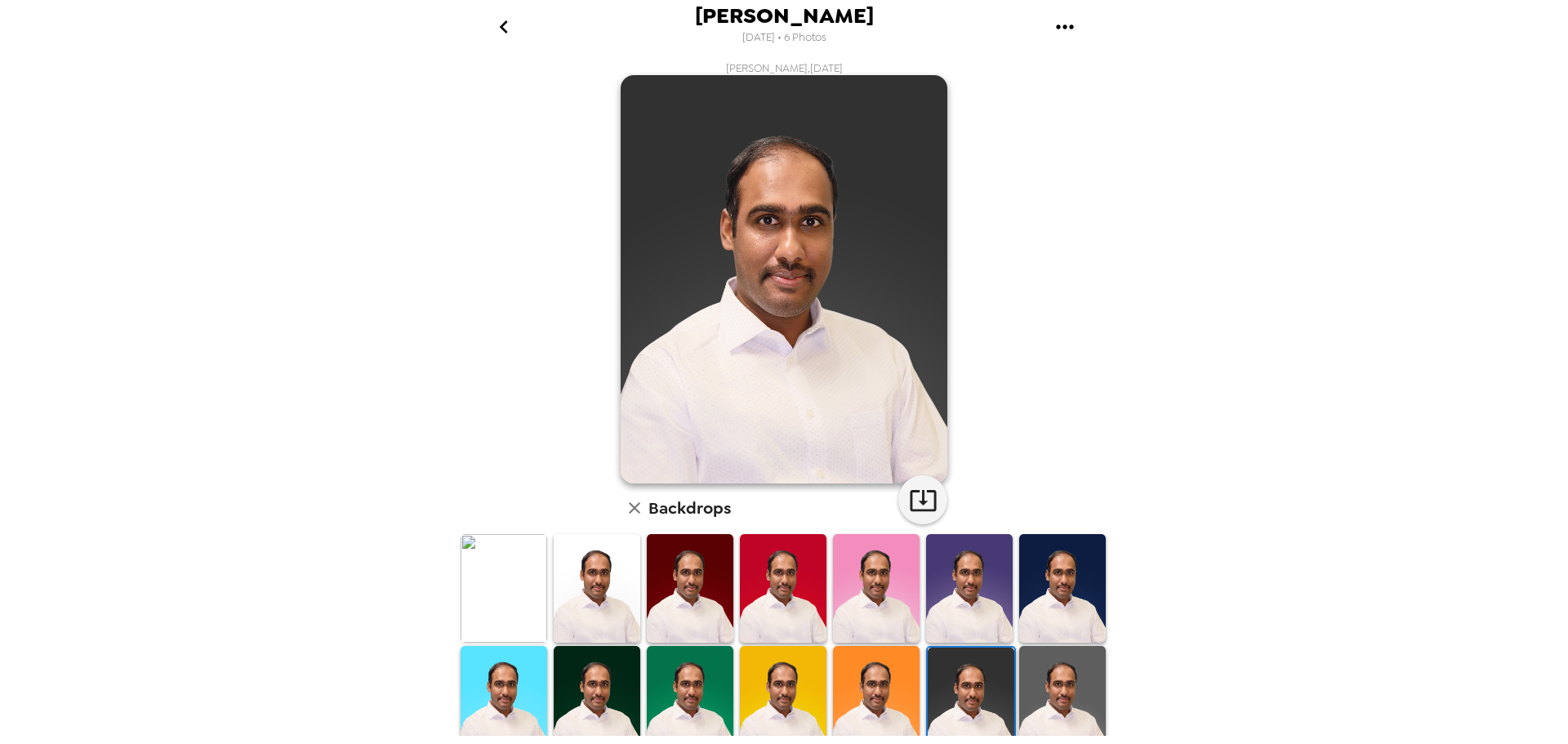
scroll to position [82, 0]
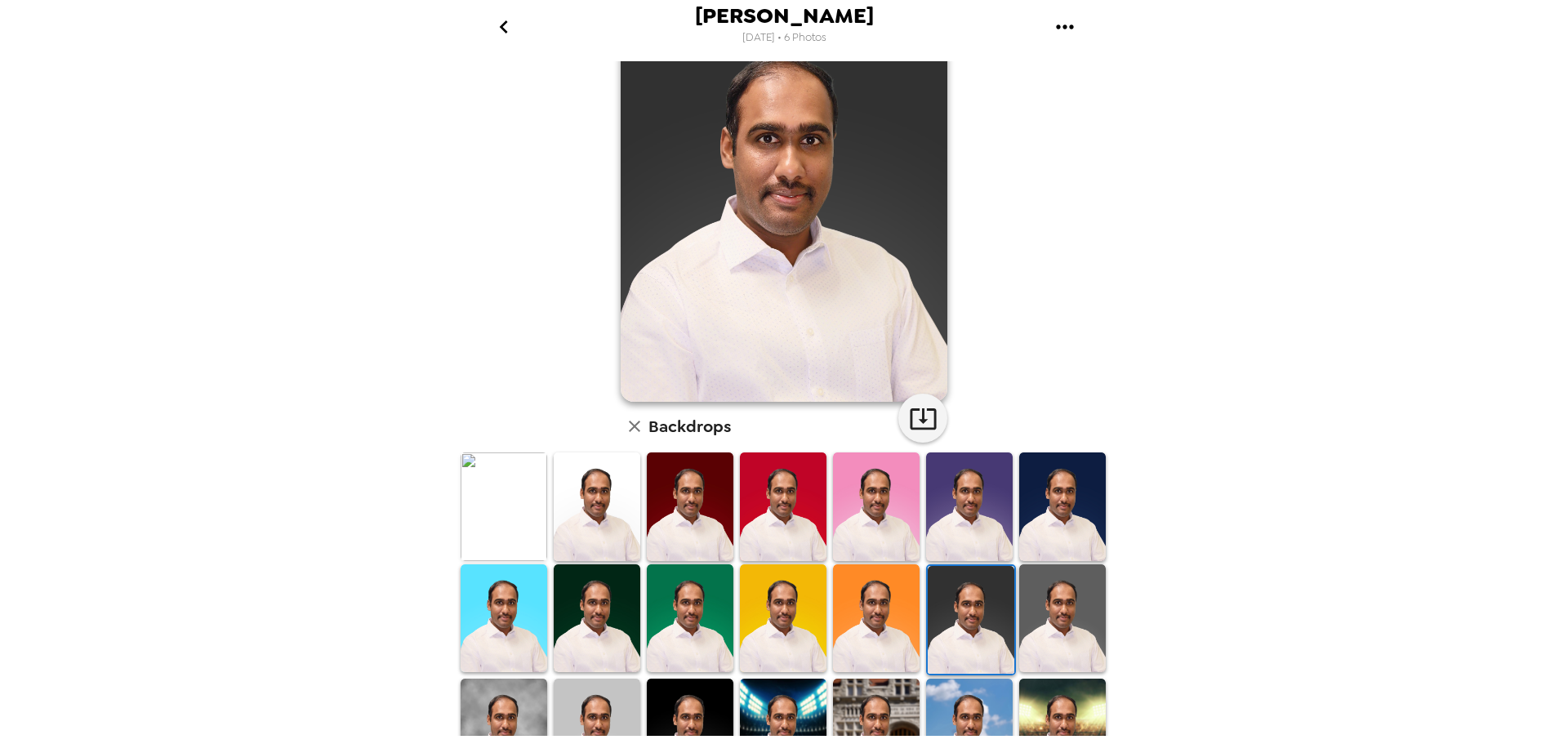
click at [1045, 527] on img at bounding box center [1063, 506] width 87 height 108
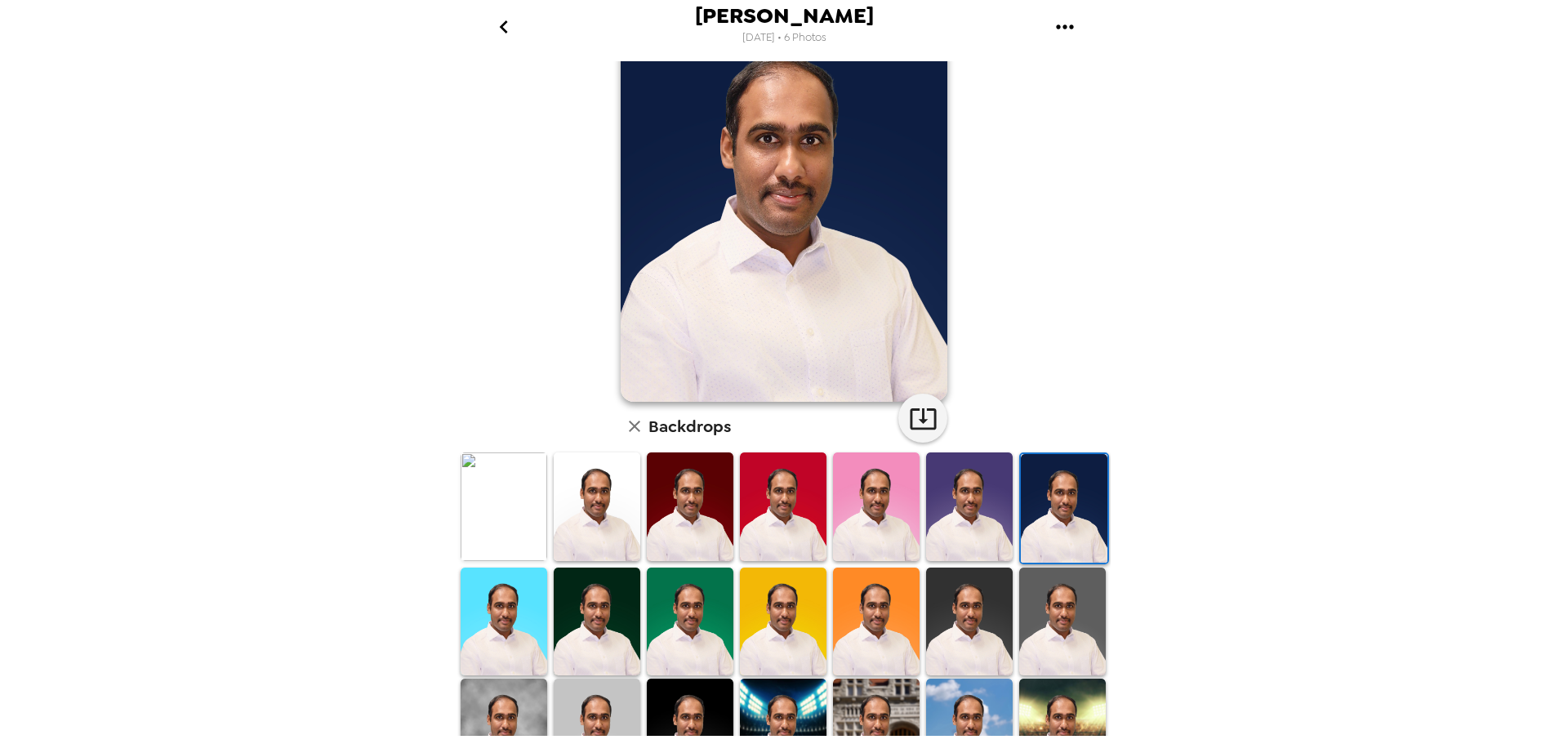
click at [957, 623] on img at bounding box center [969, 622] width 87 height 108
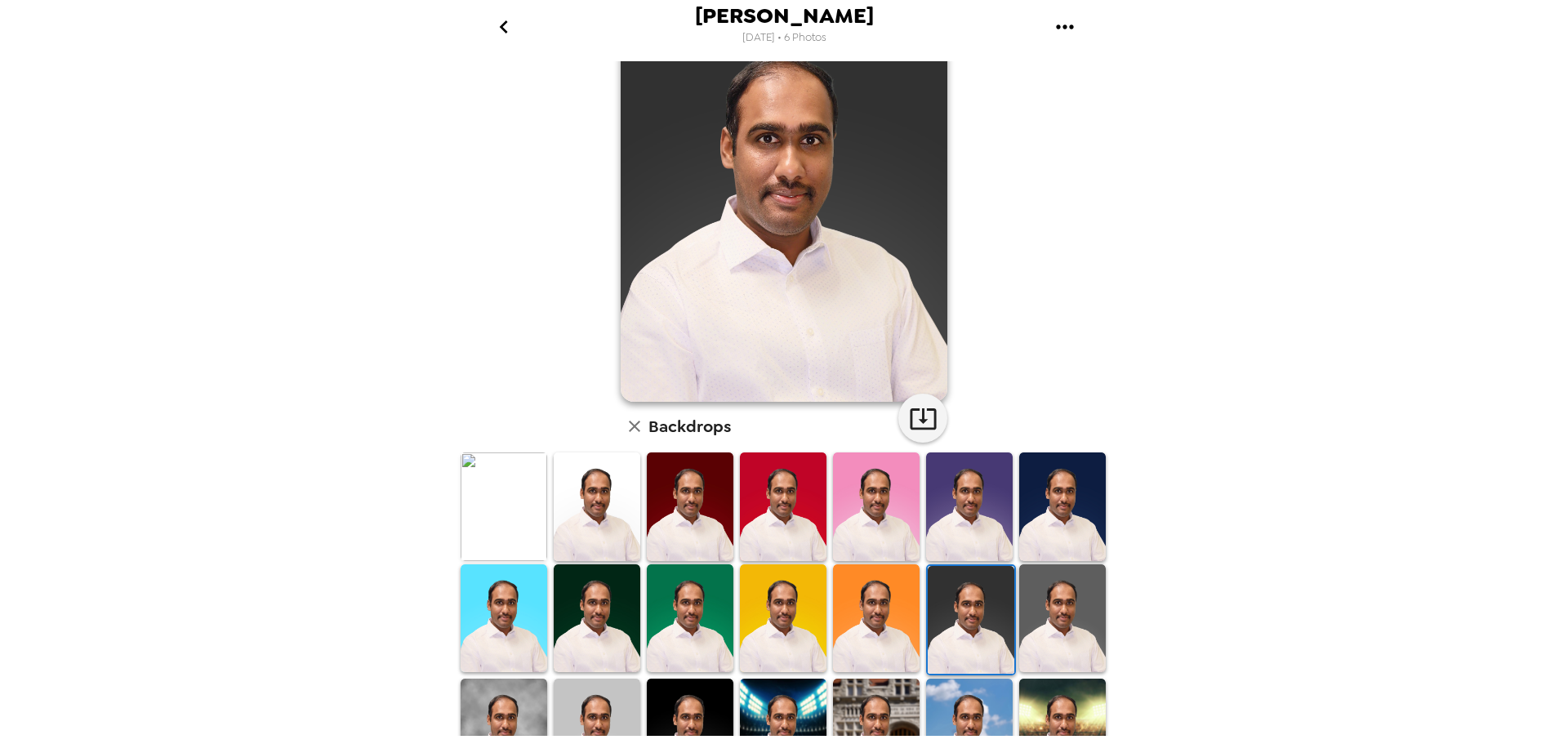
scroll to position [0, 0]
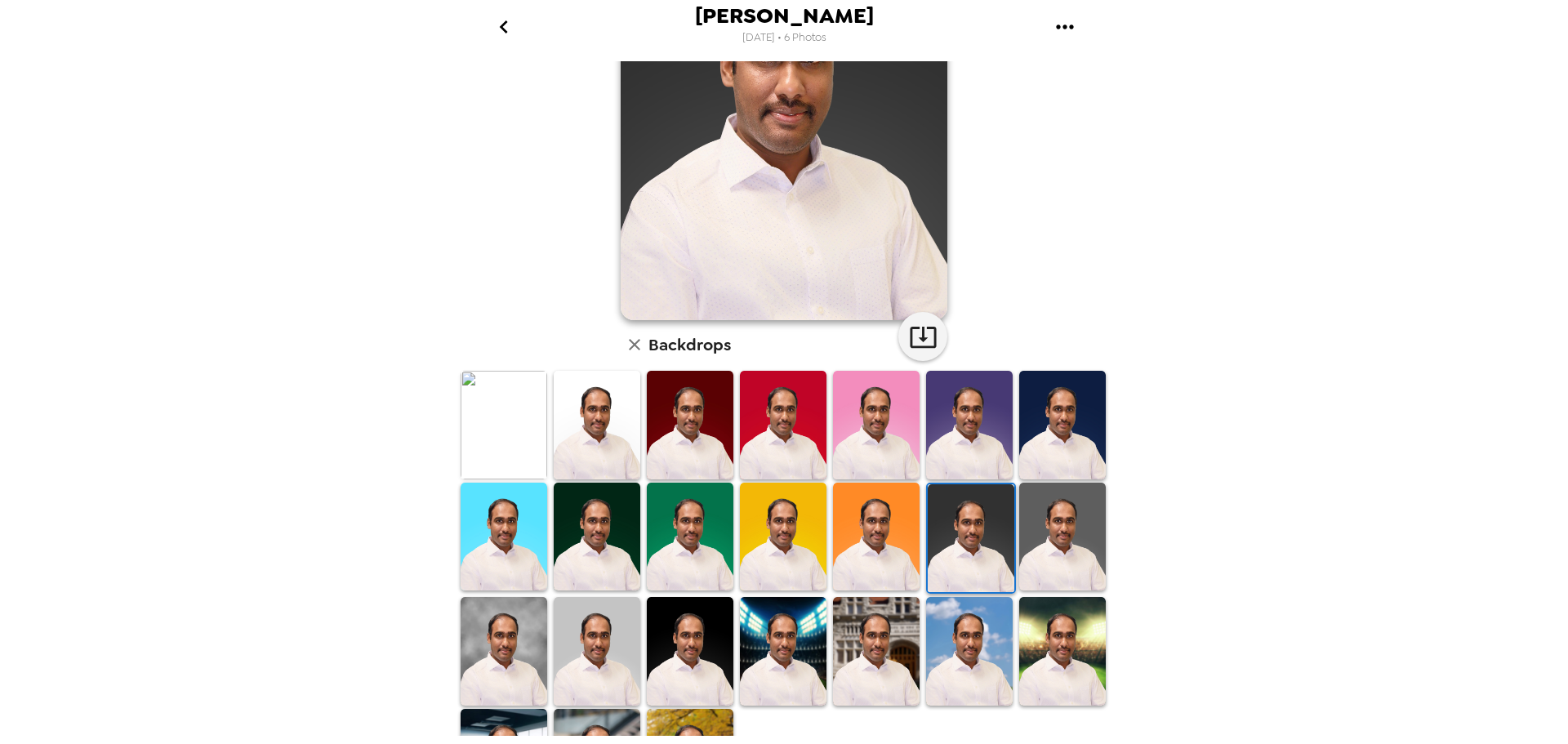
click at [1065, 546] on img at bounding box center [1063, 537] width 87 height 108
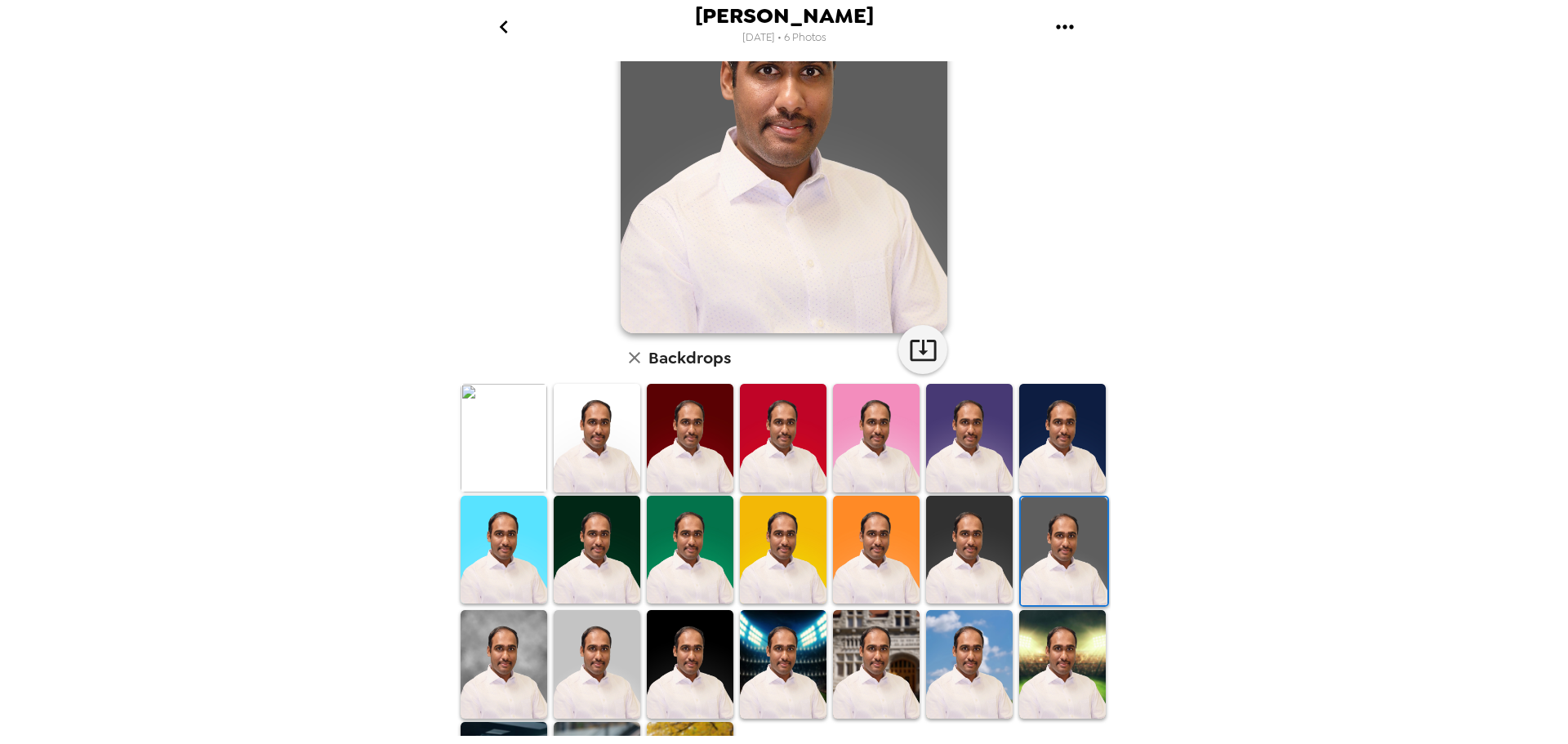
scroll to position [164, 0]
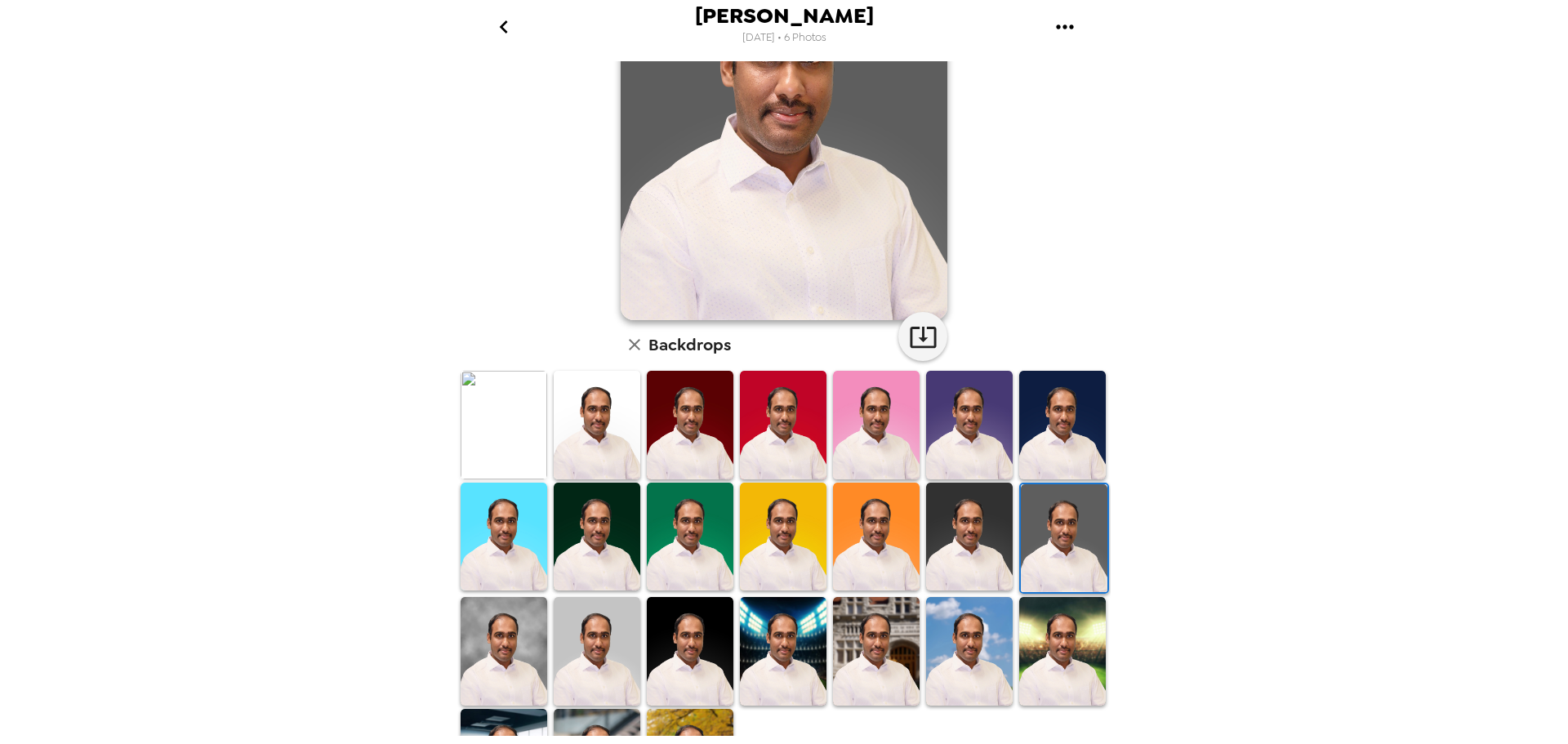
click at [963, 544] on img at bounding box center [969, 537] width 87 height 108
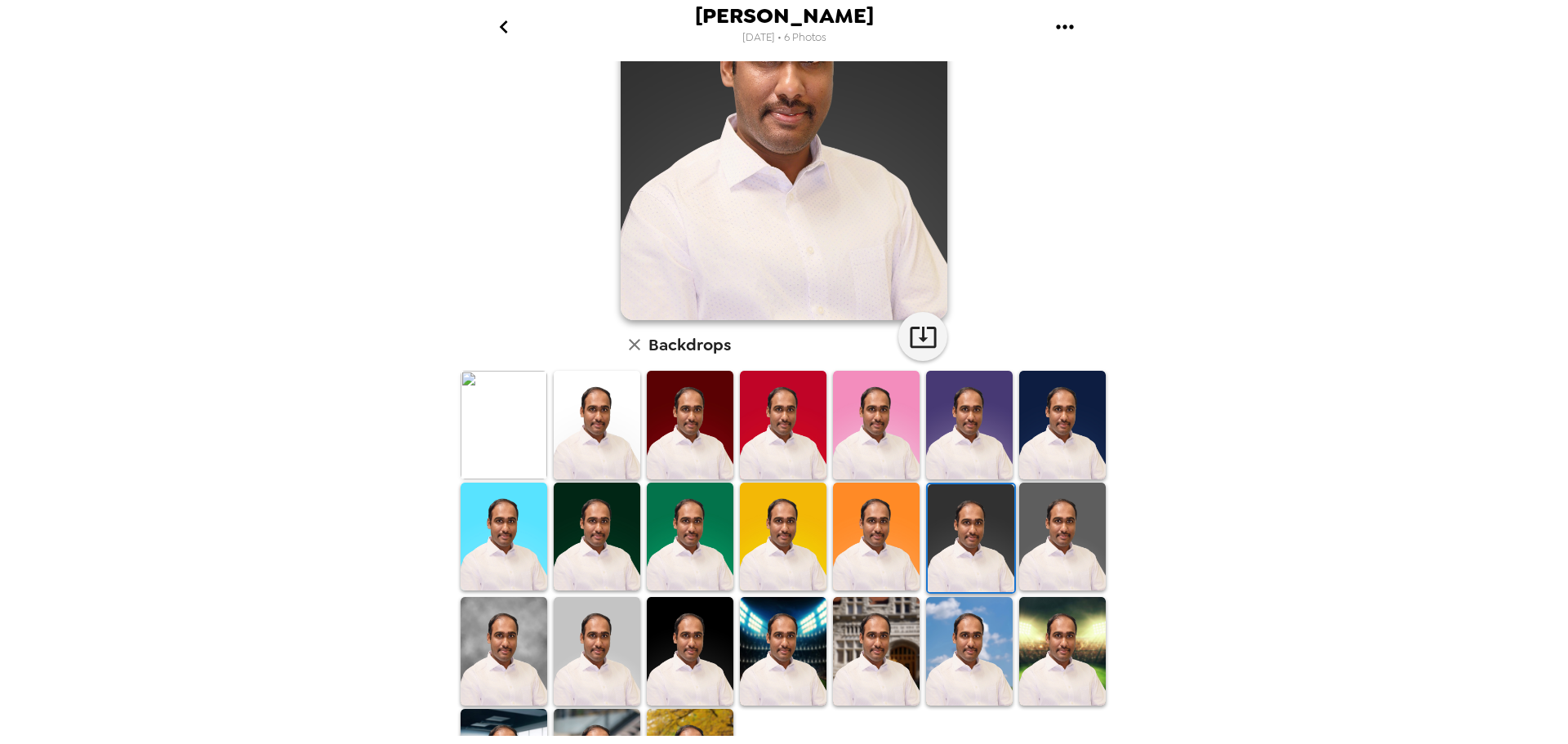
click at [686, 679] on img at bounding box center [690, 651] width 87 height 108
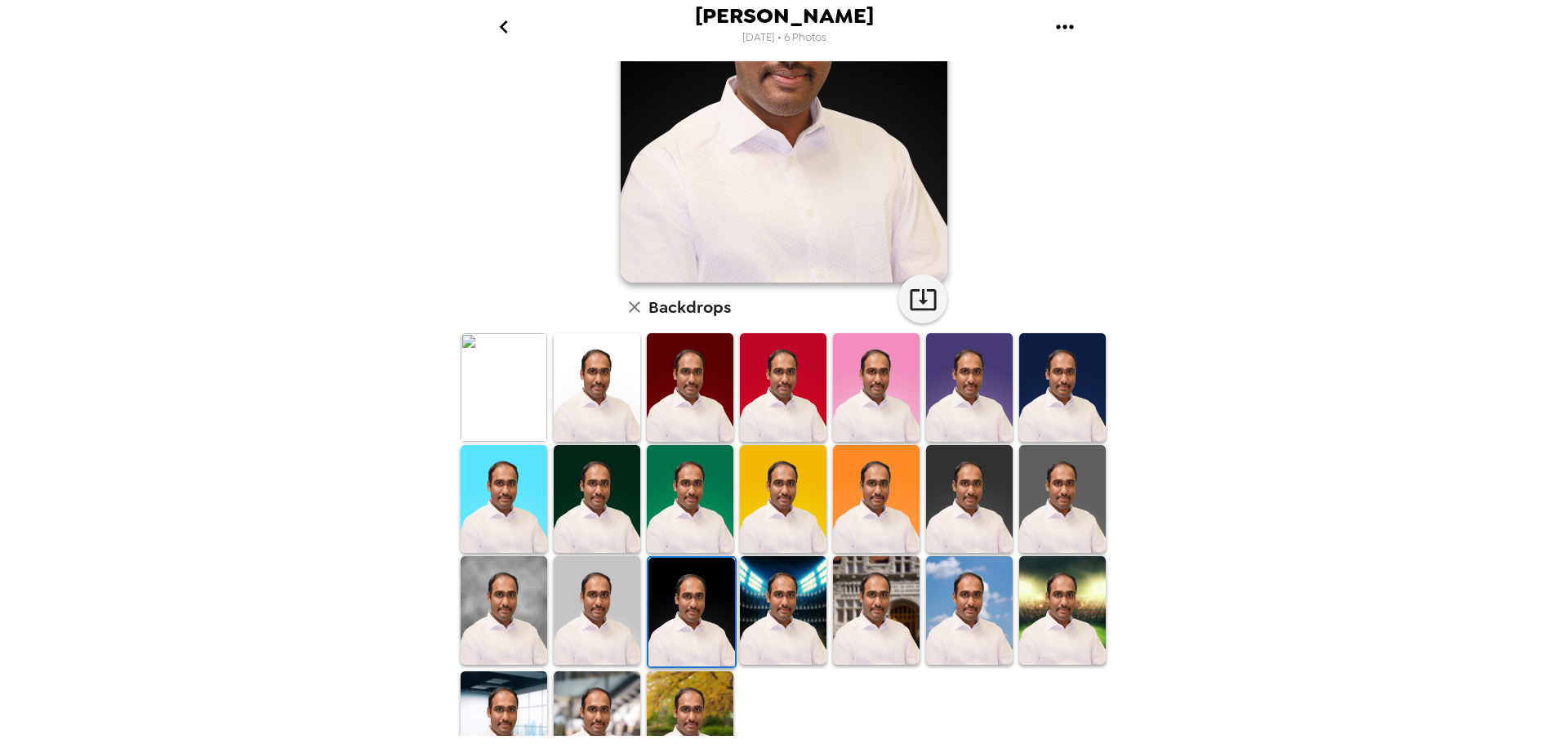
scroll to position [237, 0]
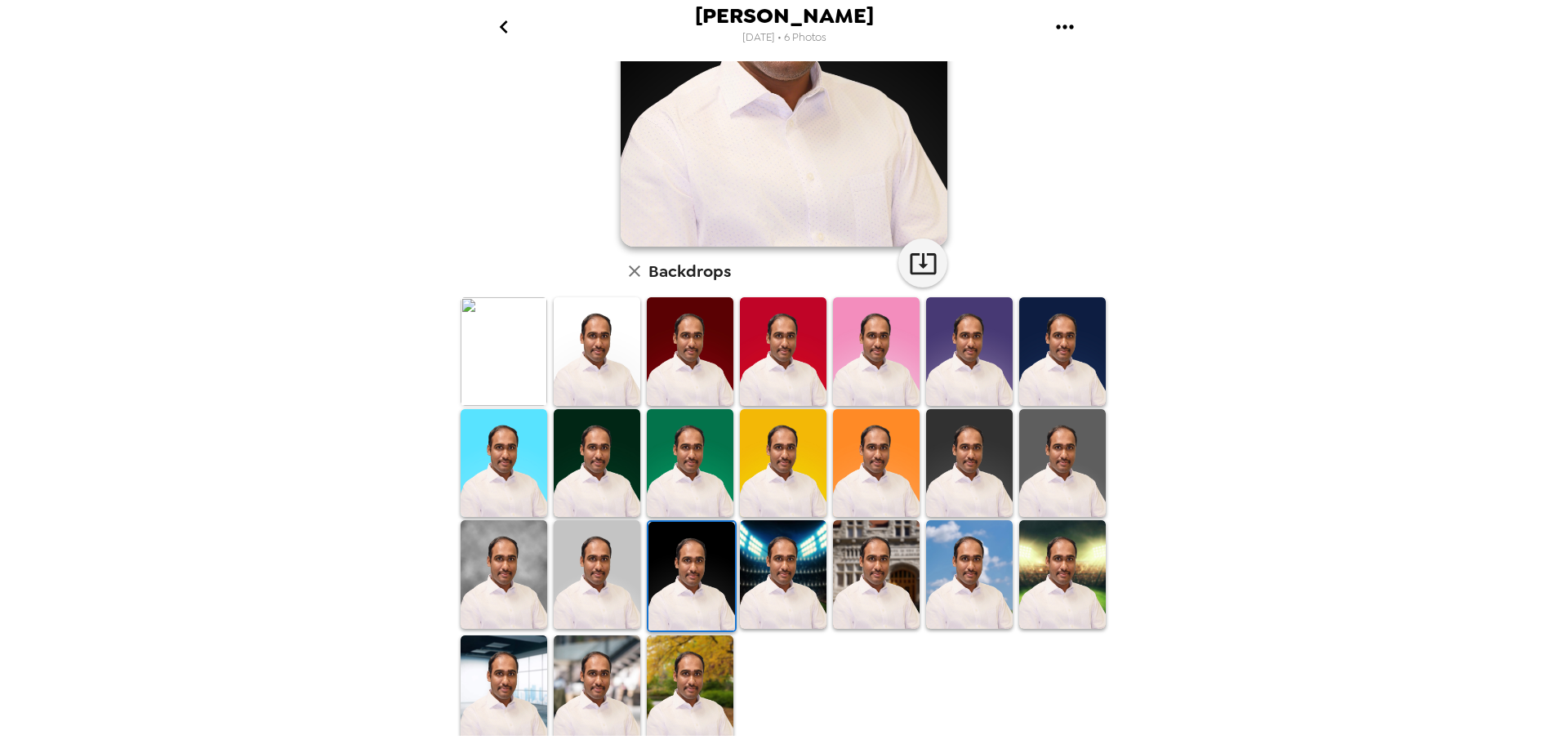
click at [605, 551] on img at bounding box center [597, 575] width 87 height 108
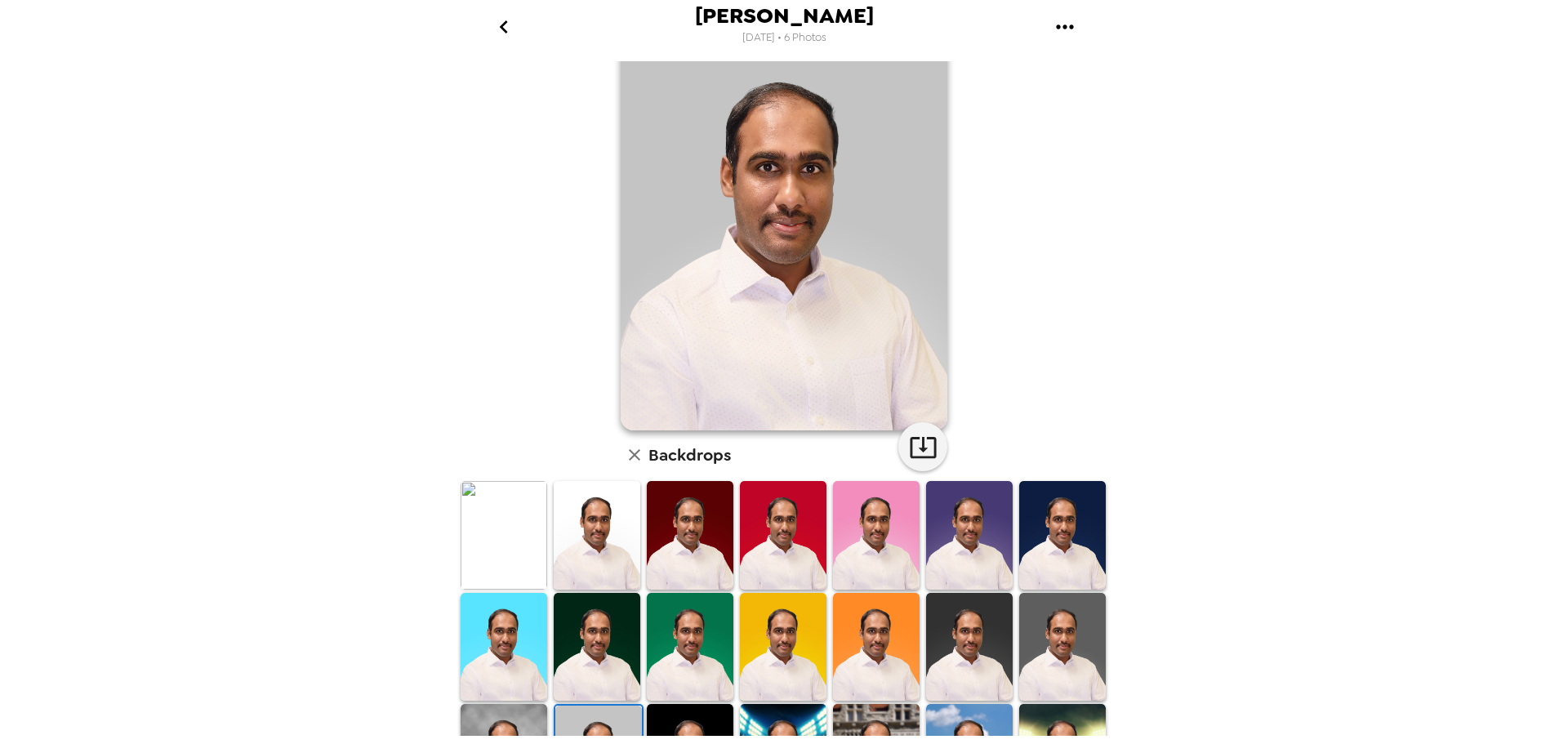
scroll to position [82, 0]
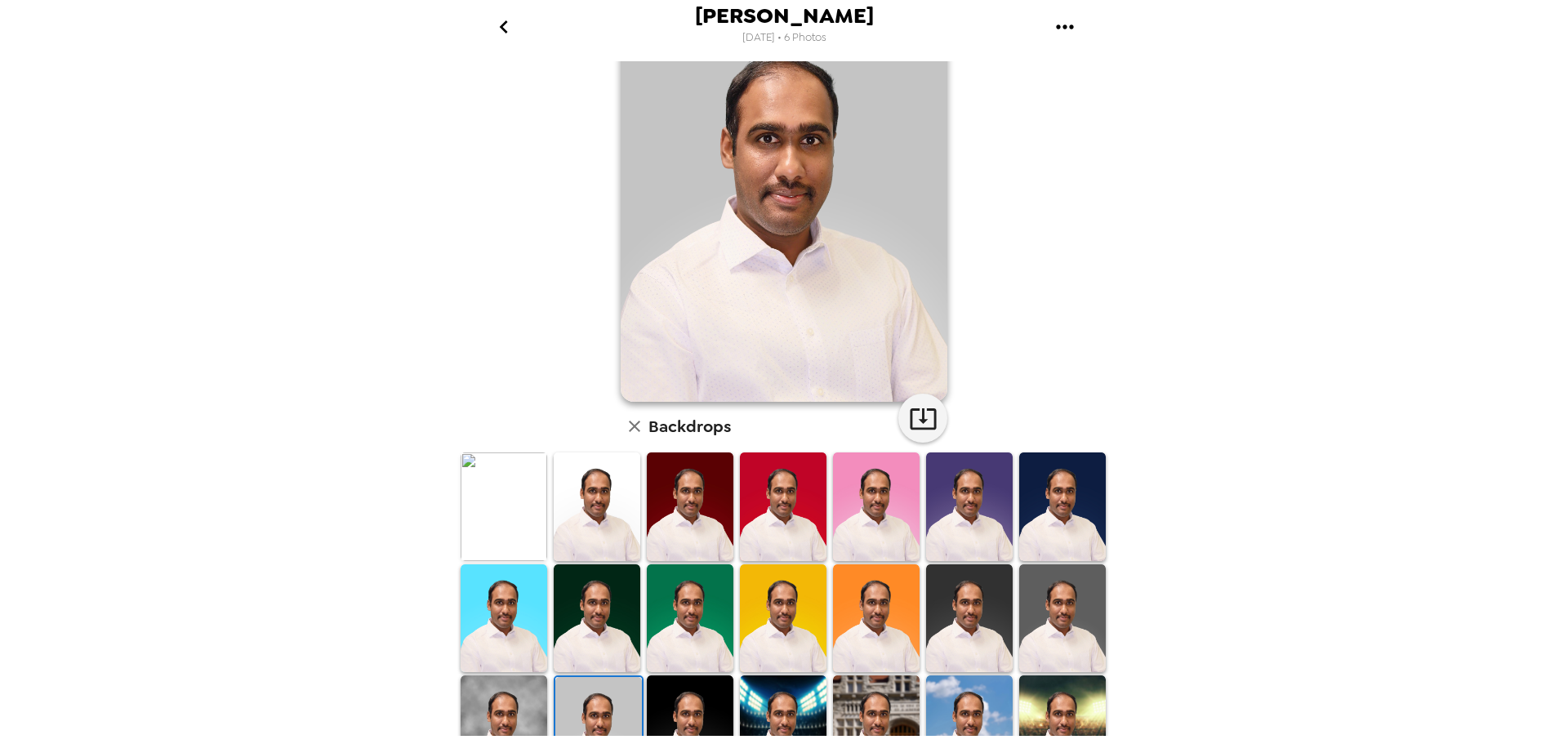
click at [525, 693] on img at bounding box center [504, 730] width 87 height 108
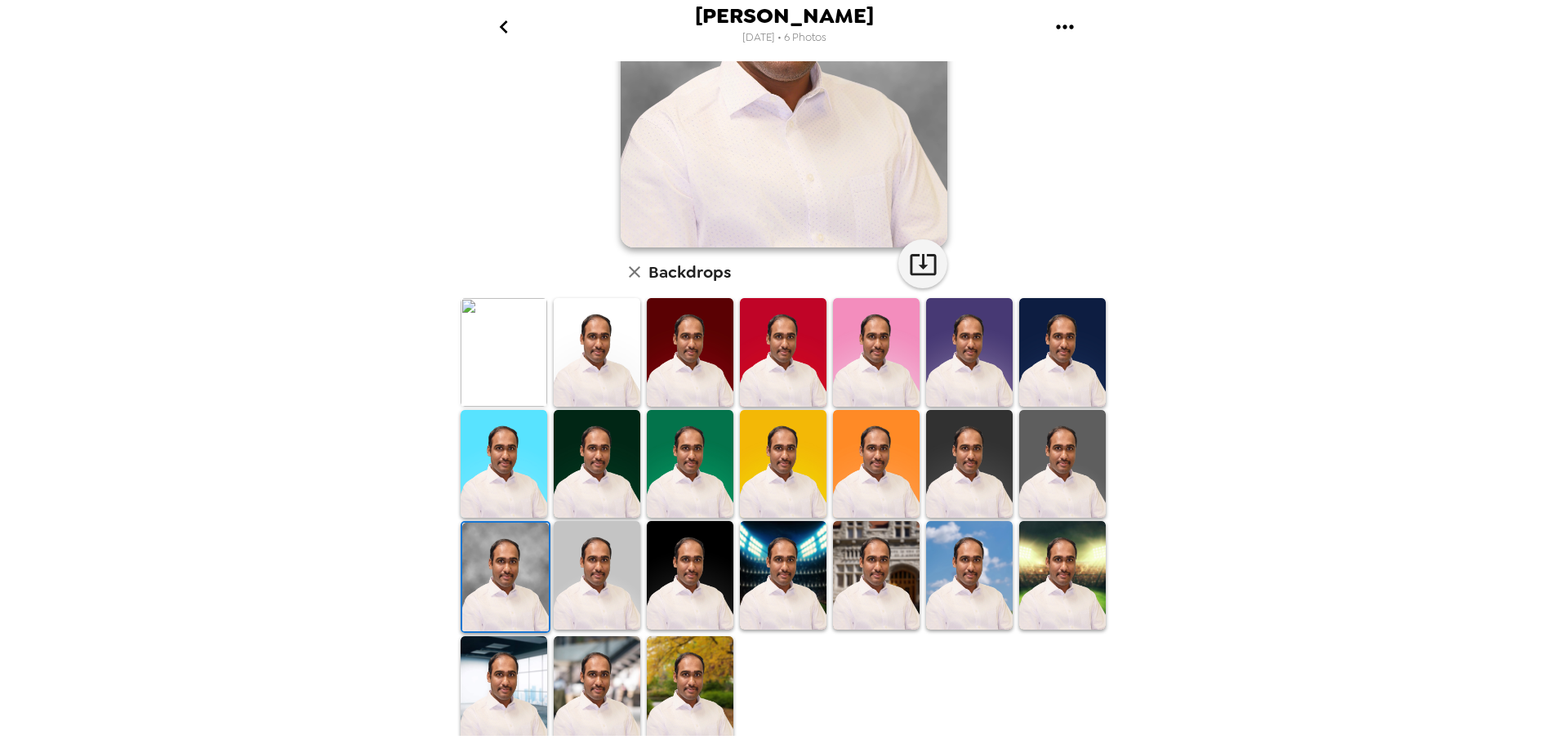
scroll to position [237, 0]
click at [537, 682] on img at bounding box center [504, 689] width 87 height 108
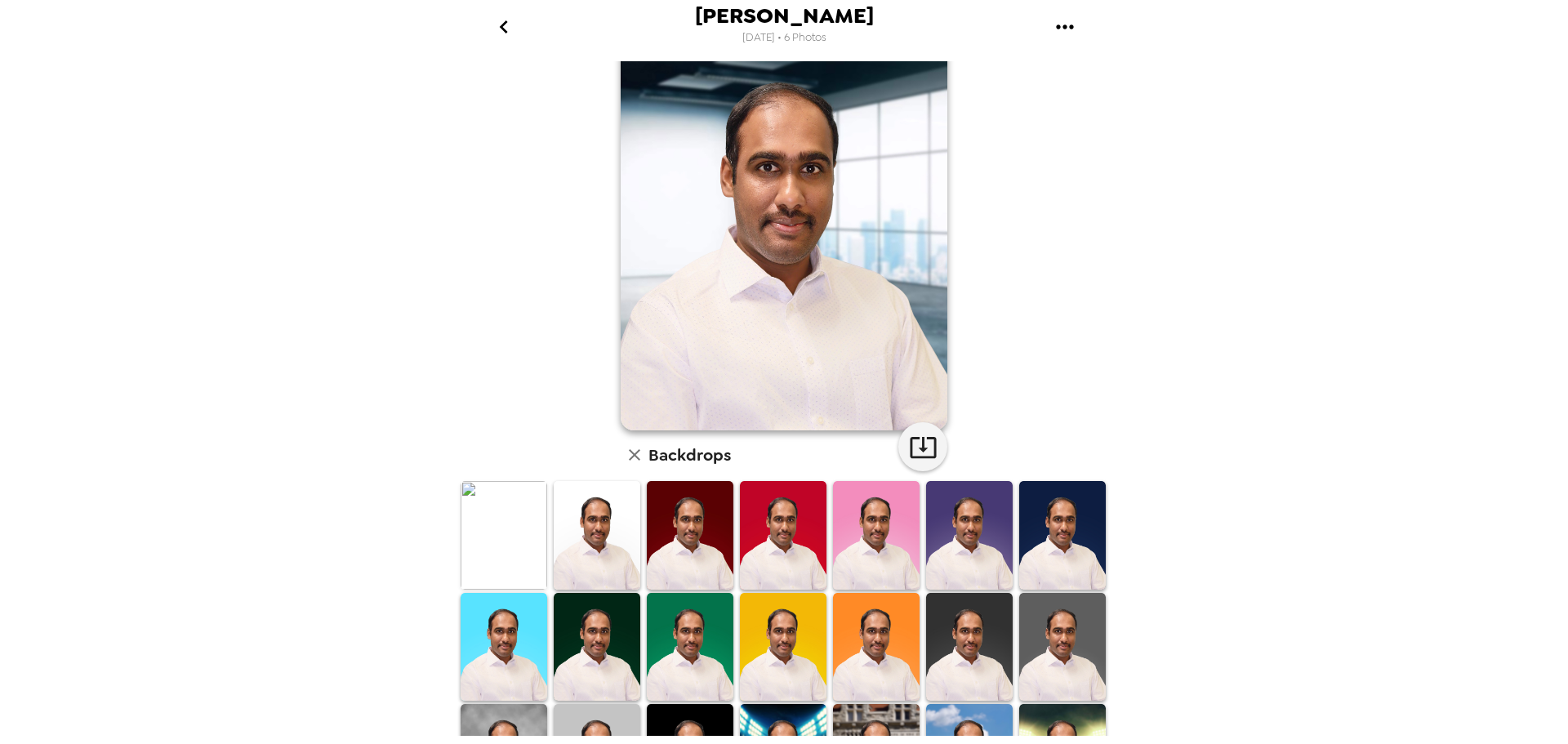
scroll to position [82, 0]
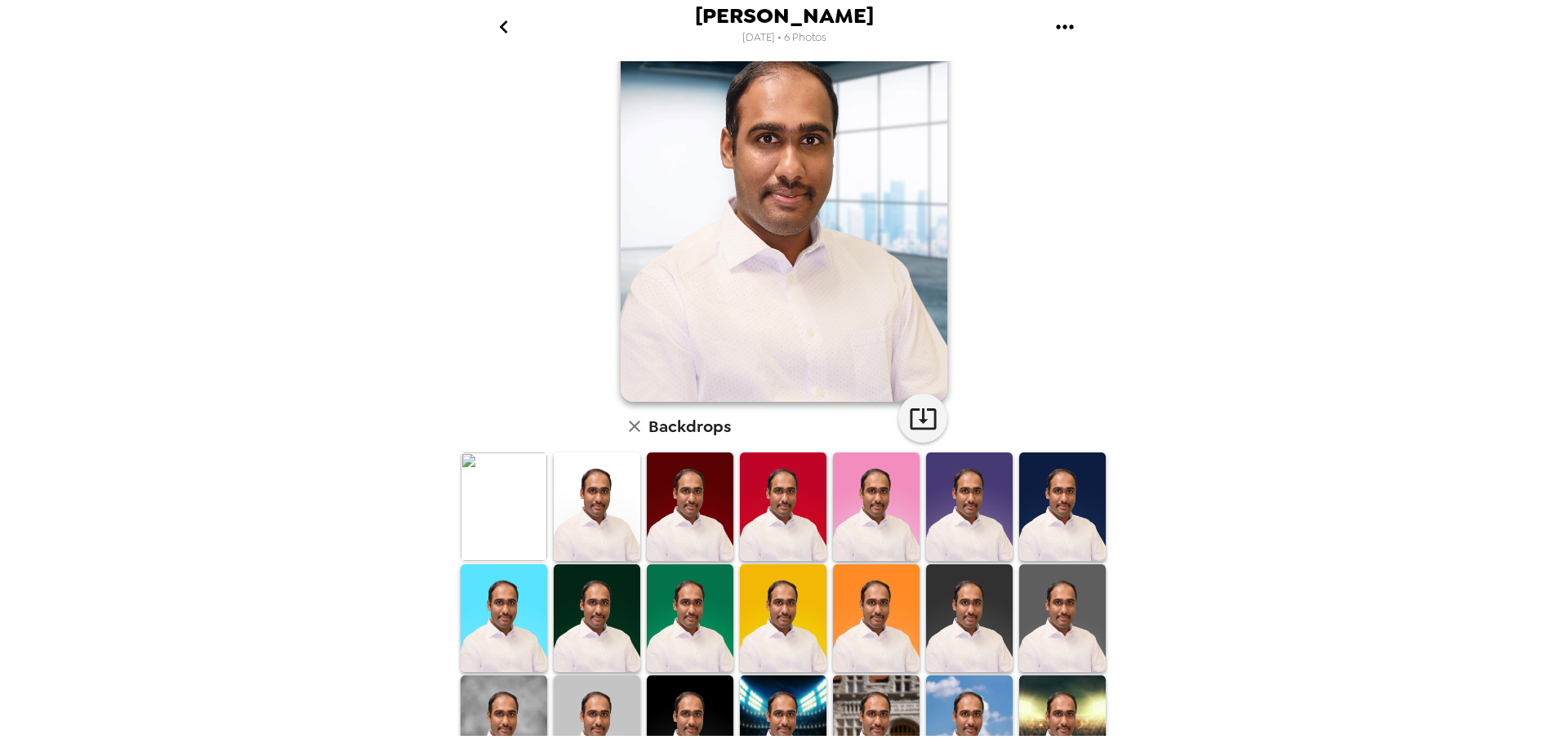
click at [670, 517] on img at bounding box center [690, 506] width 87 height 108
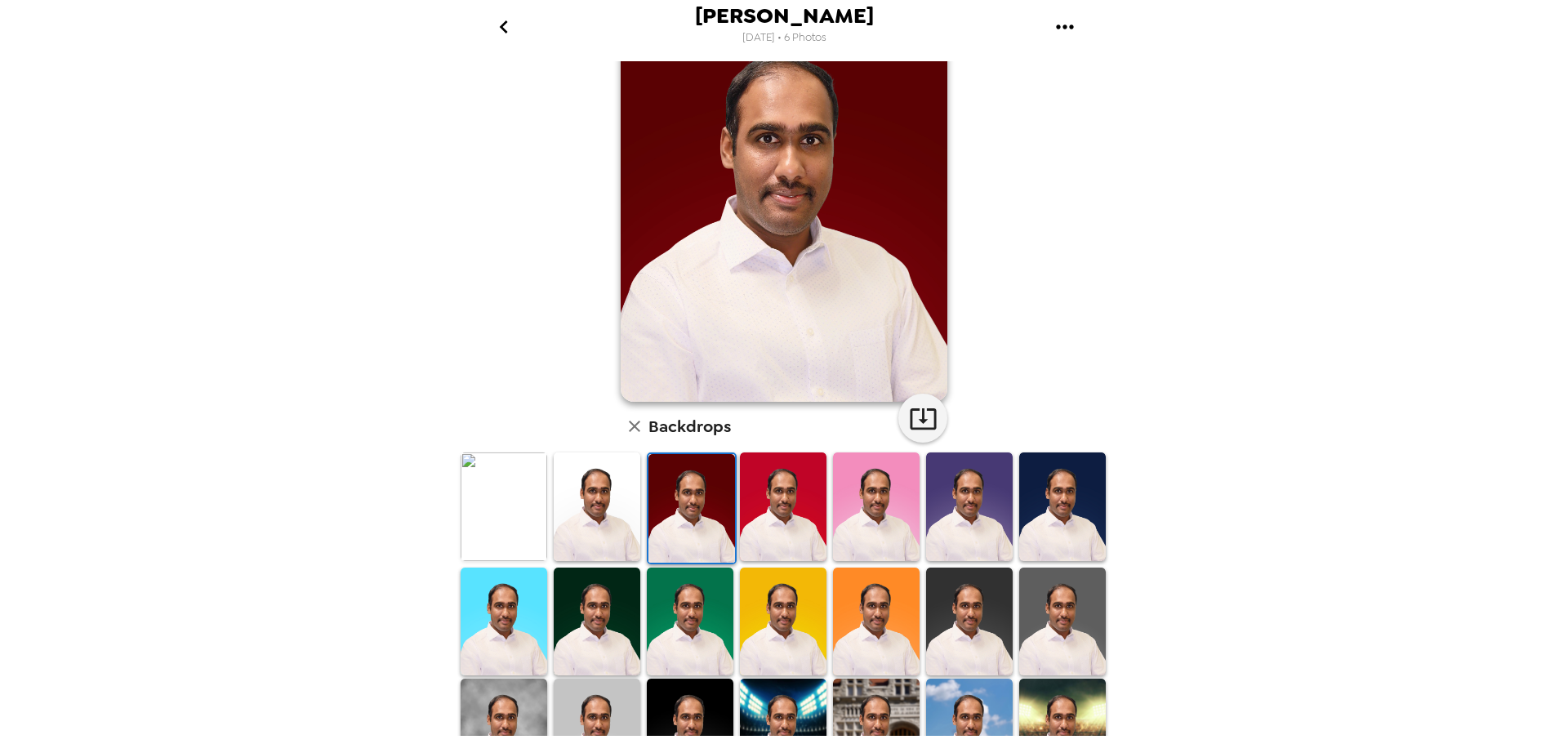
click at [624, 517] on img at bounding box center [597, 506] width 87 height 108
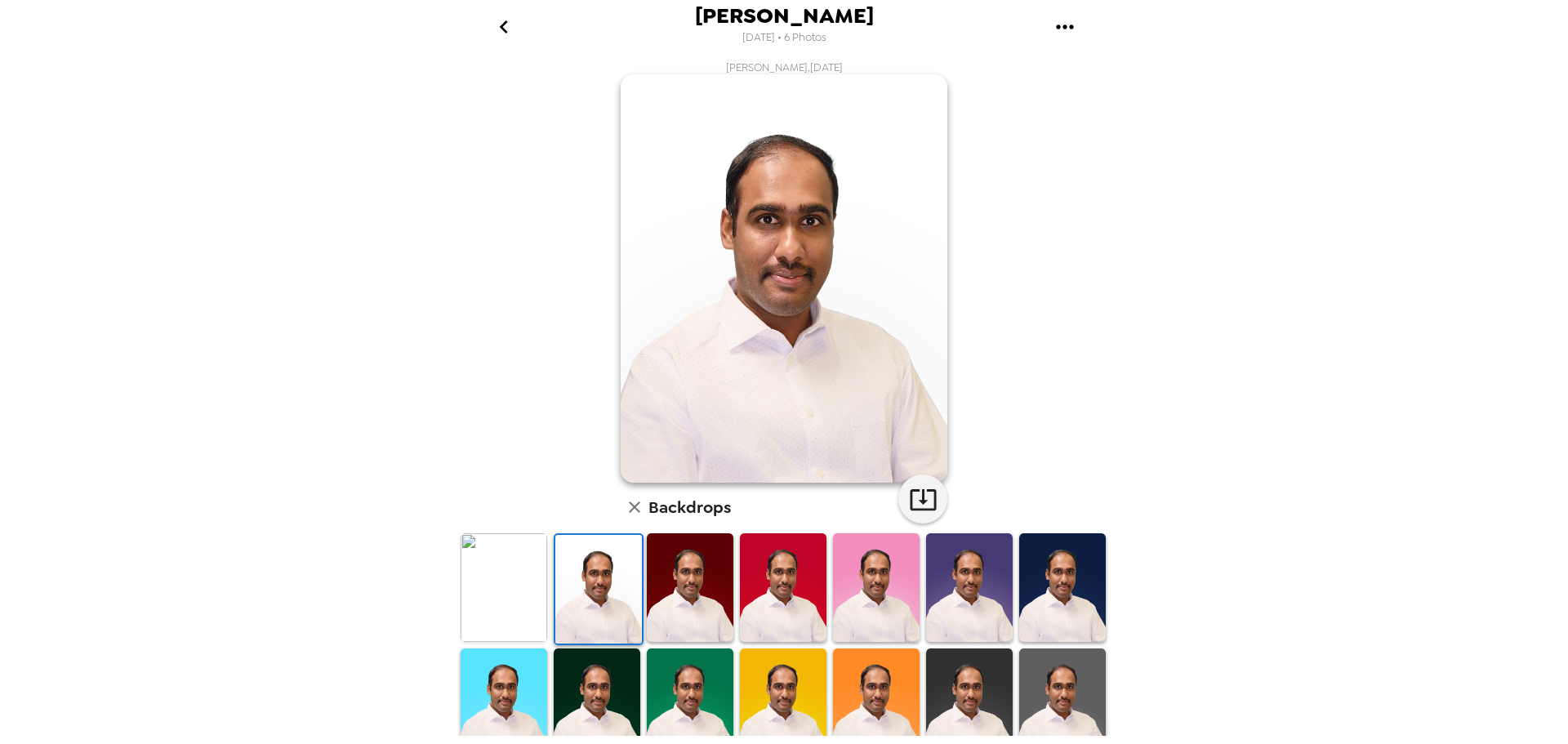
scroll to position [0, 0]
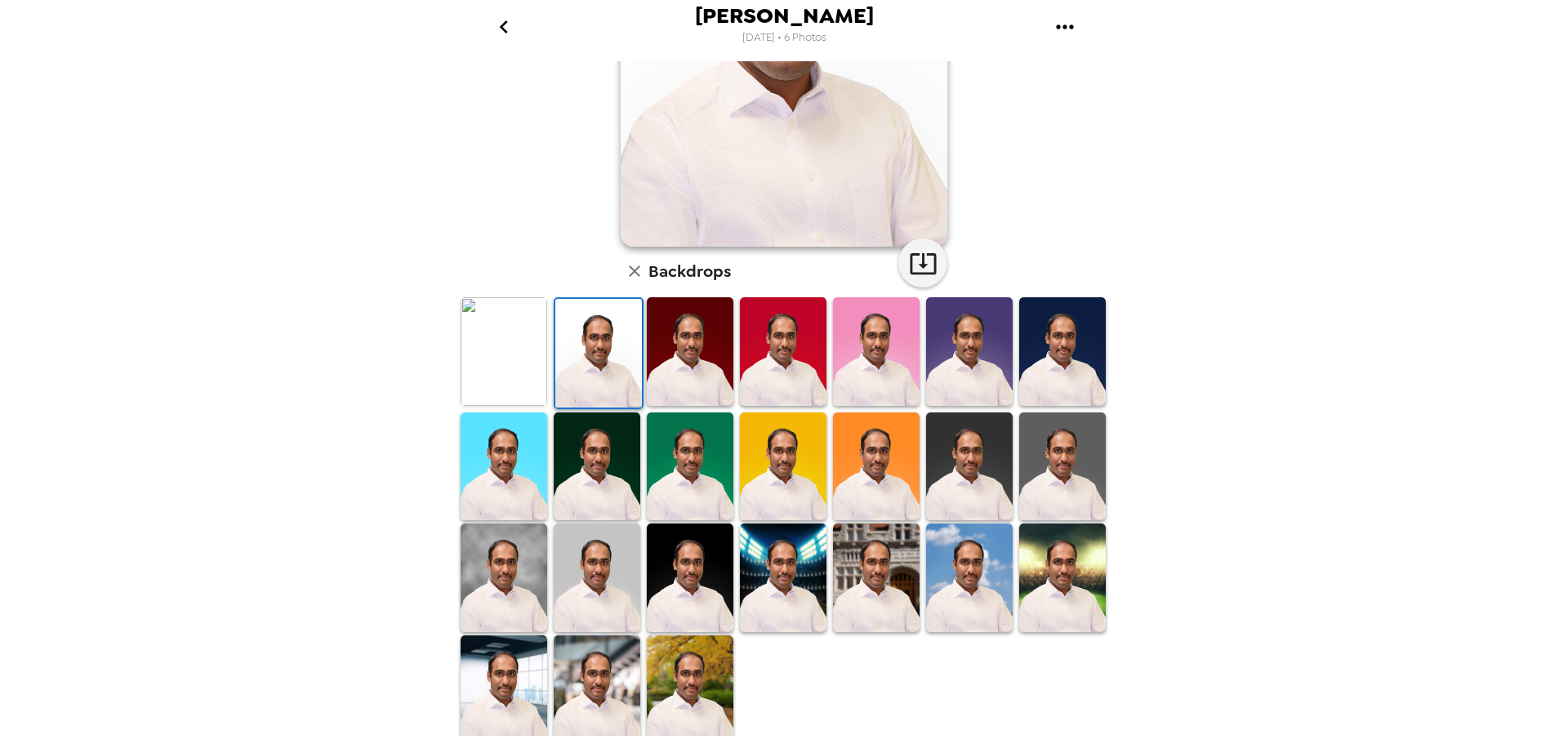
click at [985, 496] on img at bounding box center [969, 467] width 87 height 108
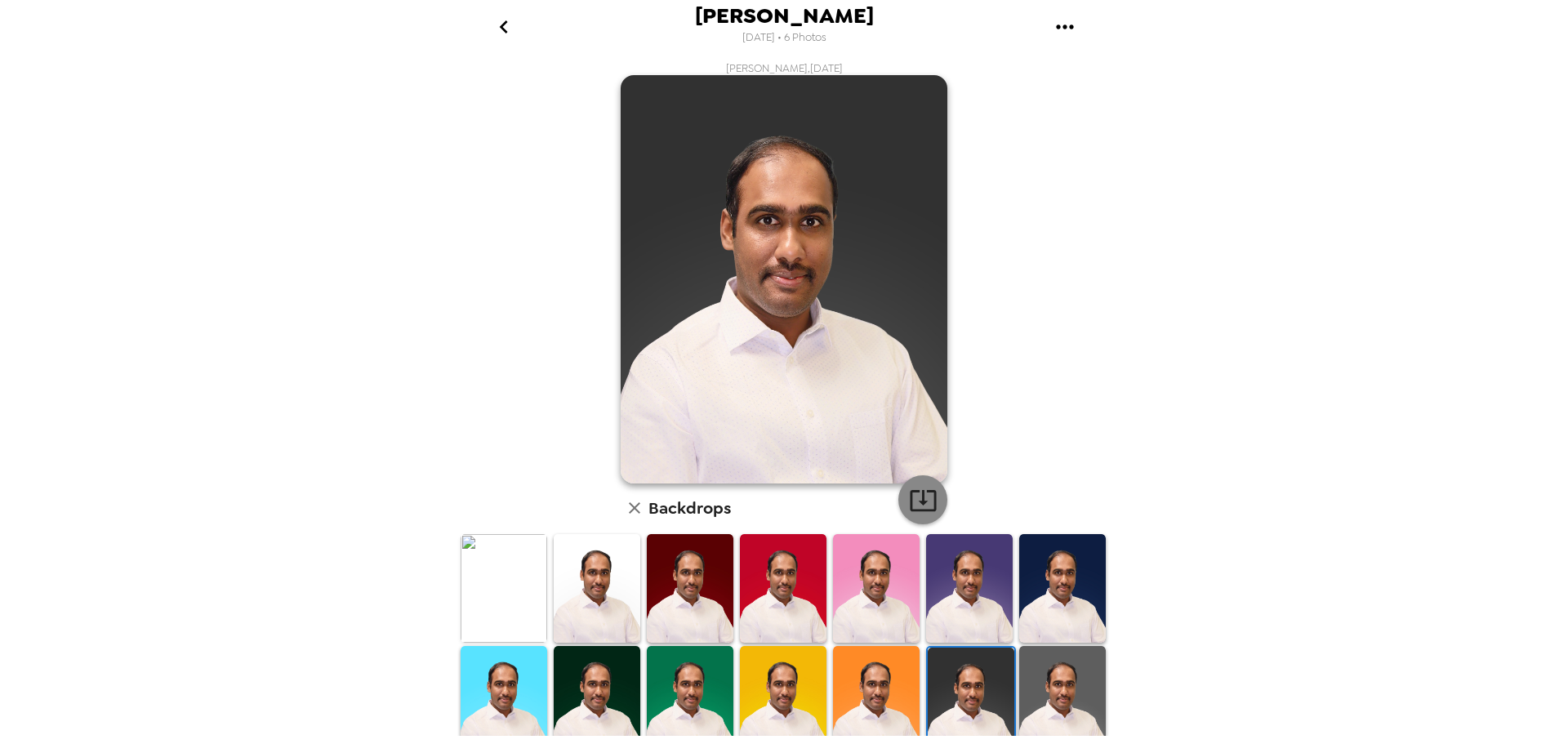
click at [916, 489] on icon "button" at bounding box center [923, 500] width 29 height 29
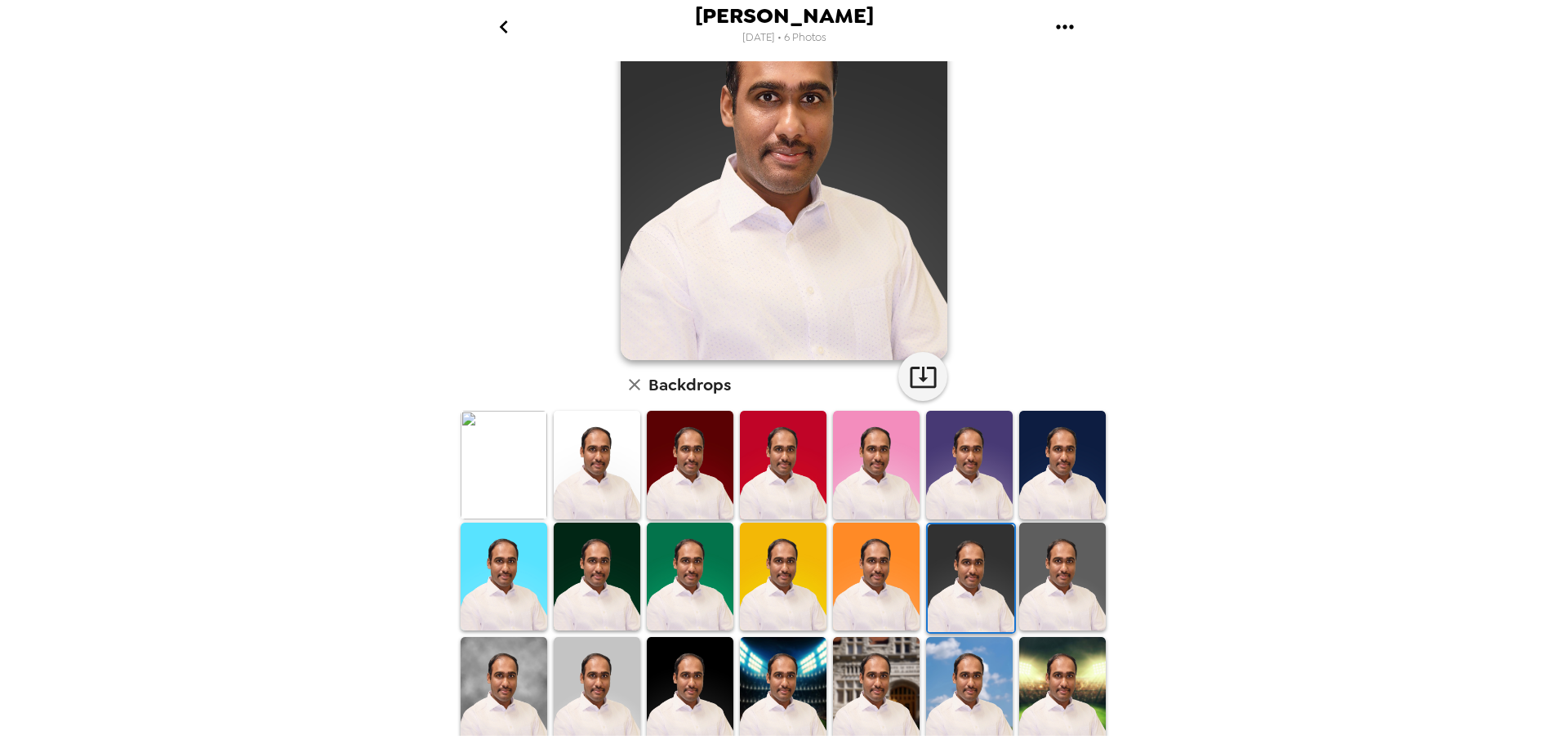
scroll to position [164, 0]
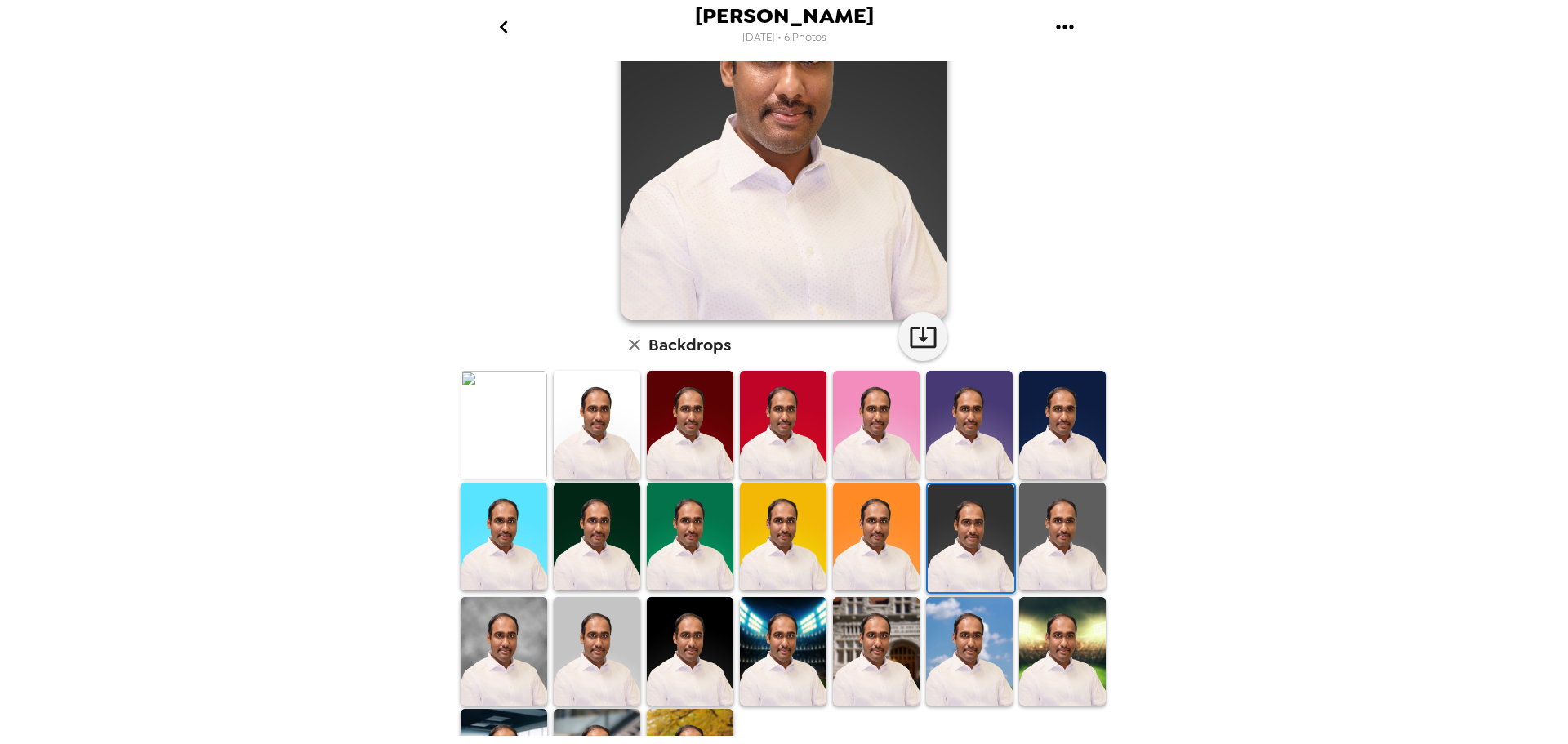
click at [1039, 548] on img at bounding box center [1063, 537] width 87 height 108
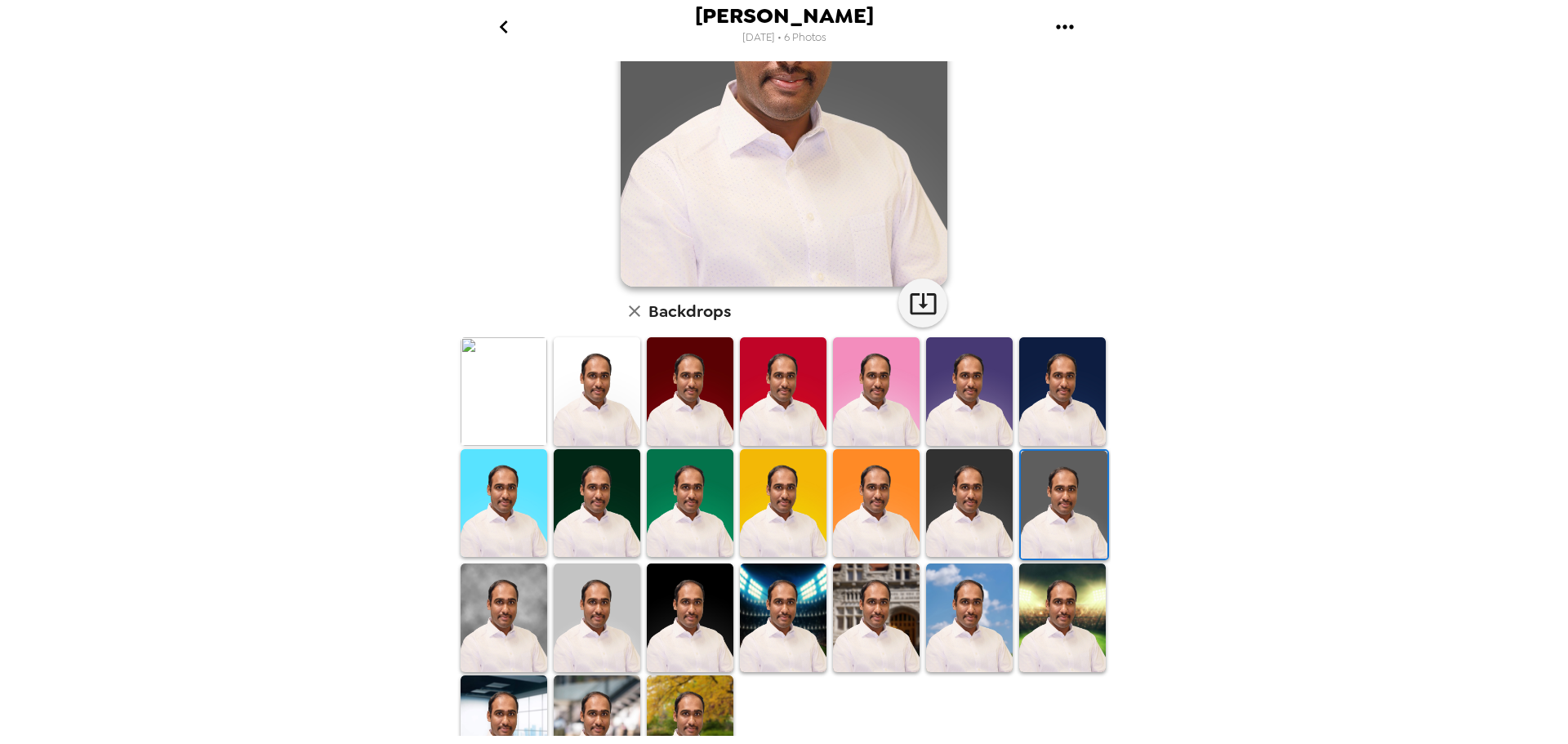
scroll to position [237, 0]
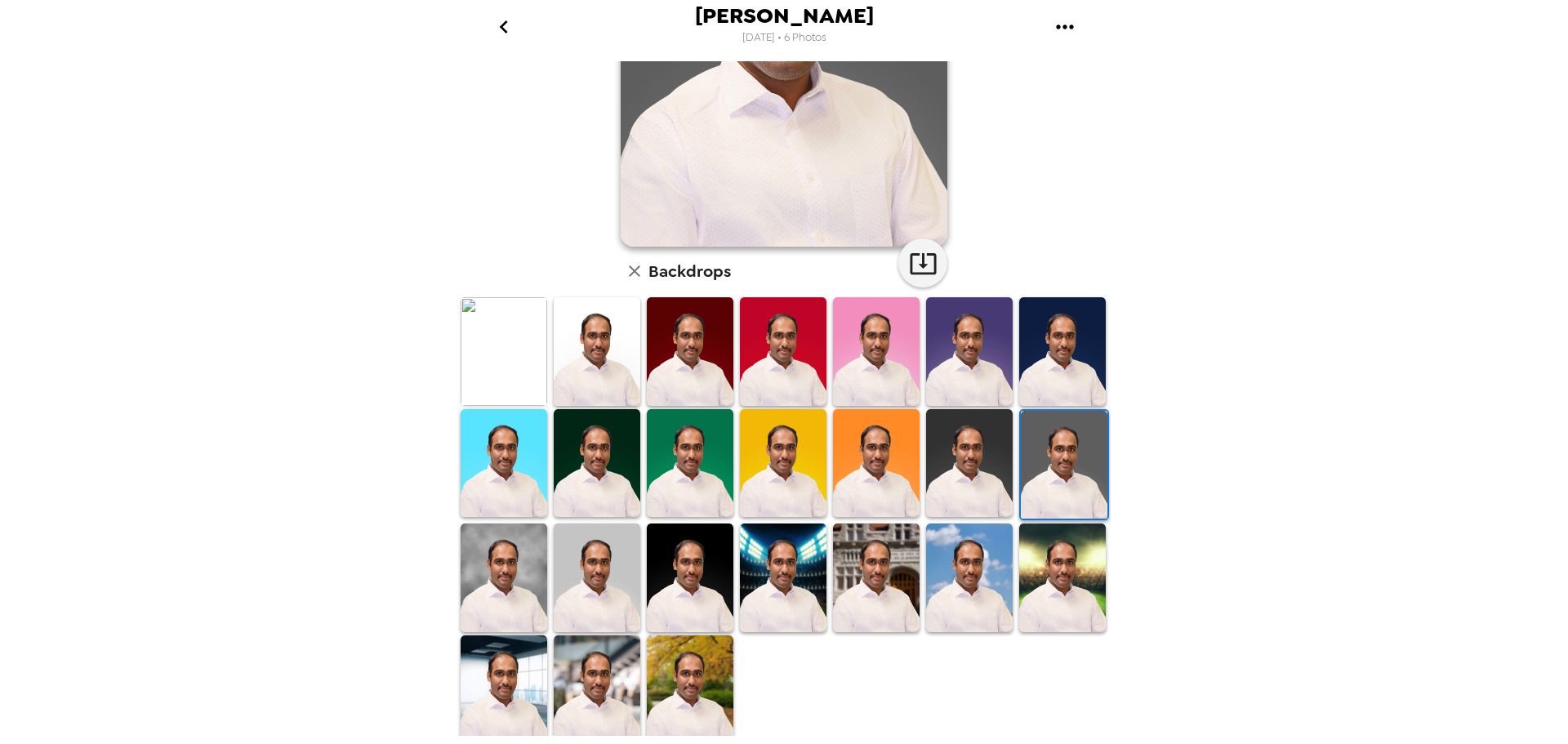
click at [607, 564] on img at bounding box center [597, 577] width 87 height 108
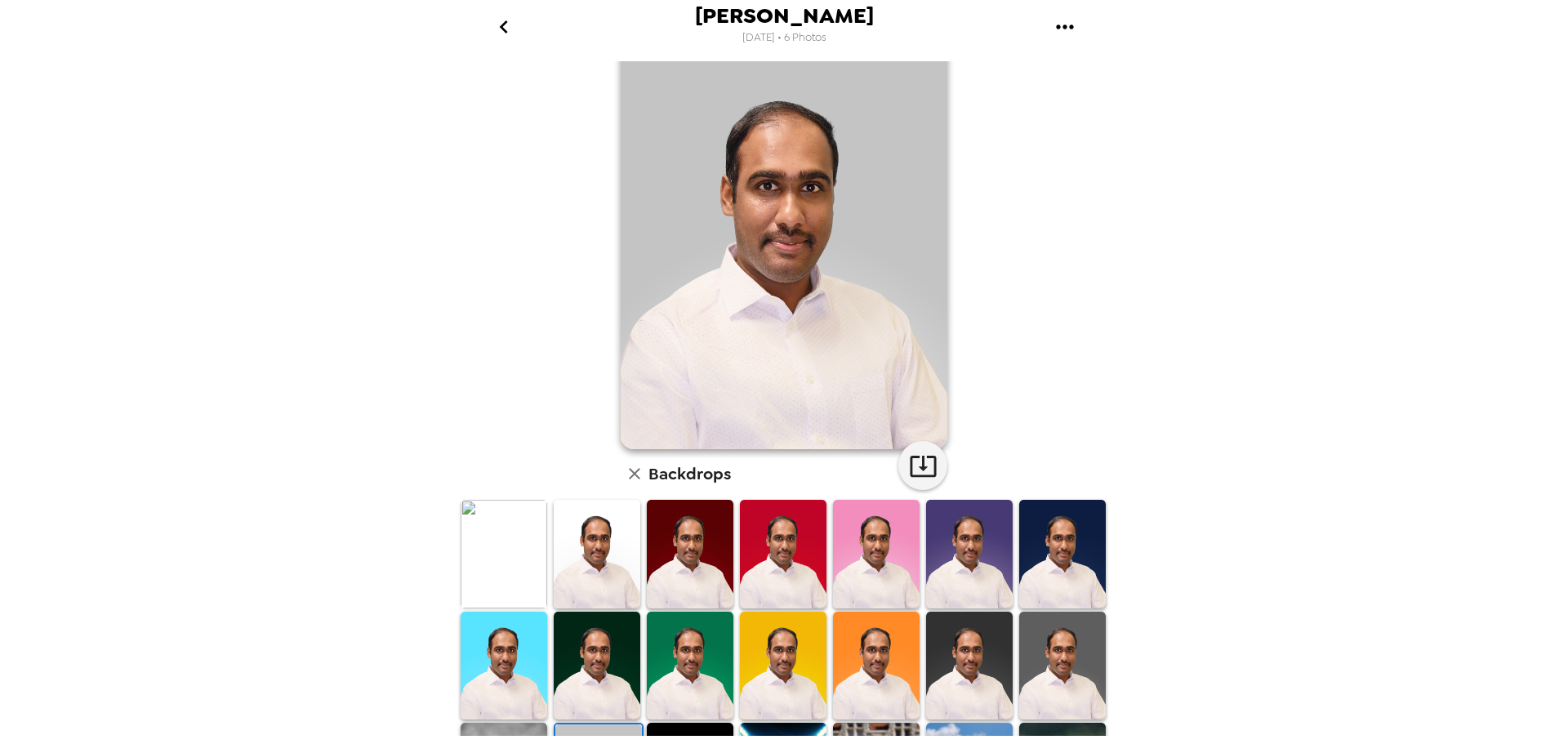
scroll to position [0, 0]
